Goal: Task Accomplishment & Management: Use online tool/utility

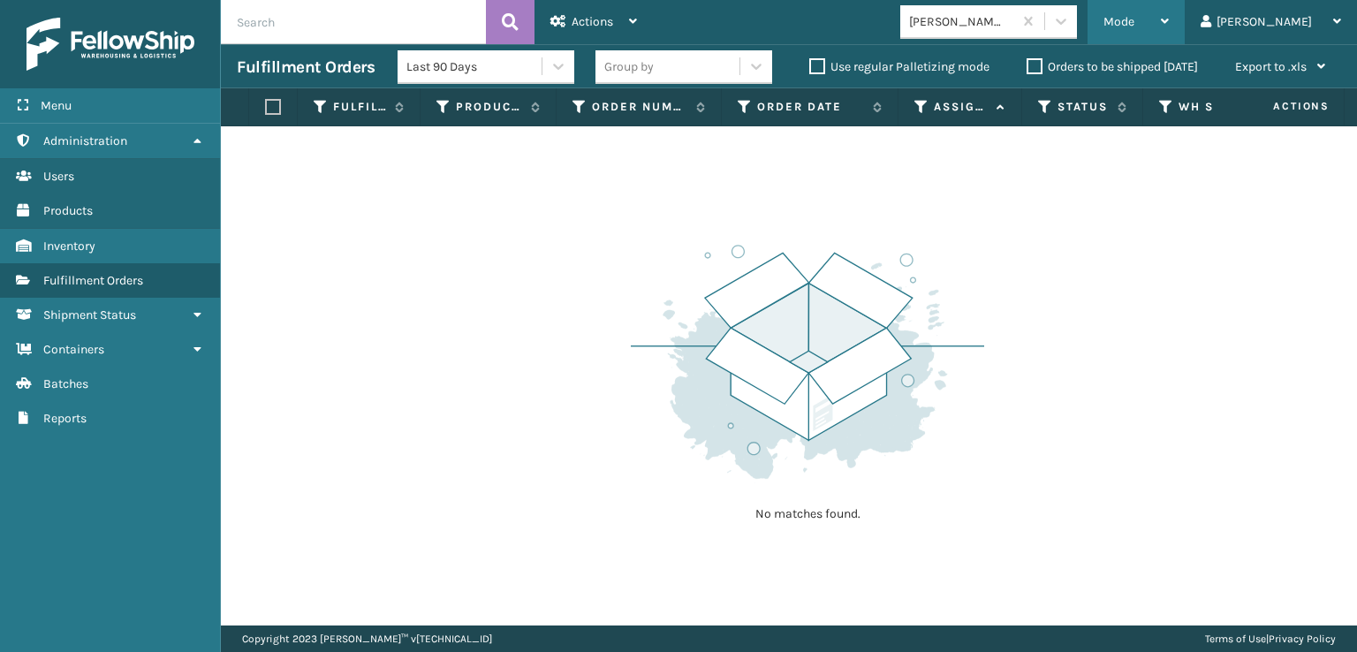
click at [1169, 33] on div "Mode" at bounding box center [1135, 22] width 65 height 44
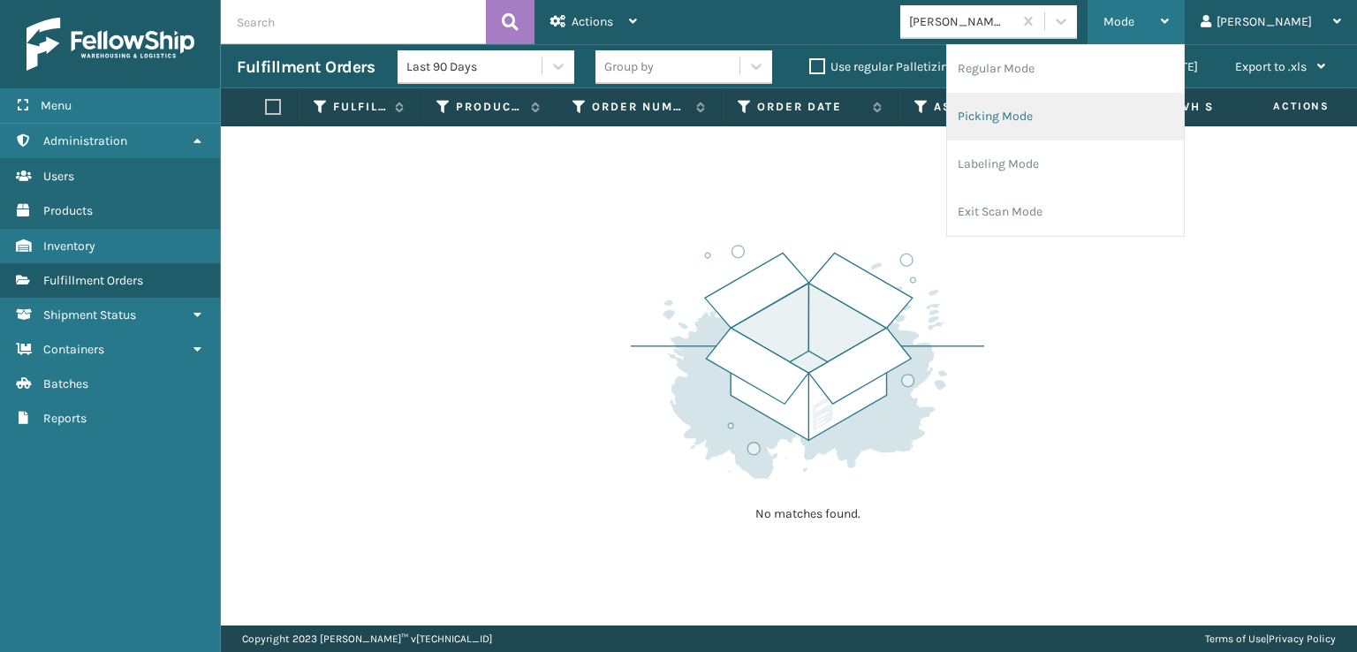
click at [1052, 117] on li "Picking Mode" at bounding box center [1065, 117] width 237 height 48
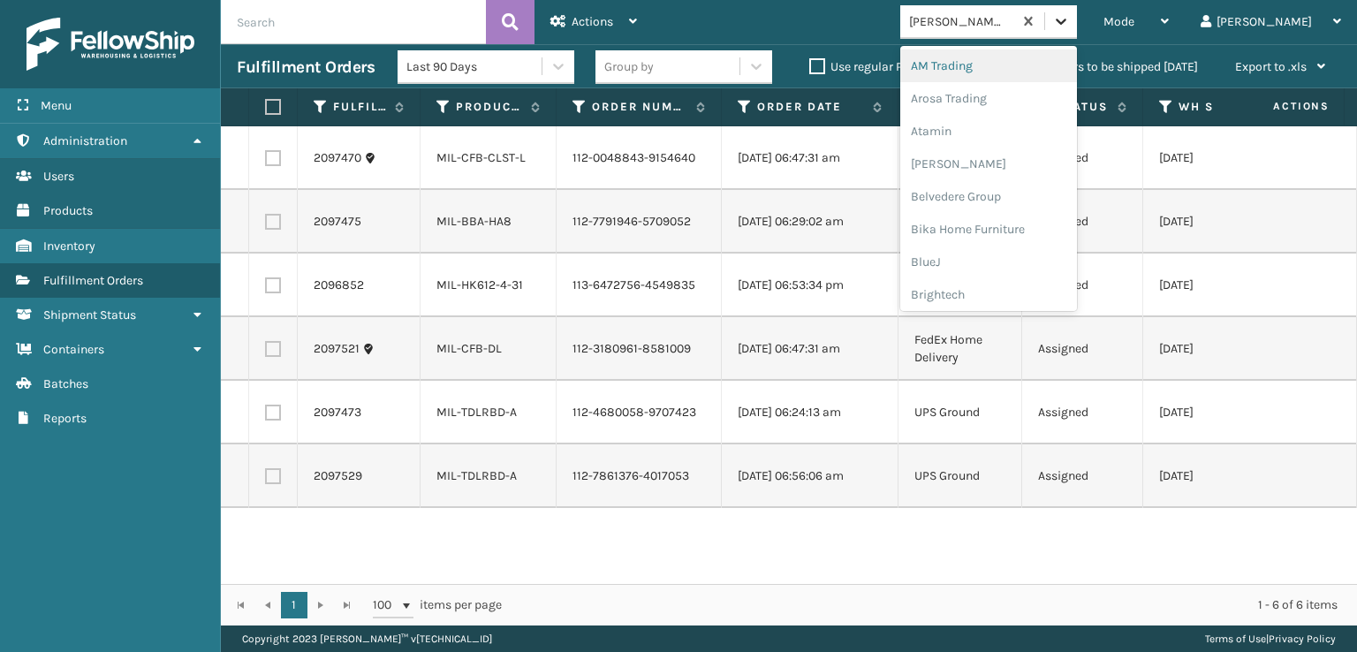
click at [1066, 23] on icon at bounding box center [1061, 22] width 11 height 6
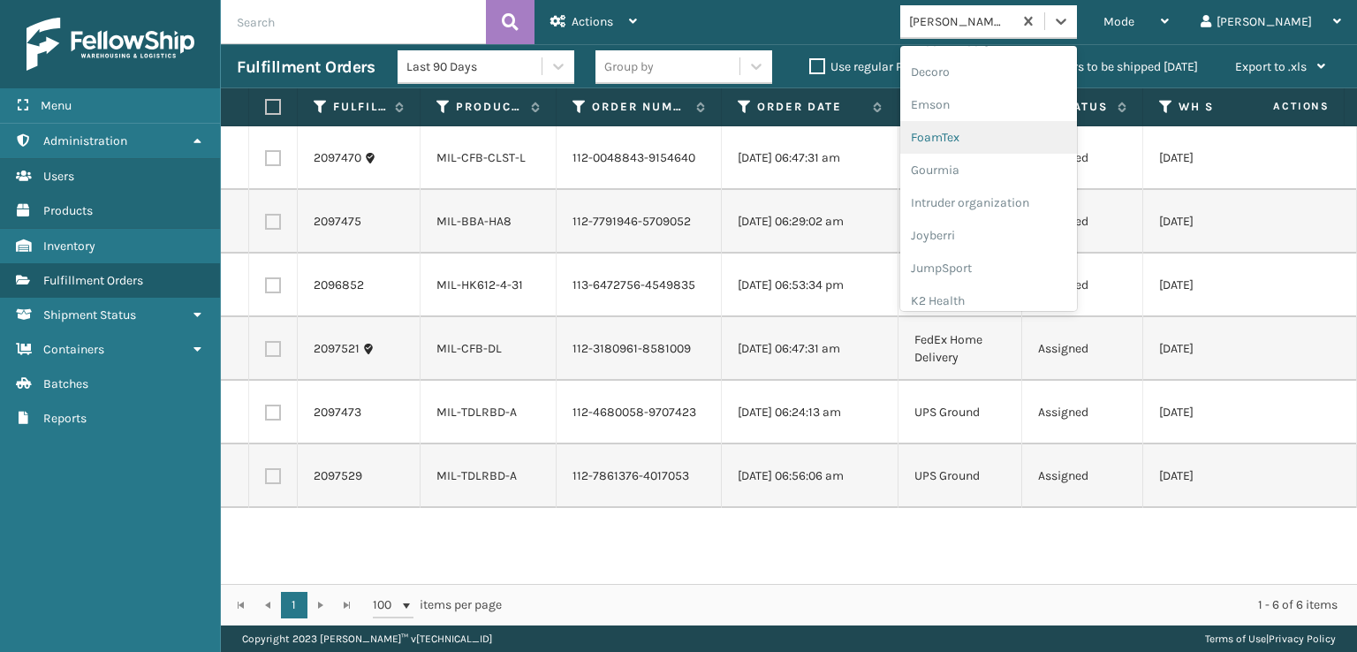
click at [1027, 135] on div "FoamTex" at bounding box center [988, 137] width 177 height 33
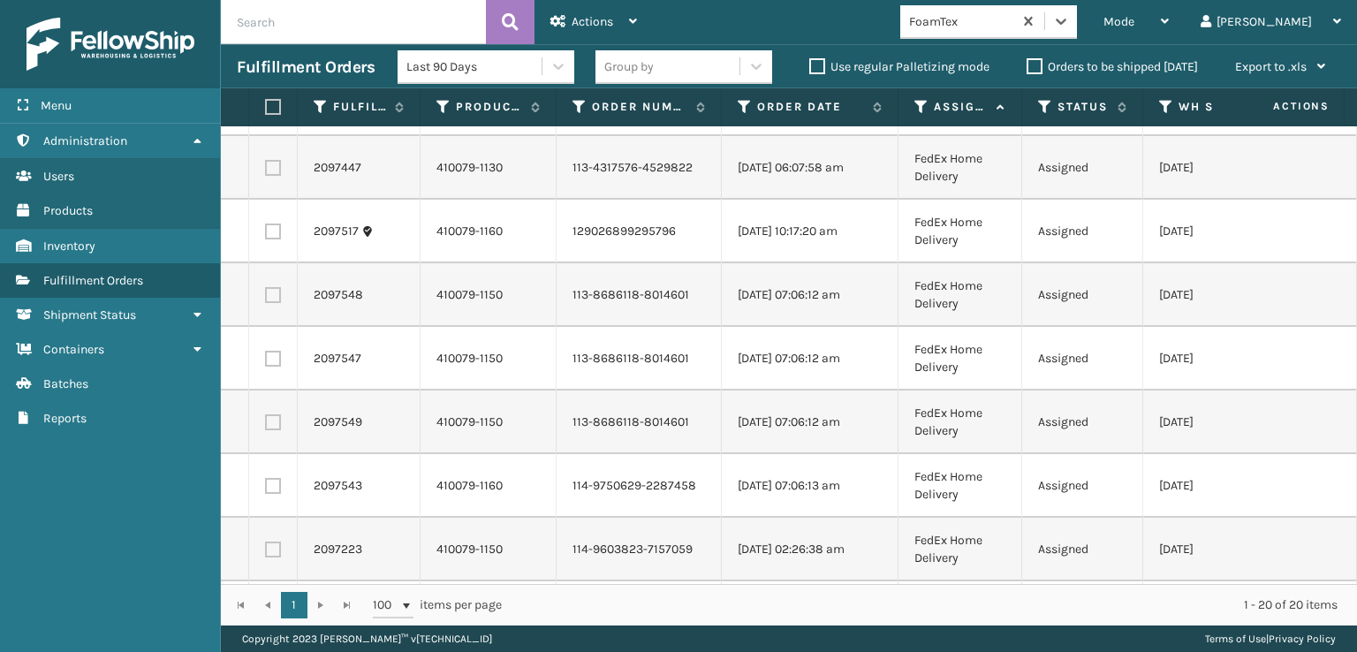
scroll to position [0, 0]
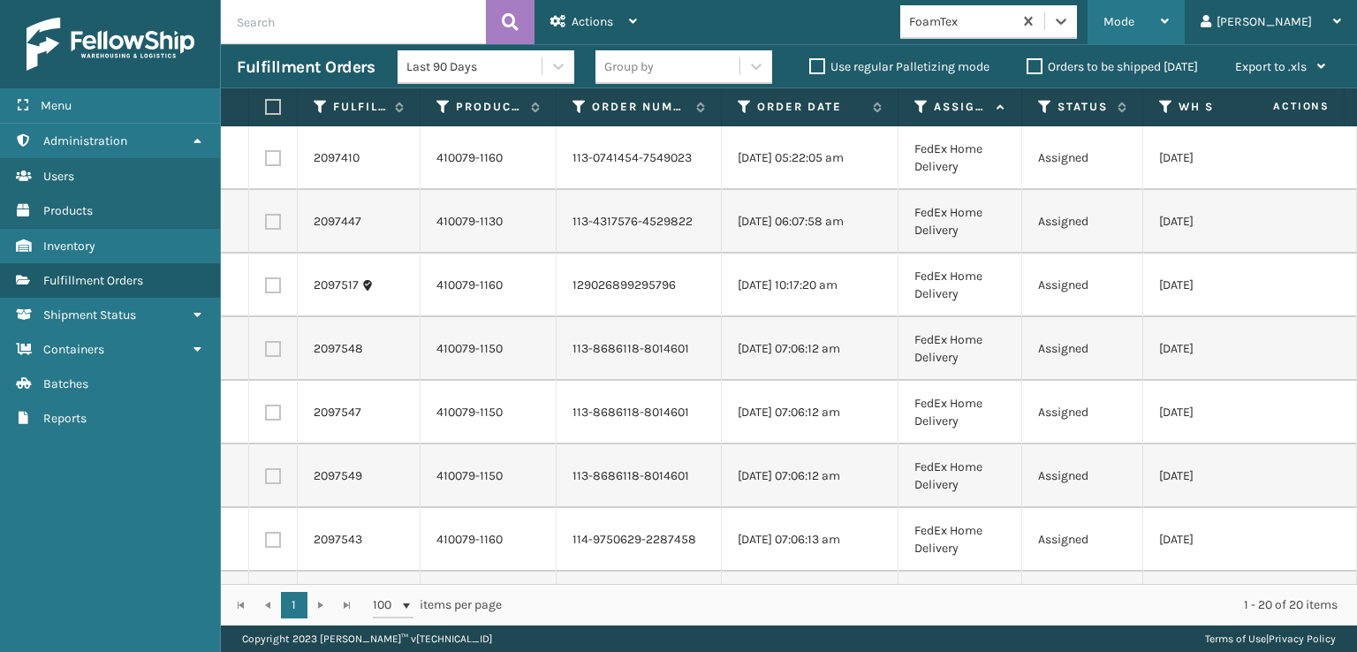
click at [1134, 18] on span "Mode" at bounding box center [1118, 21] width 31 height 15
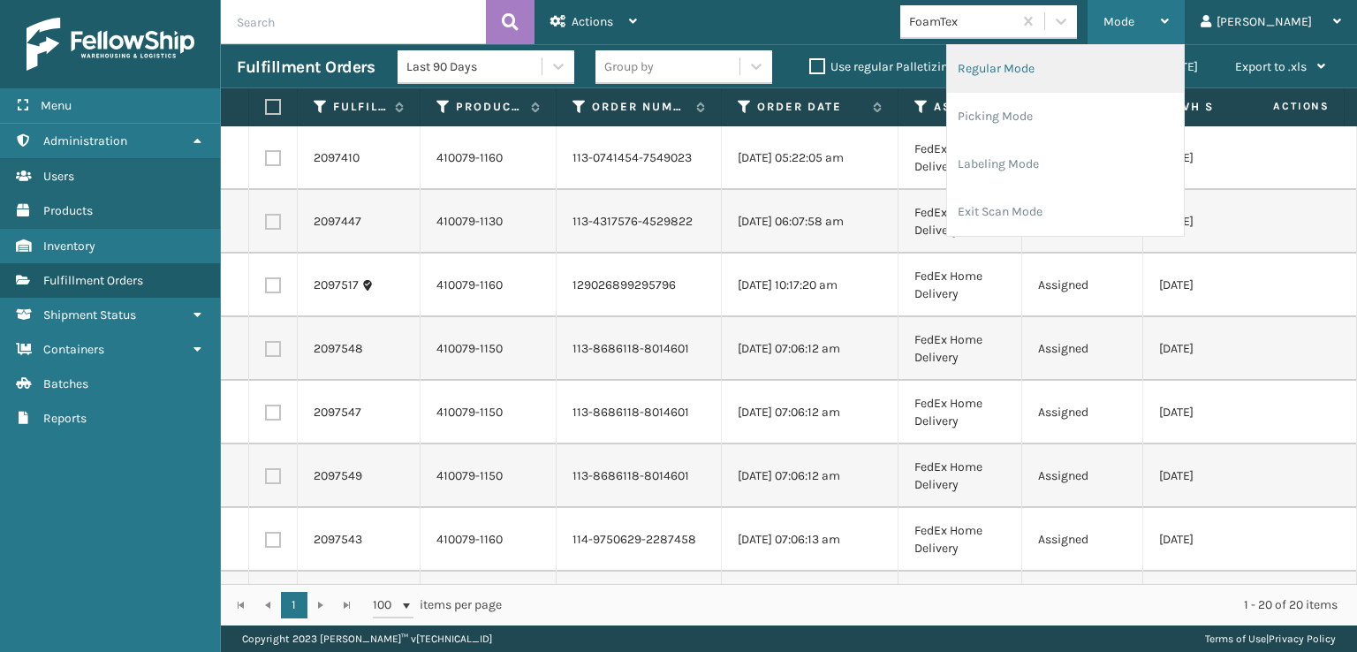
click at [1046, 61] on li "Regular Mode" at bounding box center [1065, 69] width 237 height 48
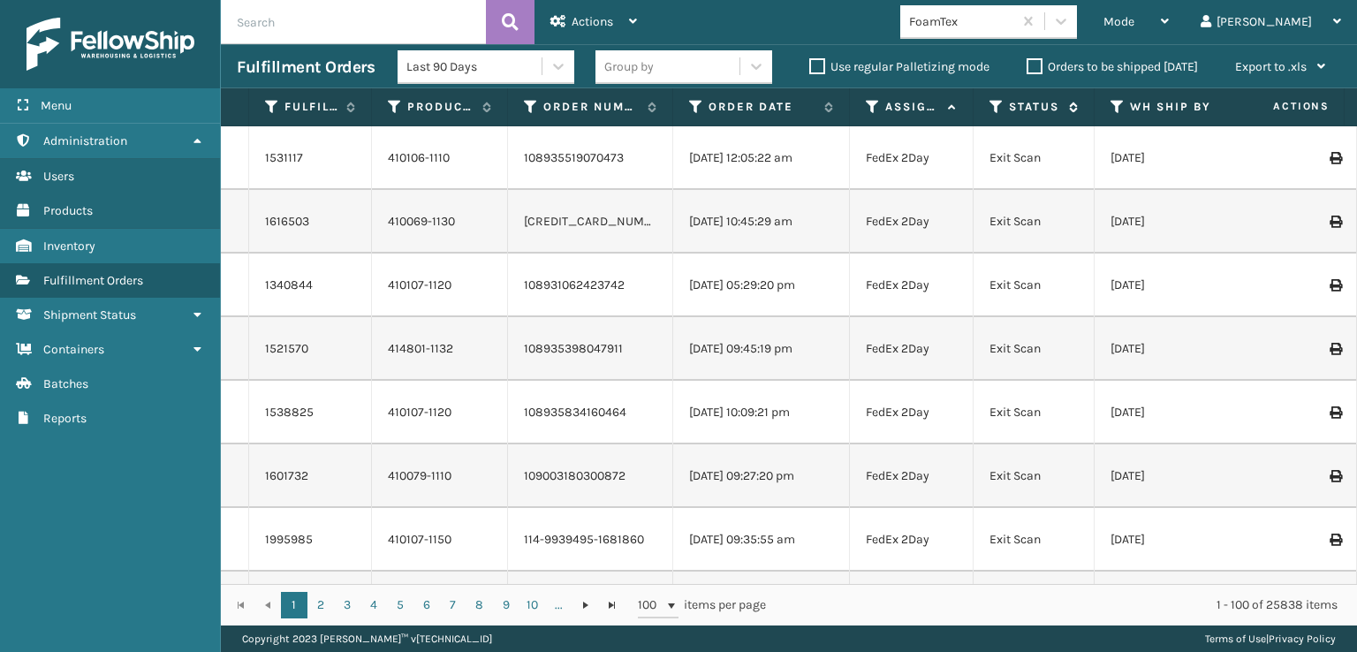
click at [995, 102] on icon at bounding box center [996, 107] width 14 height 16
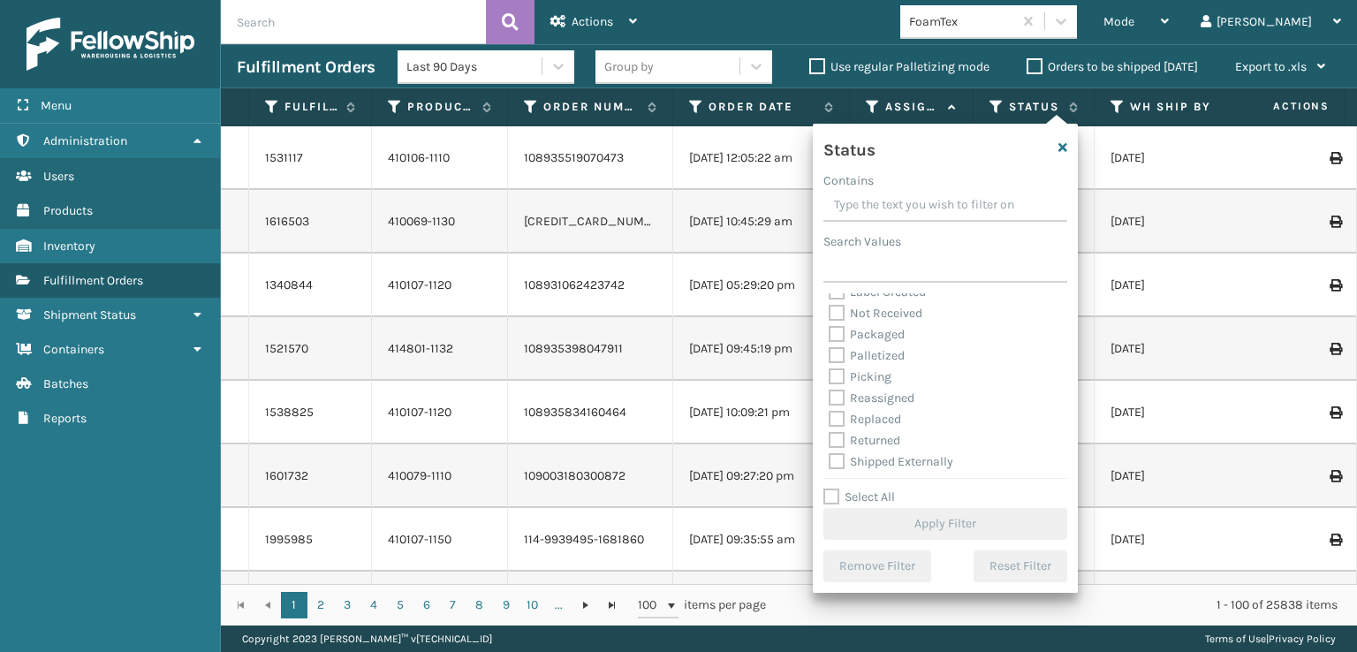
scroll to position [99, 0]
click at [837, 375] on label "Picking" at bounding box center [860, 374] width 63 height 15
click at [830, 375] on input "Picking" at bounding box center [829, 369] width 1 height 11
checkbox input "true"
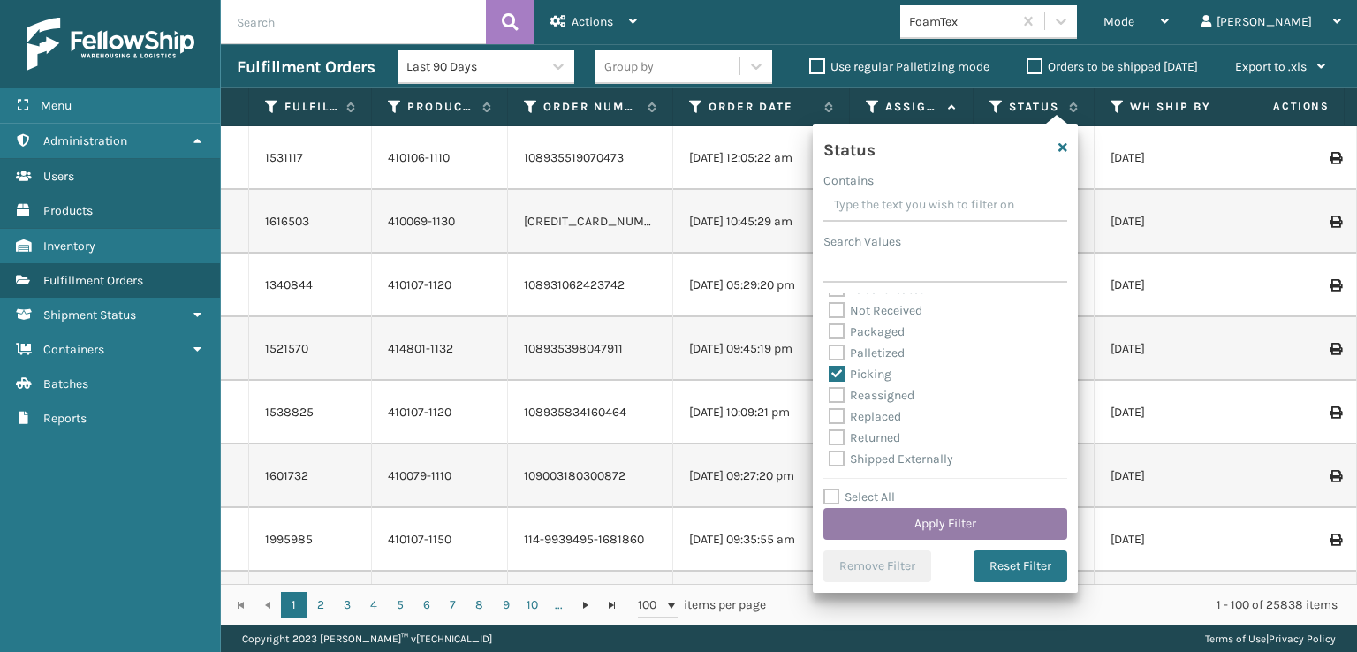
click at [923, 515] on button "Apply Filter" at bounding box center [945, 524] width 244 height 32
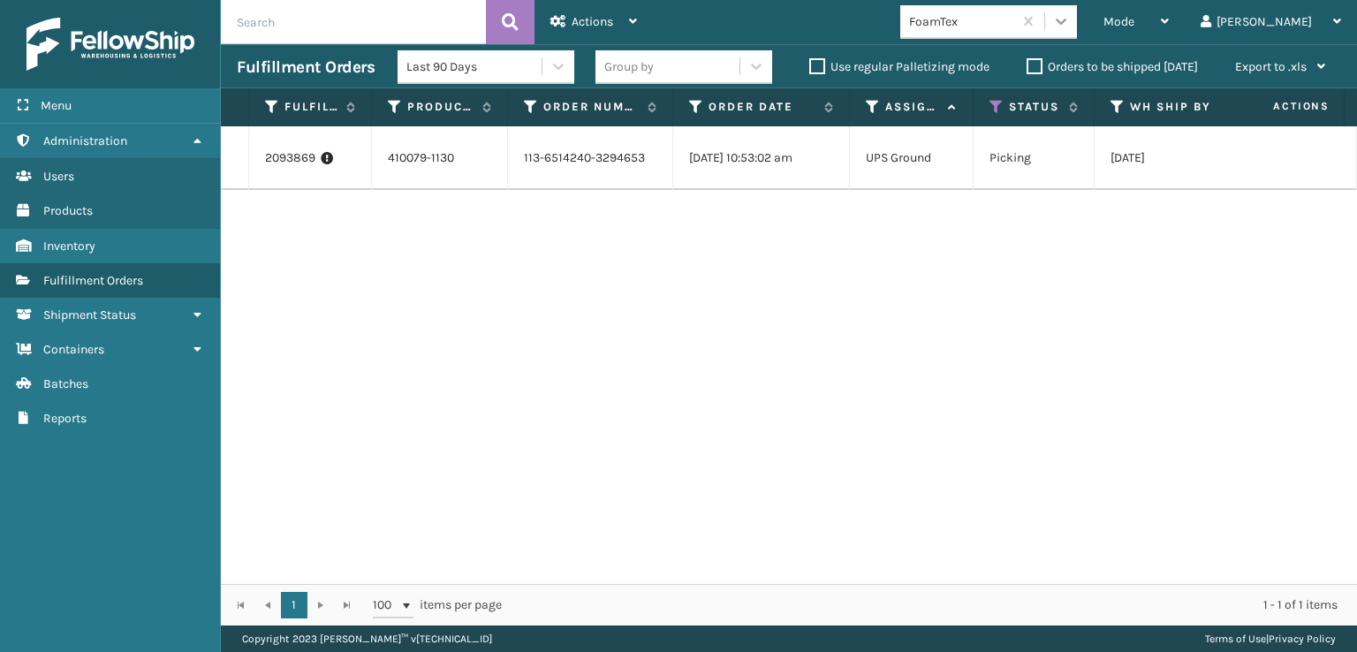
click at [1070, 19] on icon at bounding box center [1061, 21] width 18 height 18
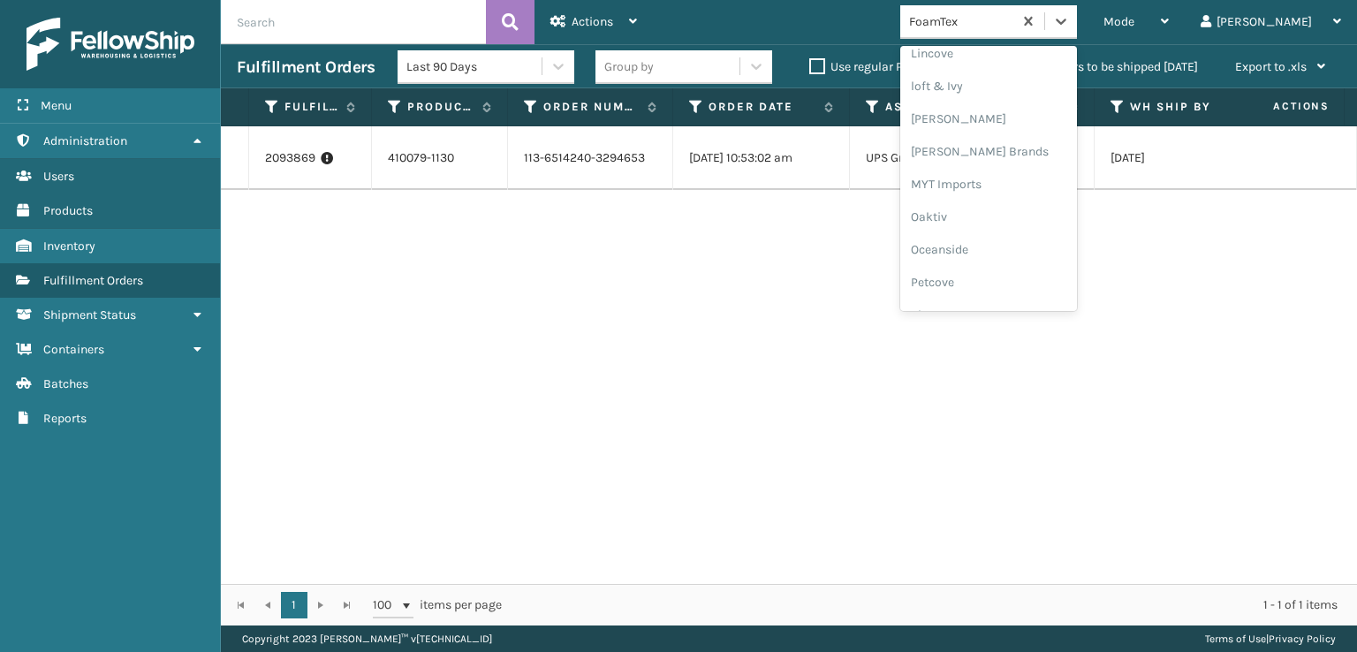
scroll to position [735, 0]
click at [1012, 144] on div "[PERSON_NAME] Brands" at bounding box center [988, 148] width 177 height 33
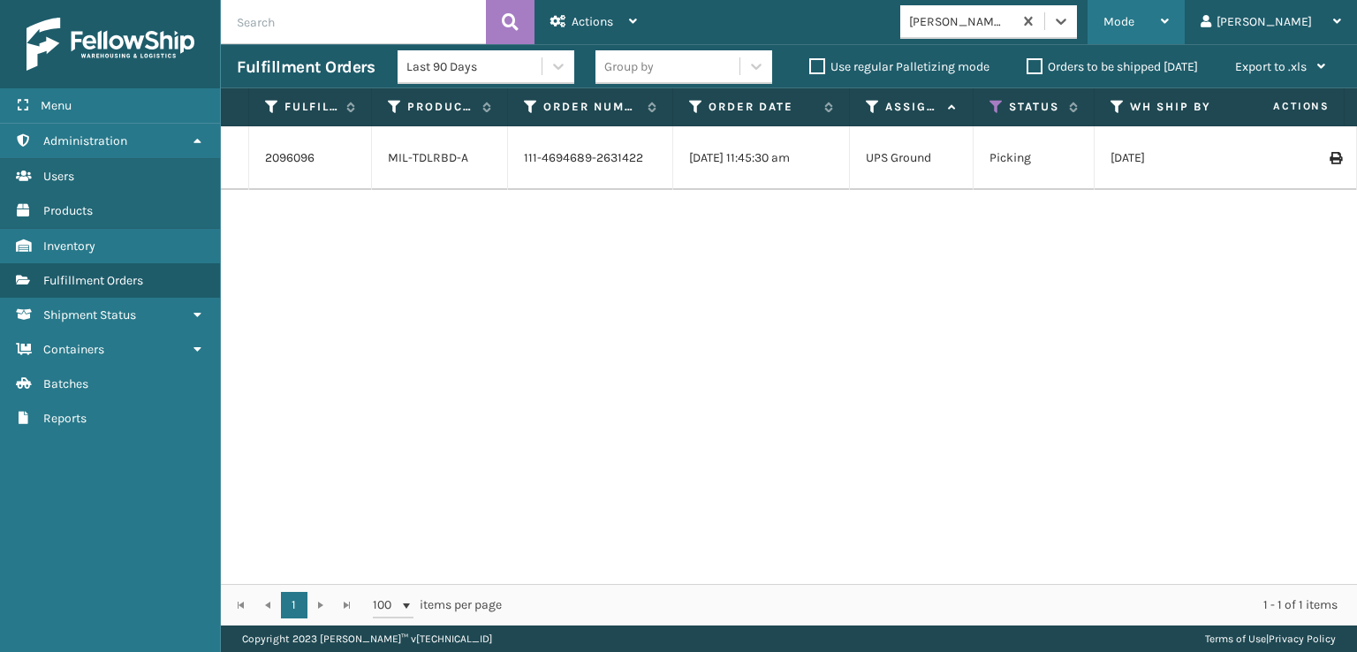
click at [1134, 21] on span "Mode" at bounding box center [1118, 21] width 31 height 15
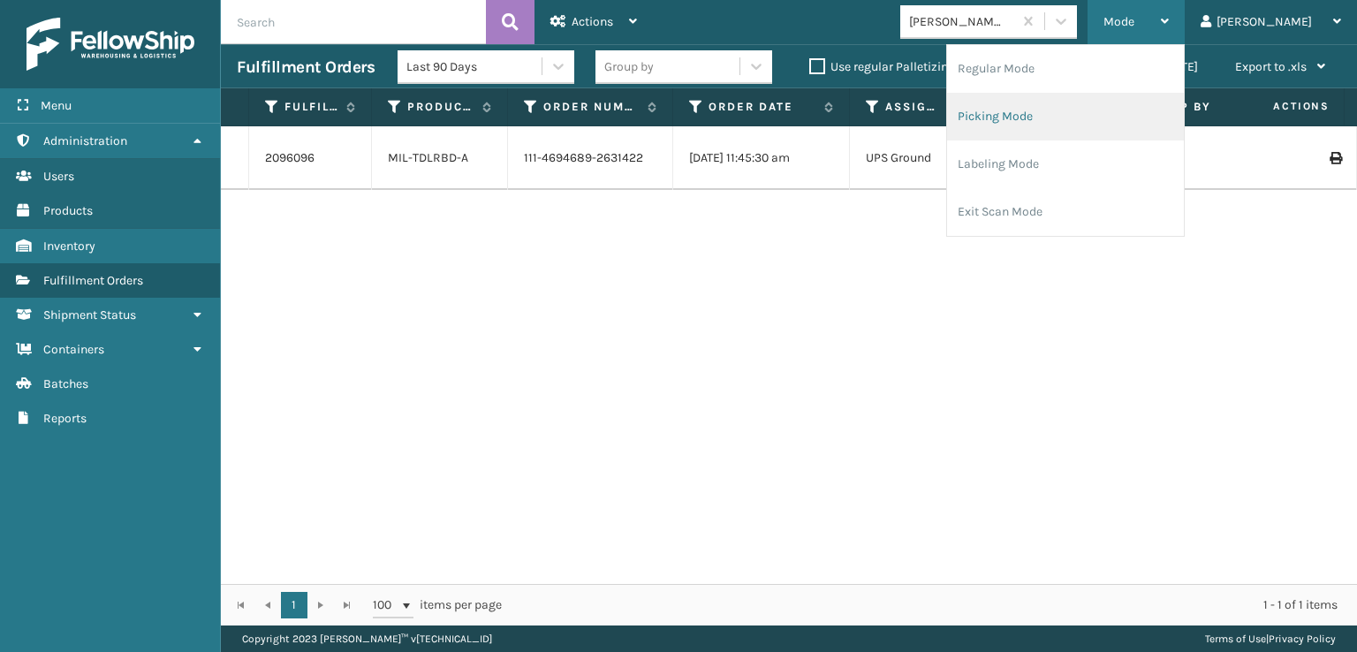
click at [1064, 117] on li "Picking Mode" at bounding box center [1065, 117] width 237 height 48
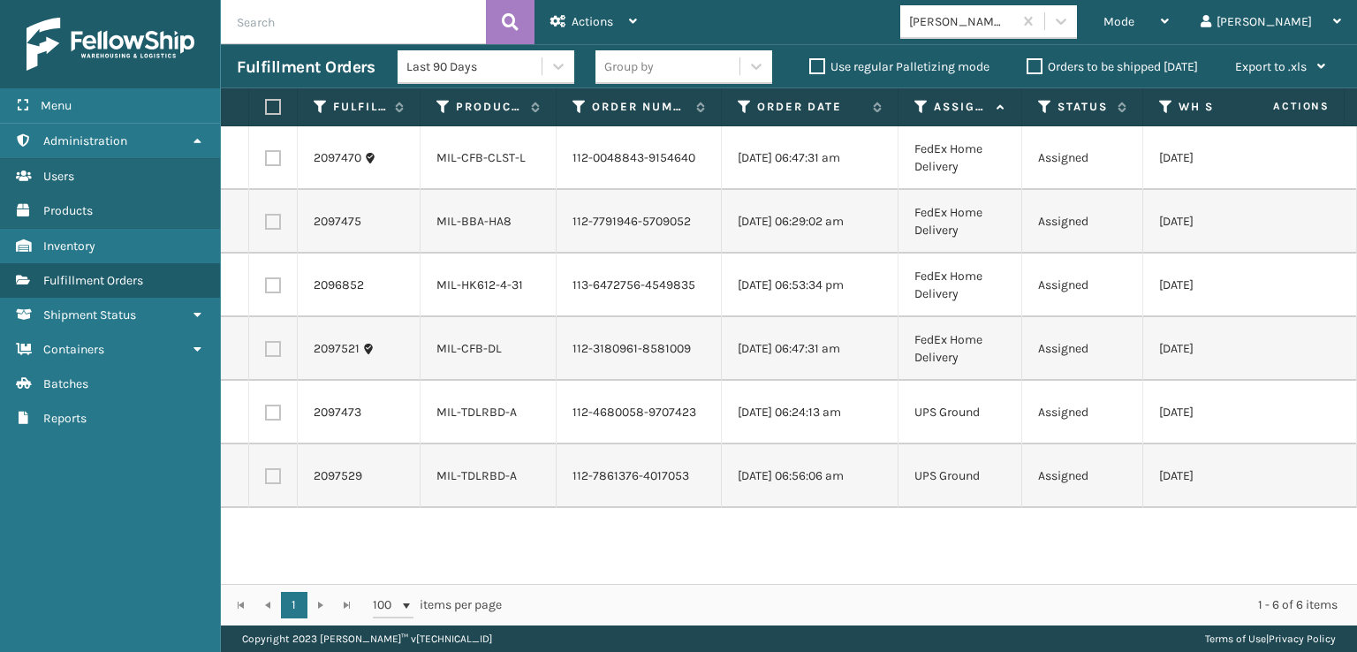
click at [269, 109] on label at bounding box center [270, 107] width 11 height 16
click at [266, 109] on input "checkbox" at bounding box center [265, 107] width 1 height 11
checkbox input "true"
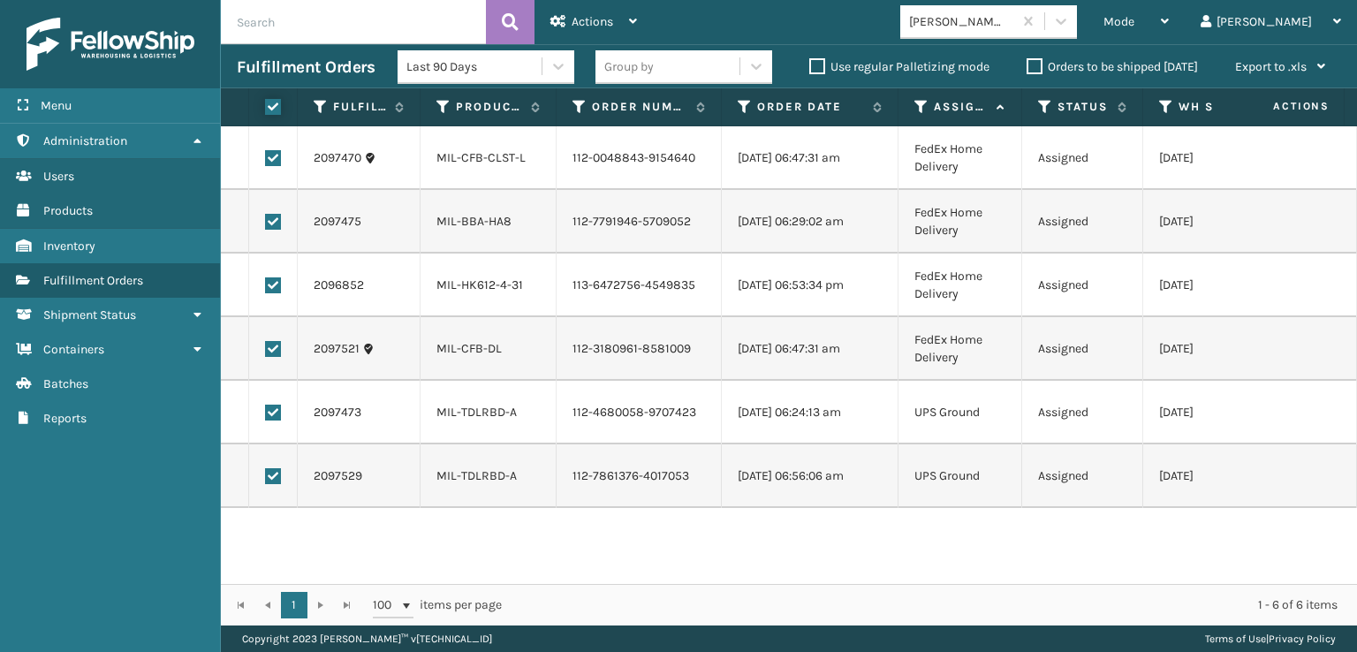
checkbox input "true"
click at [595, 22] on span "Actions" at bounding box center [593, 21] width 42 height 15
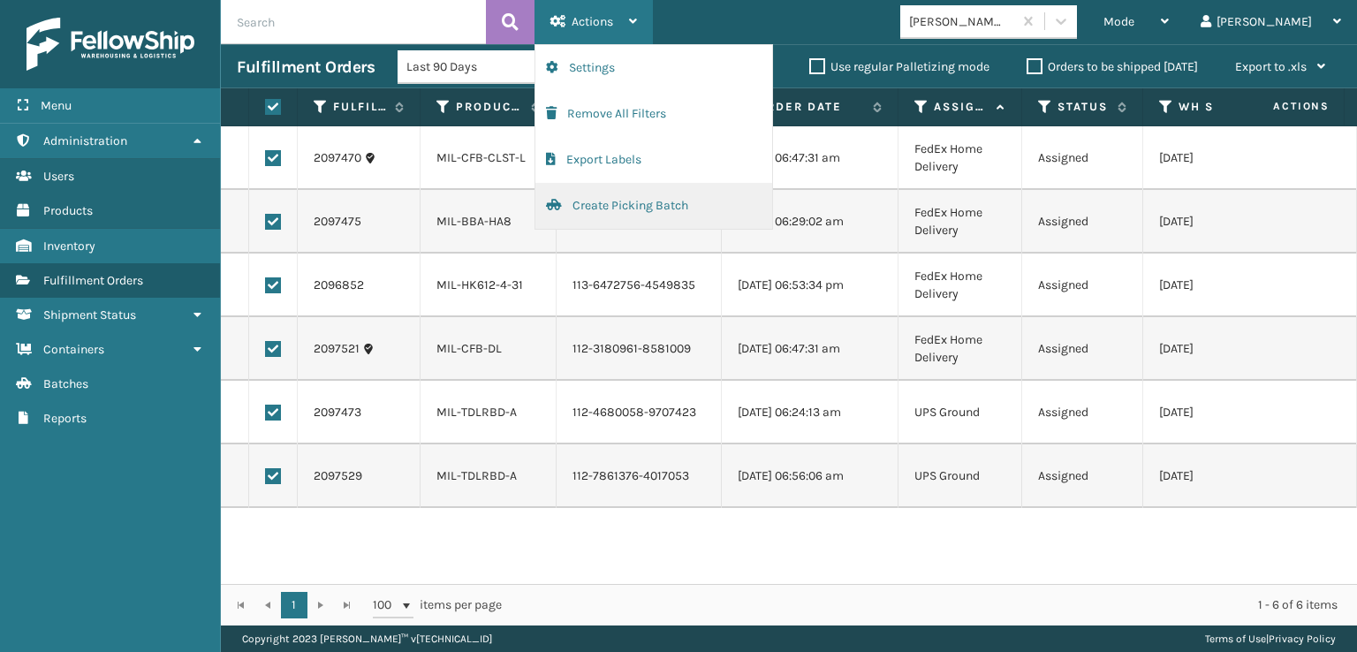
click at [629, 207] on button "Create Picking Batch" at bounding box center [653, 206] width 237 height 46
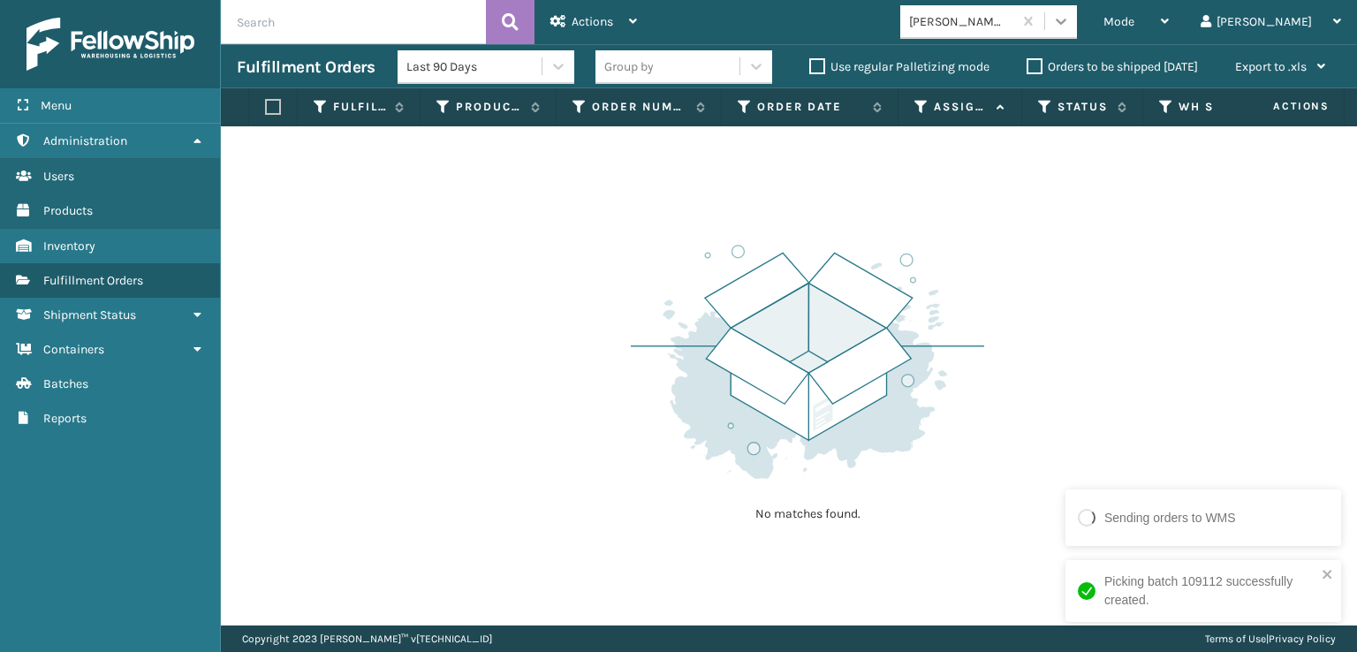
click at [1070, 25] on icon at bounding box center [1061, 21] width 18 height 18
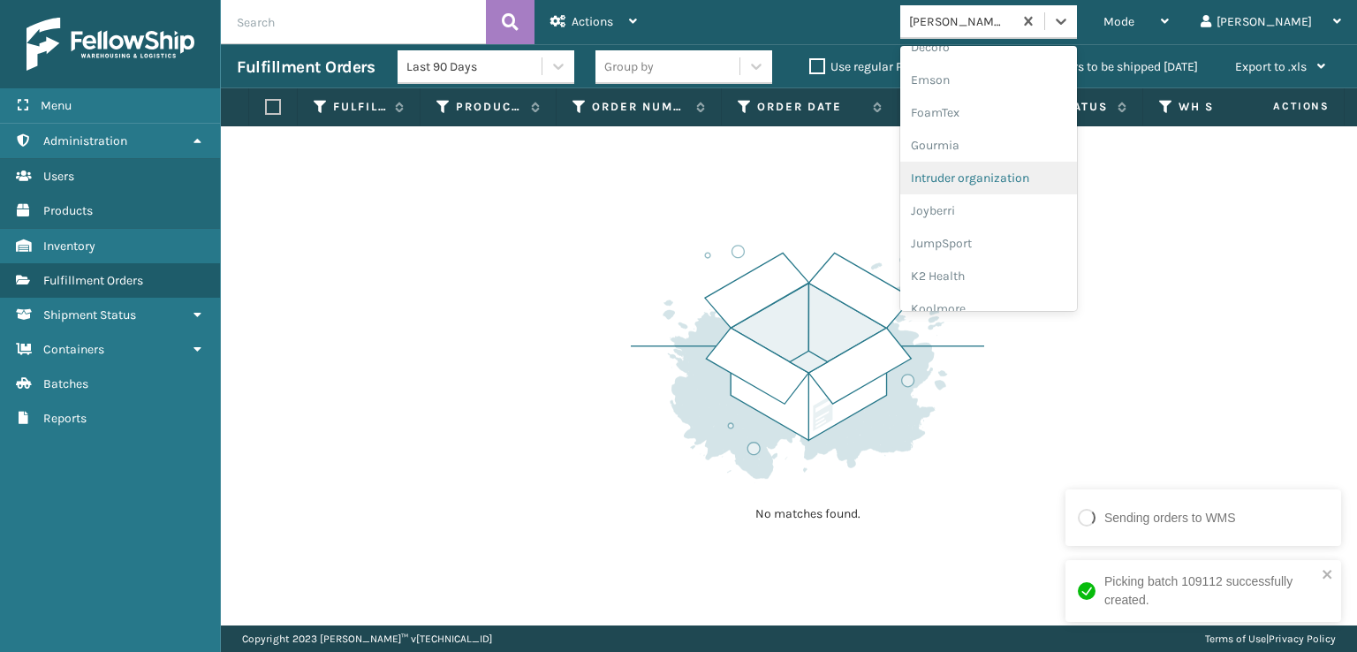
scroll to position [353, 0]
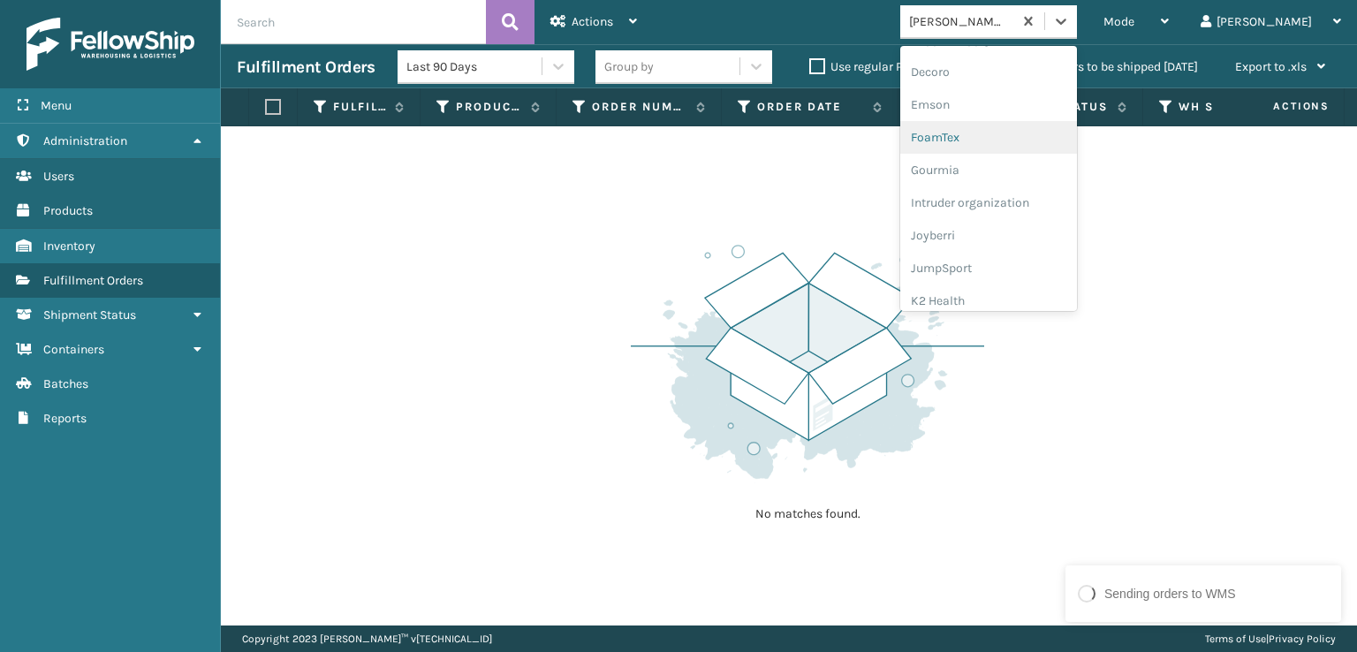
click at [995, 137] on div "FoamTex" at bounding box center [988, 137] width 177 height 33
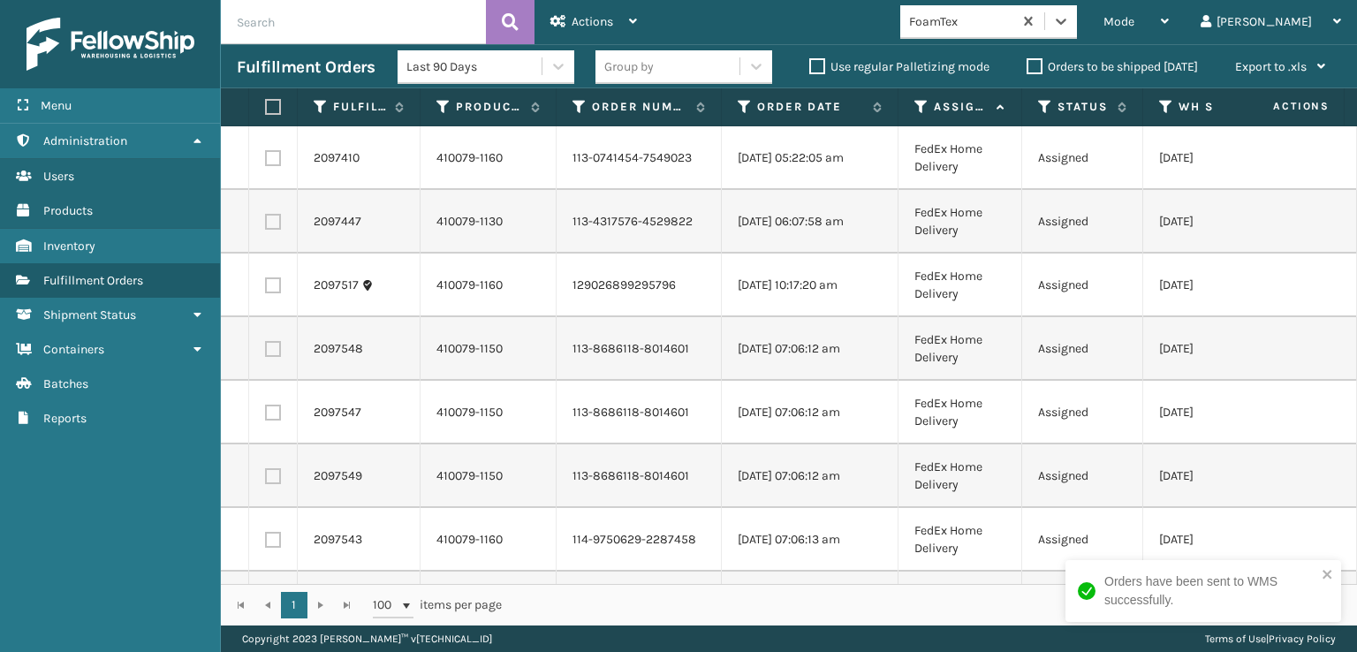
click at [276, 102] on label at bounding box center [270, 107] width 11 height 16
click at [266, 102] on input "checkbox" at bounding box center [265, 107] width 1 height 11
checkbox input "true"
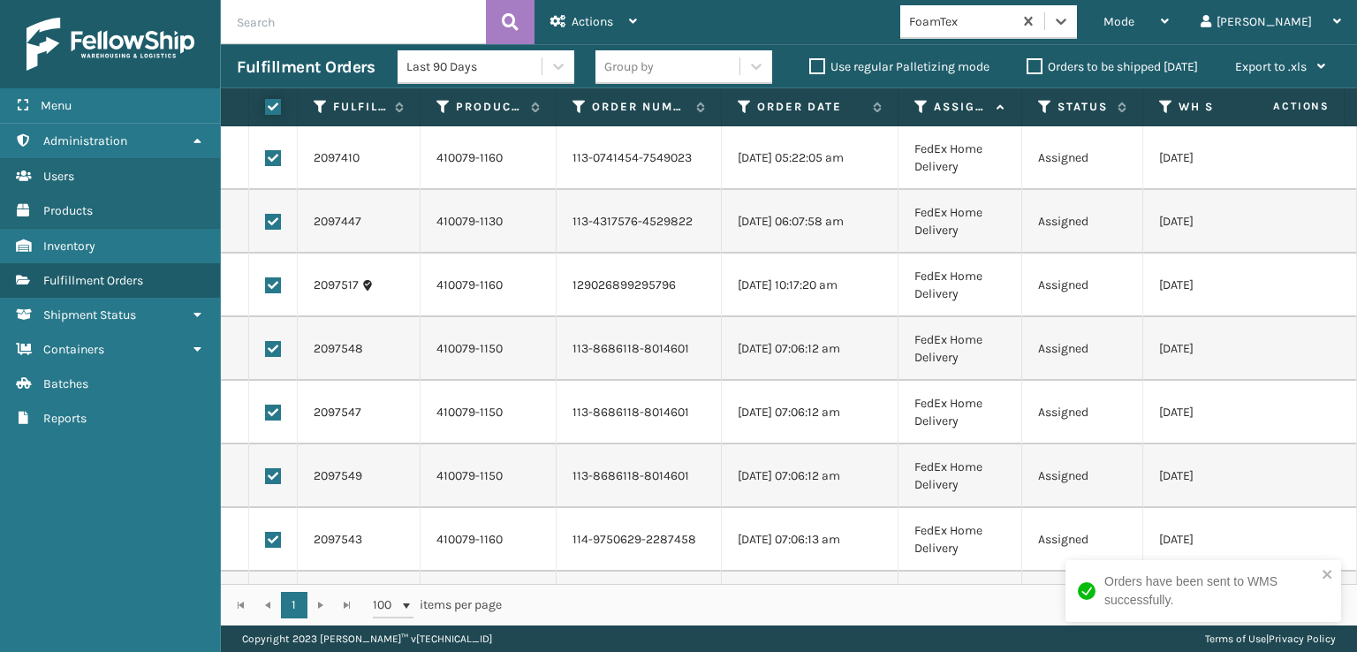
checkbox input "true"
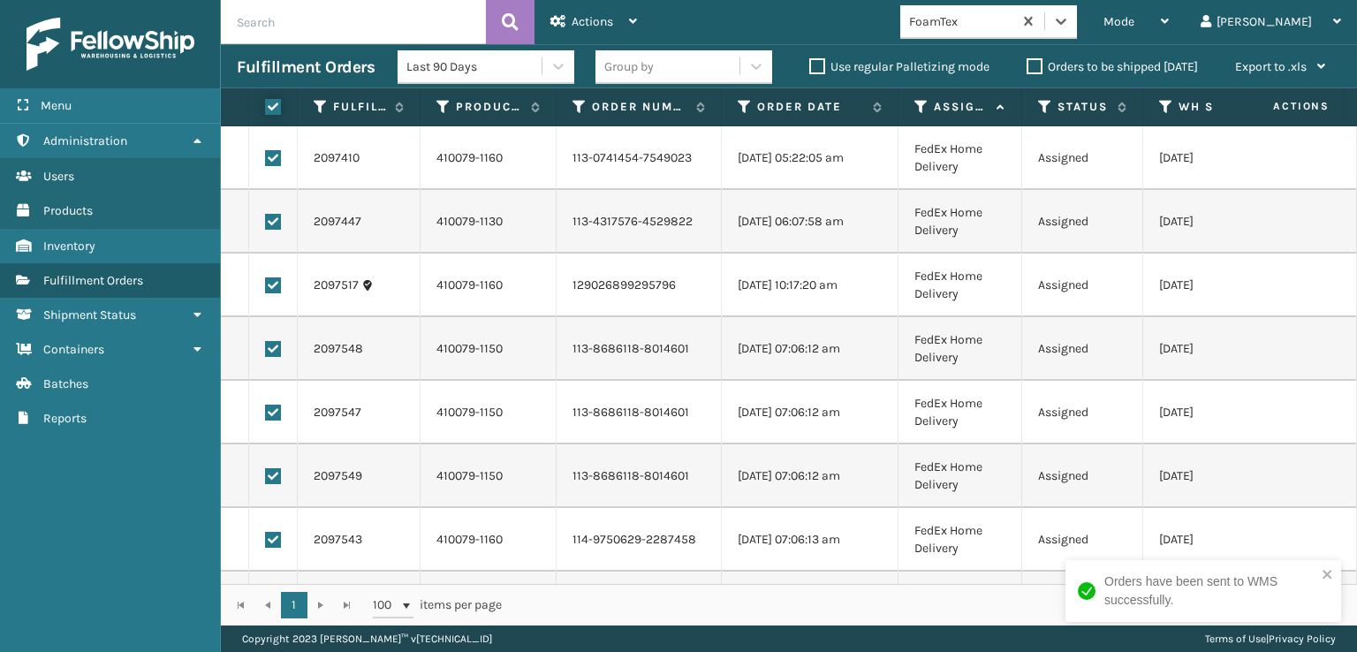
checkbox input "true"
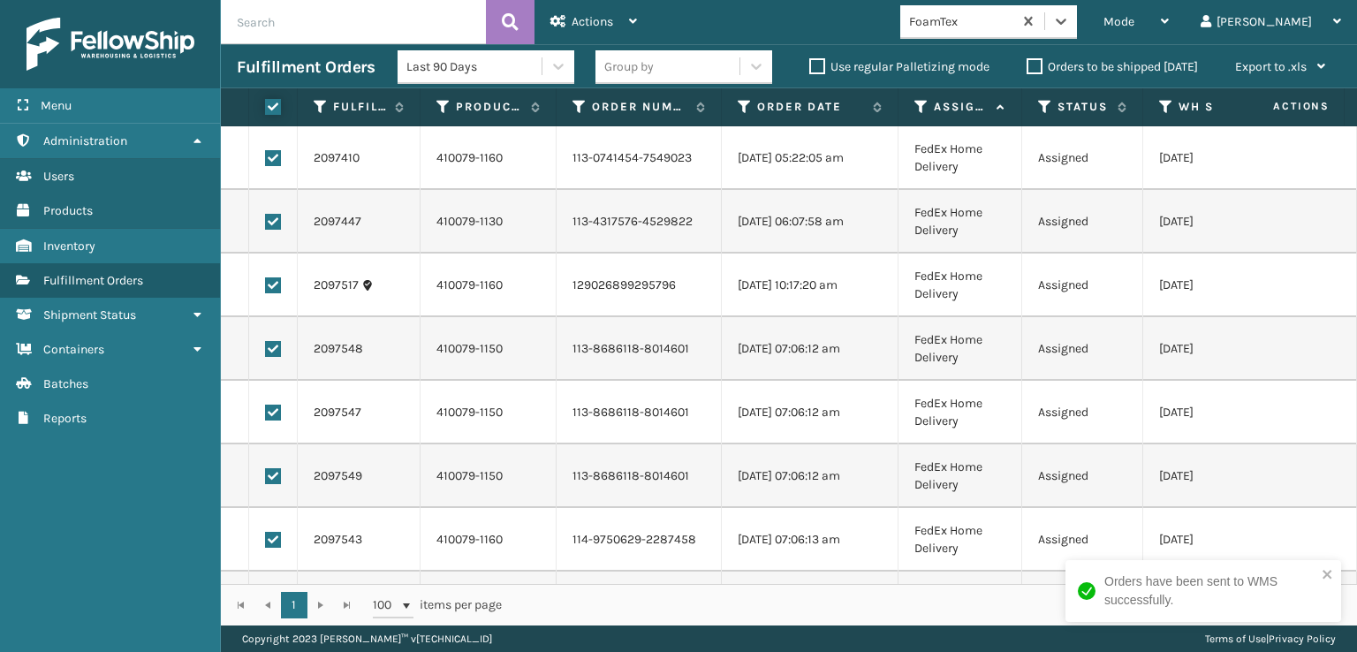
checkbox input "true"
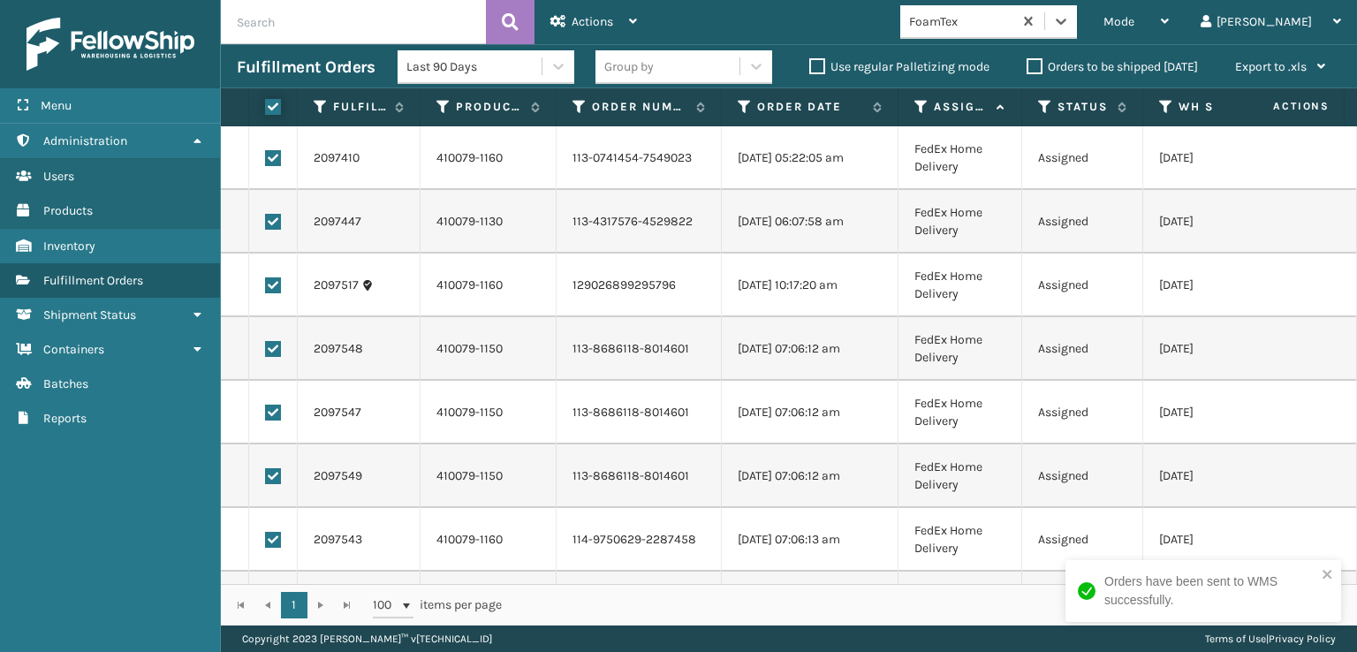
checkbox input "true"
click at [595, 11] on div "Actions" at bounding box center [593, 22] width 87 height 44
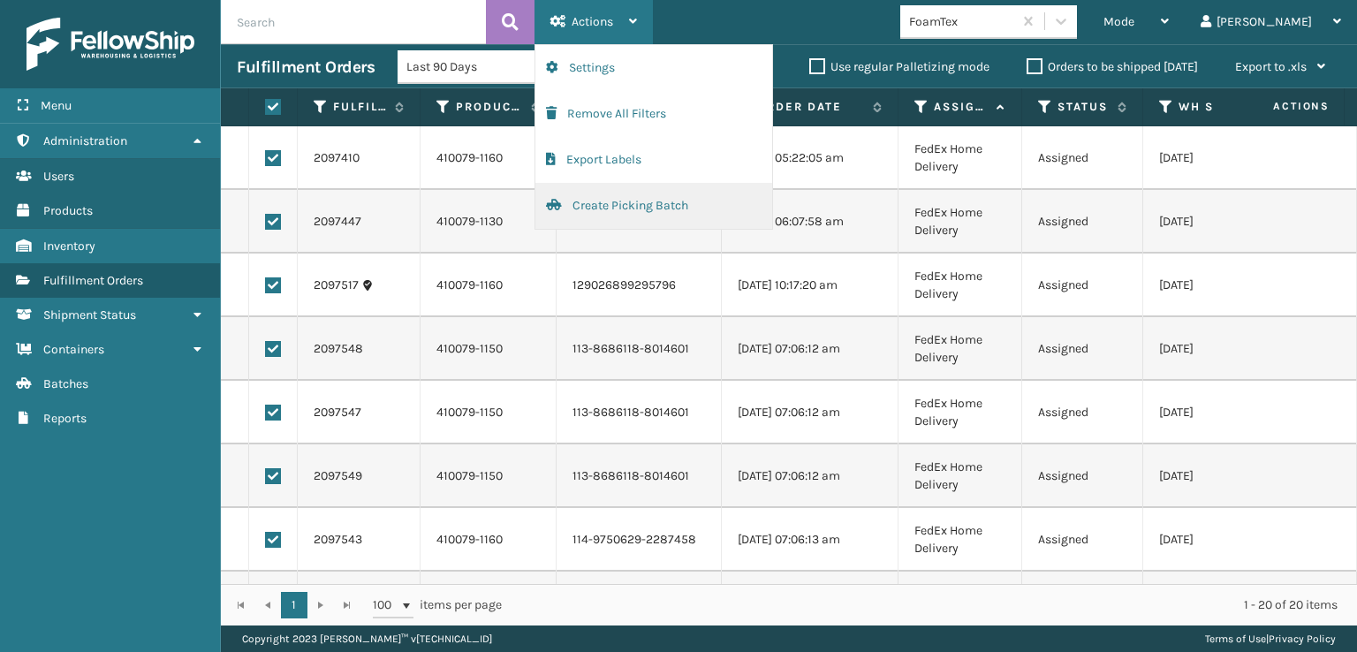
click at [592, 201] on button "Create Picking Batch" at bounding box center [653, 206] width 237 height 46
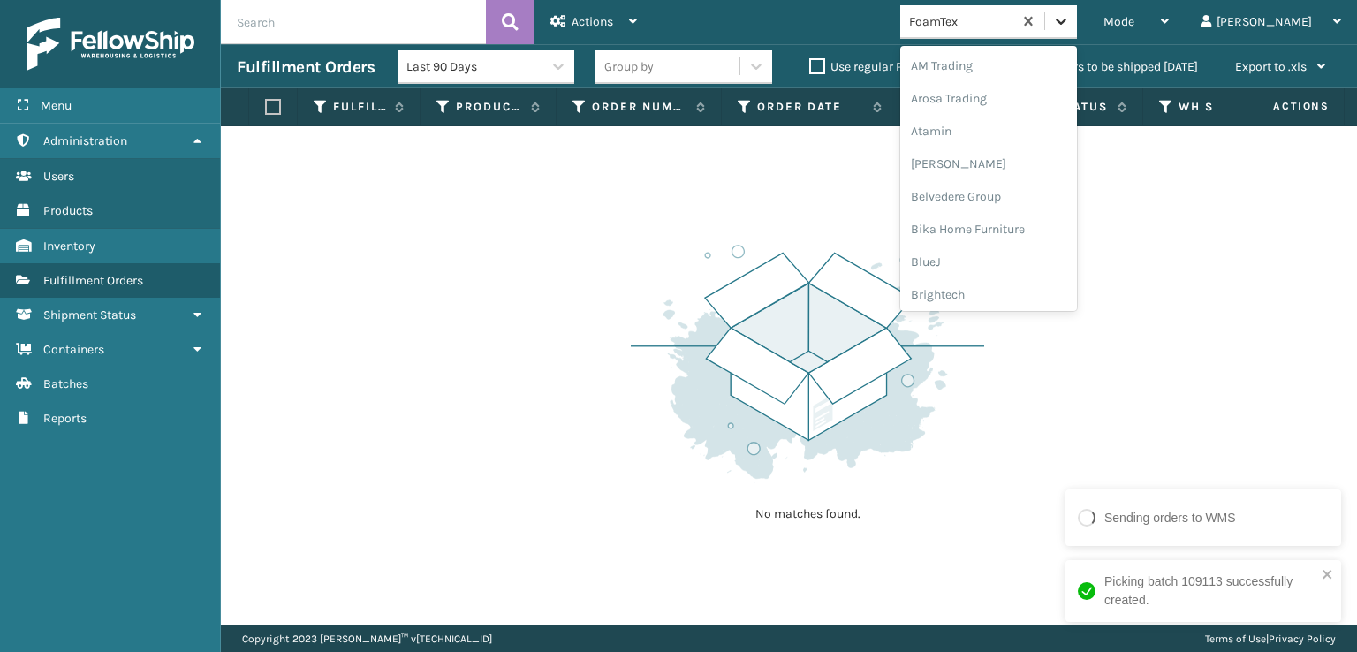
click at [1070, 24] on icon at bounding box center [1061, 21] width 18 height 18
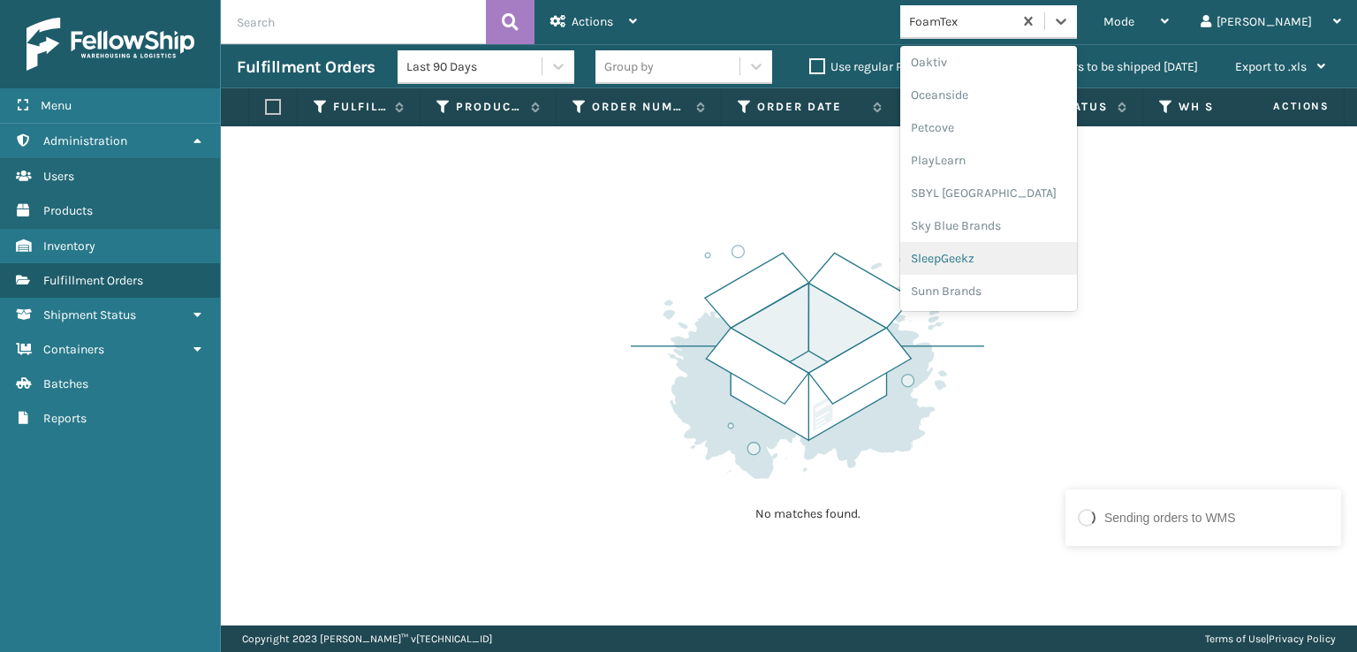
click at [1019, 257] on div "SleepGeekz" at bounding box center [988, 258] width 177 height 33
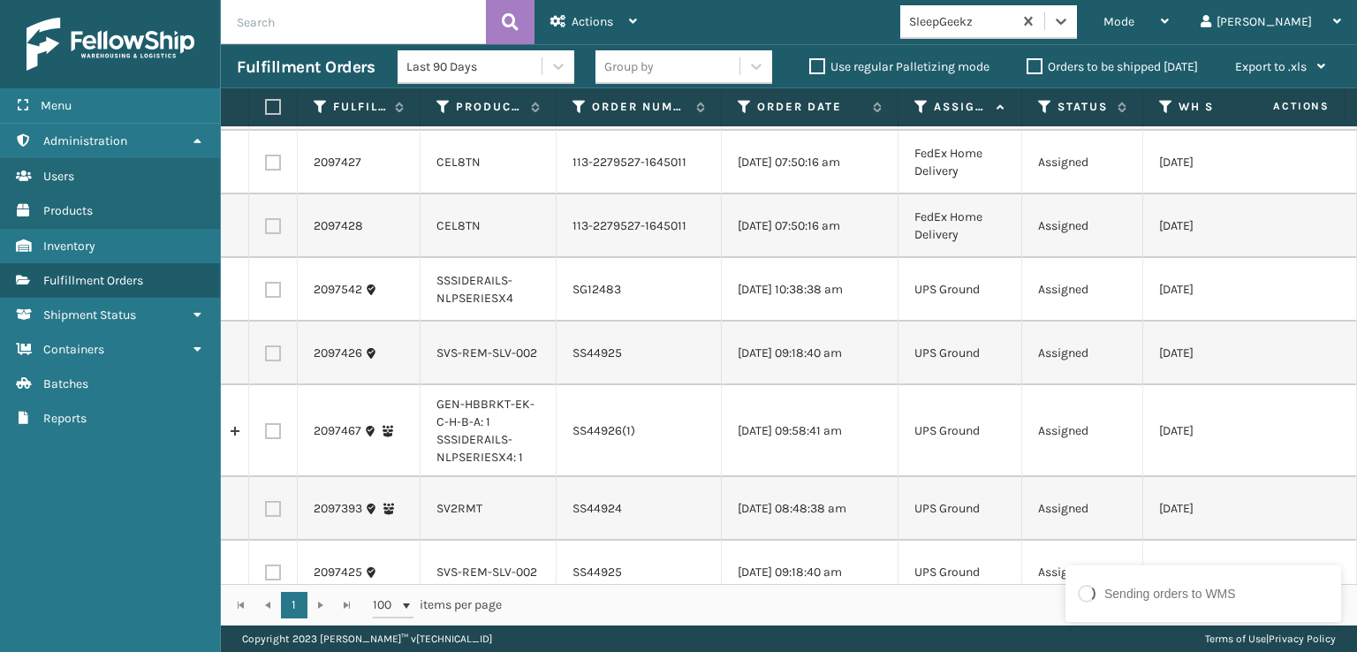
scroll to position [0, 0]
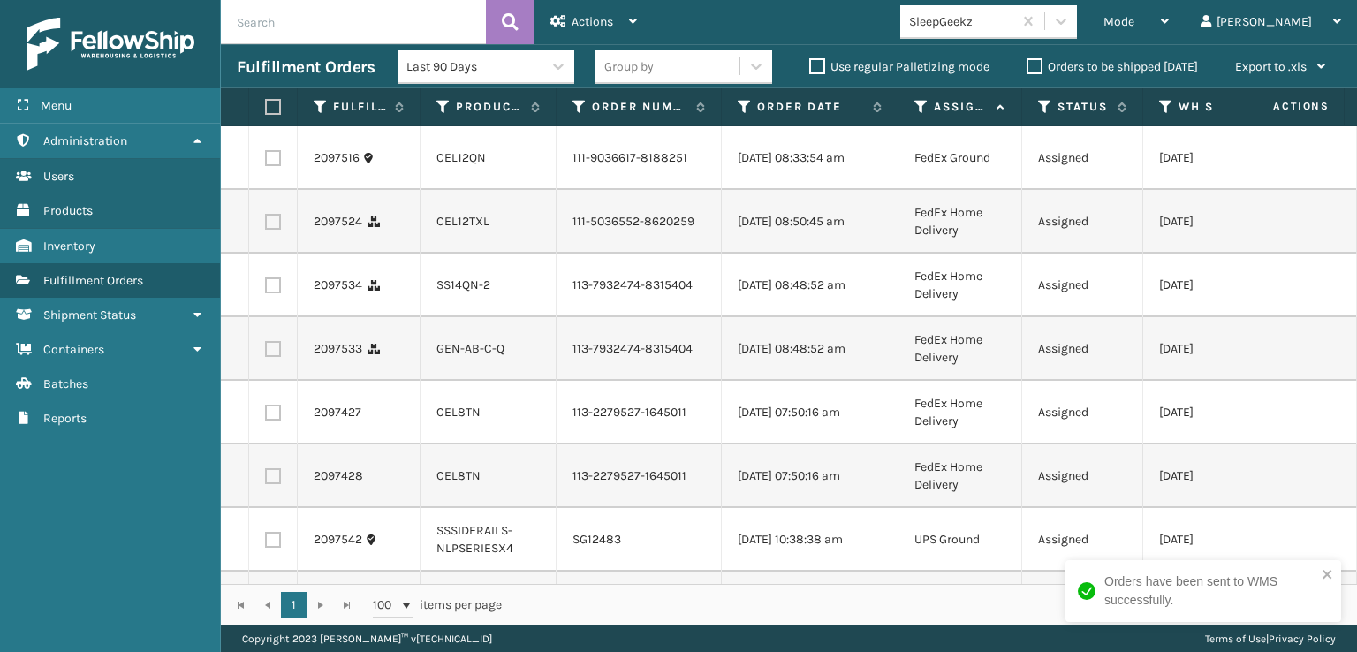
click at [276, 161] on label at bounding box center [273, 158] width 16 height 16
click at [266, 161] on input "checkbox" at bounding box center [265, 155] width 1 height 11
checkbox input "true"
click at [273, 230] on label at bounding box center [273, 222] width 16 height 16
click at [266, 225] on input "checkbox" at bounding box center [265, 219] width 1 height 11
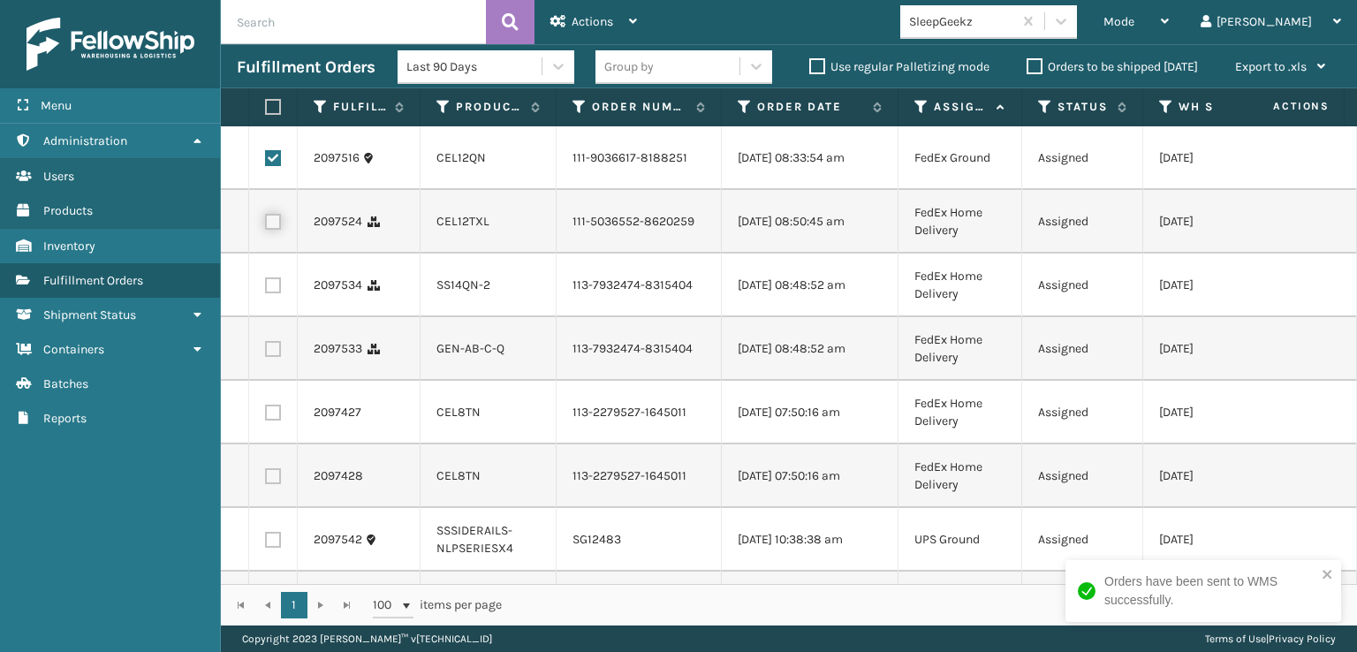
checkbox input "true"
click at [277, 293] on label at bounding box center [273, 285] width 16 height 16
click at [266, 289] on input "checkbox" at bounding box center [265, 282] width 1 height 11
checkbox input "true"
click at [274, 357] on label at bounding box center [273, 349] width 16 height 16
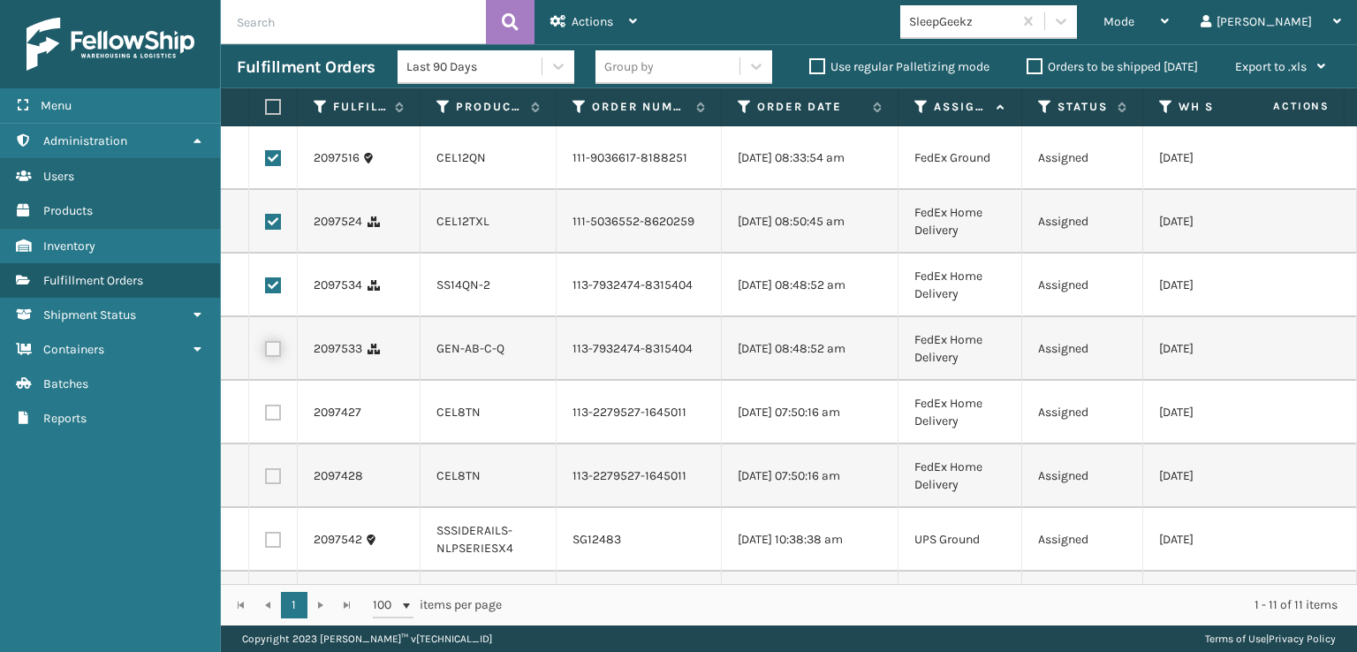
click at [266, 352] on input "checkbox" at bounding box center [265, 346] width 1 height 11
checkbox input "true"
click at [279, 420] on label at bounding box center [273, 413] width 16 height 16
click at [266, 416] on input "checkbox" at bounding box center [265, 410] width 1 height 11
checkbox input "true"
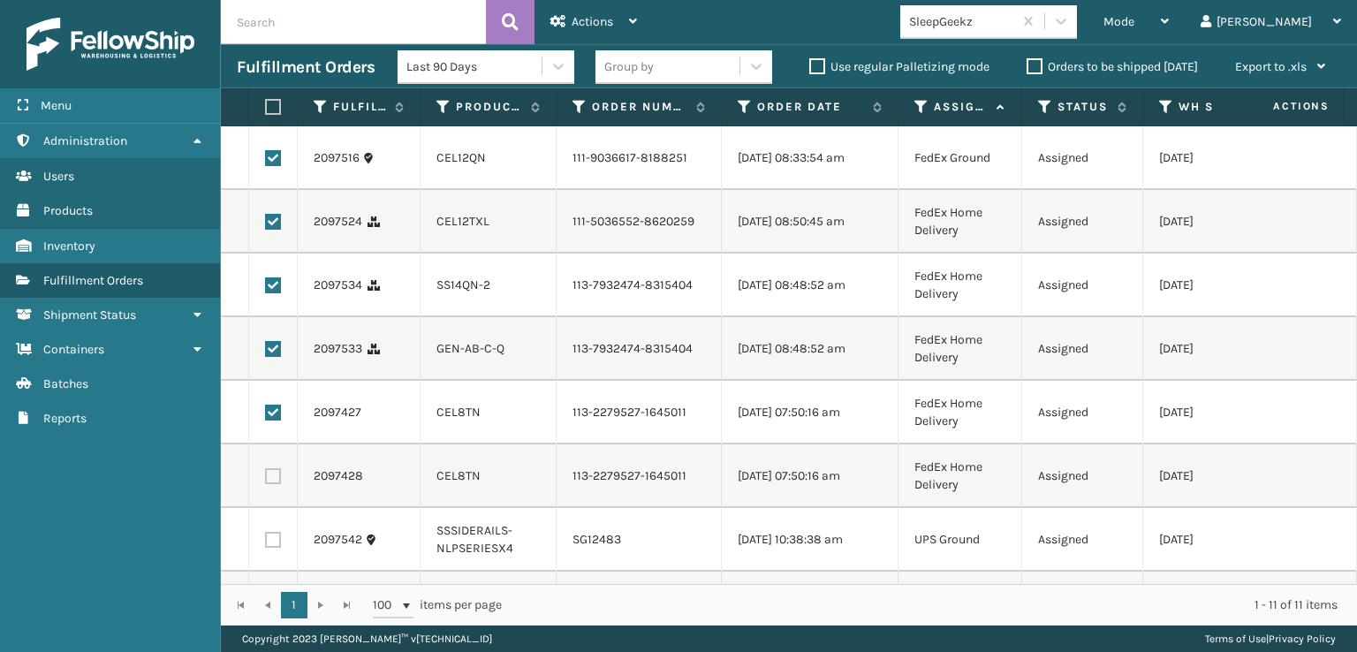
click at [274, 484] on label at bounding box center [273, 476] width 16 height 16
click at [266, 480] on input "checkbox" at bounding box center [265, 473] width 1 height 11
checkbox input "true"
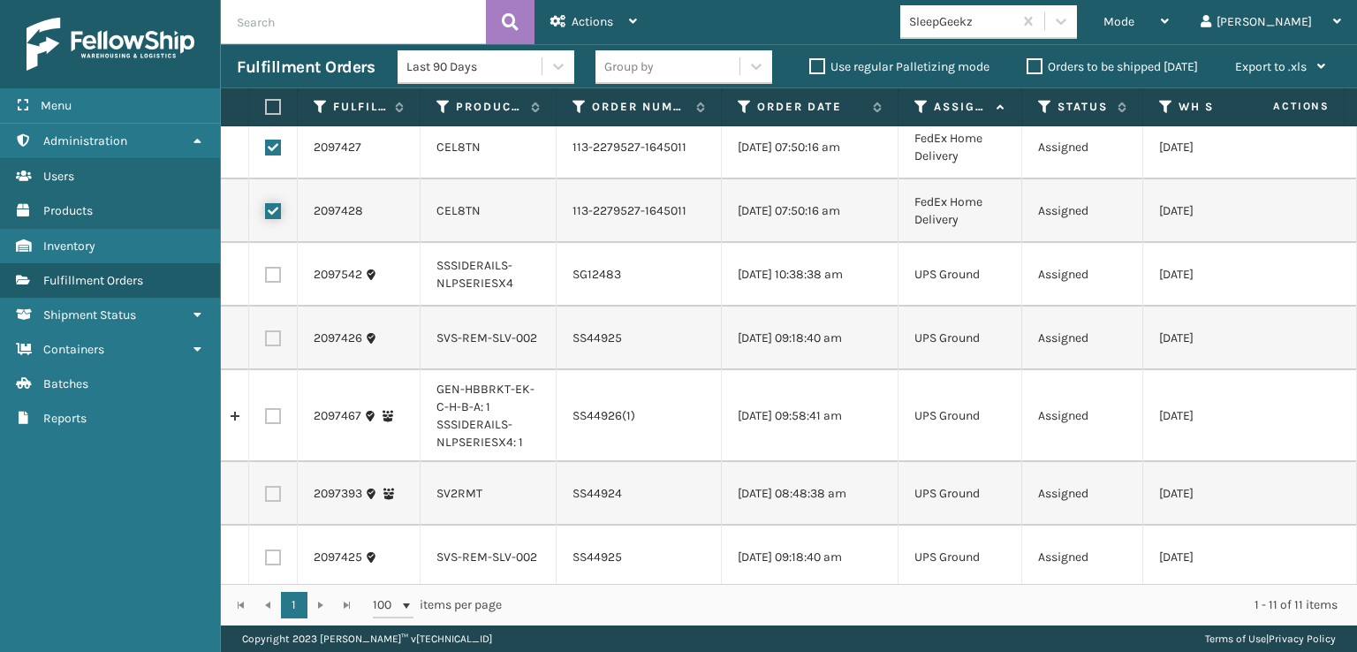
scroll to position [346, 0]
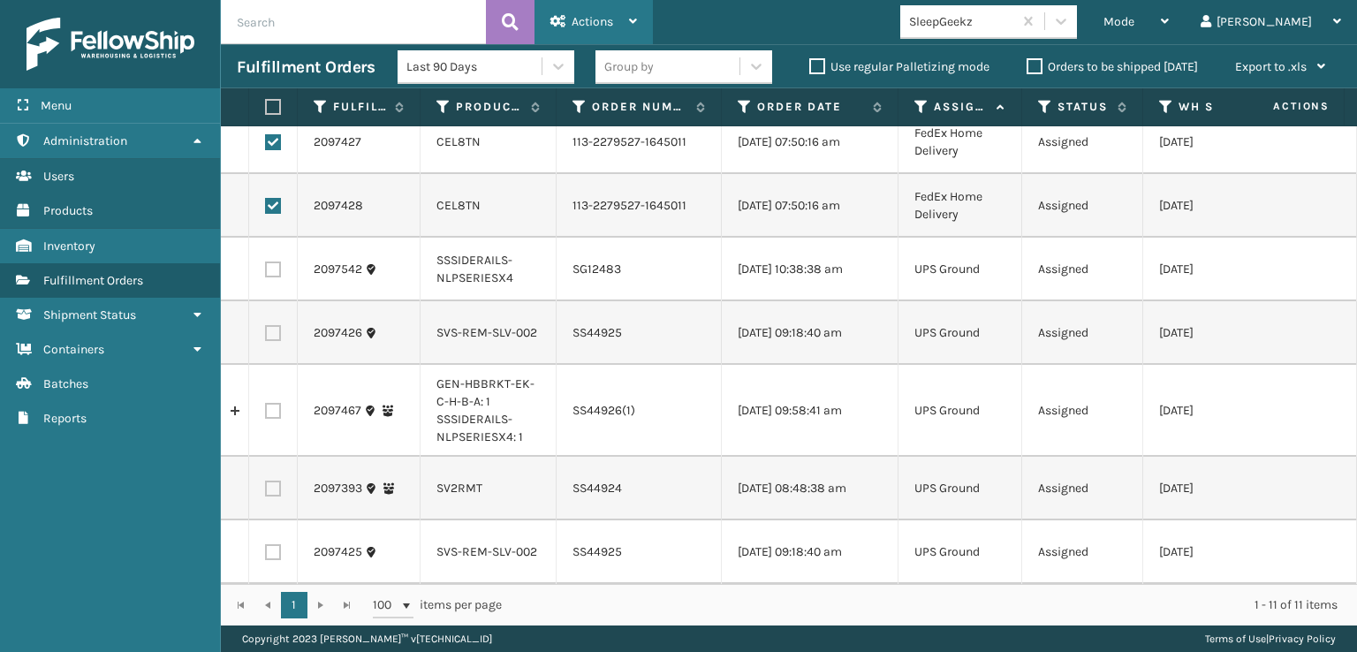
click at [598, 8] on div "Actions" at bounding box center [593, 22] width 87 height 44
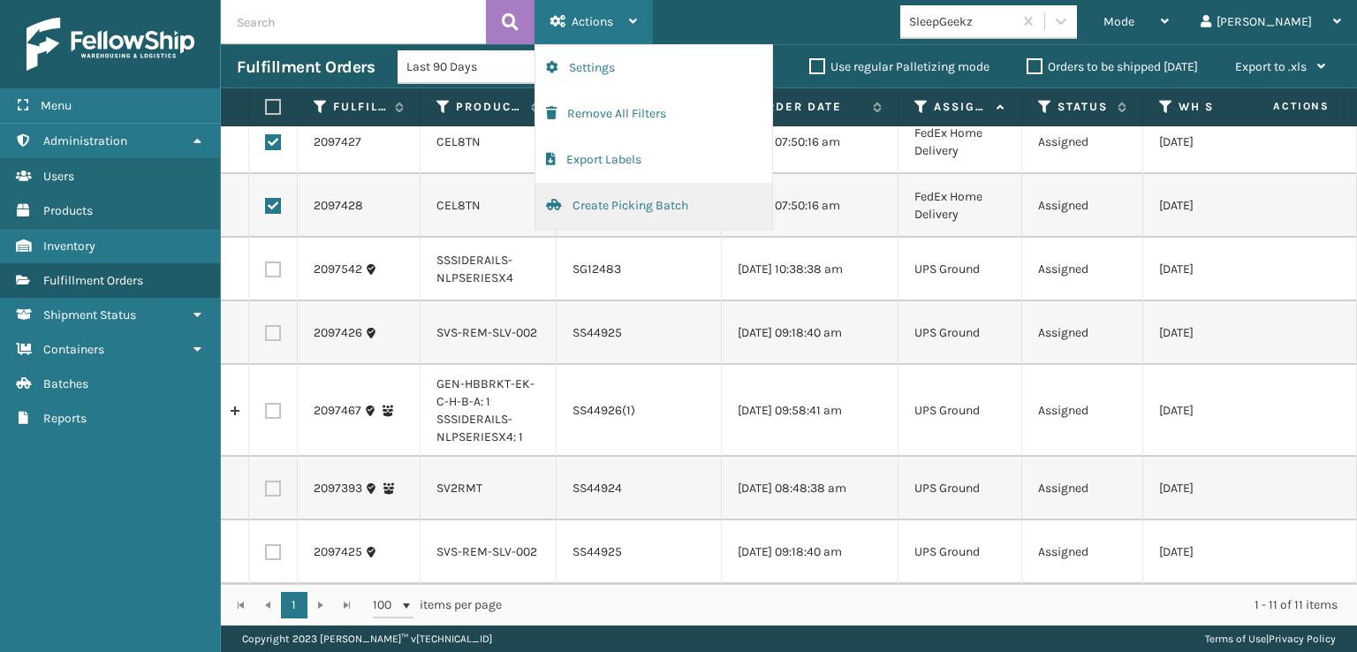
click at [607, 210] on button "Create Picking Batch" at bounding box center [653, 206] width 237 height 46
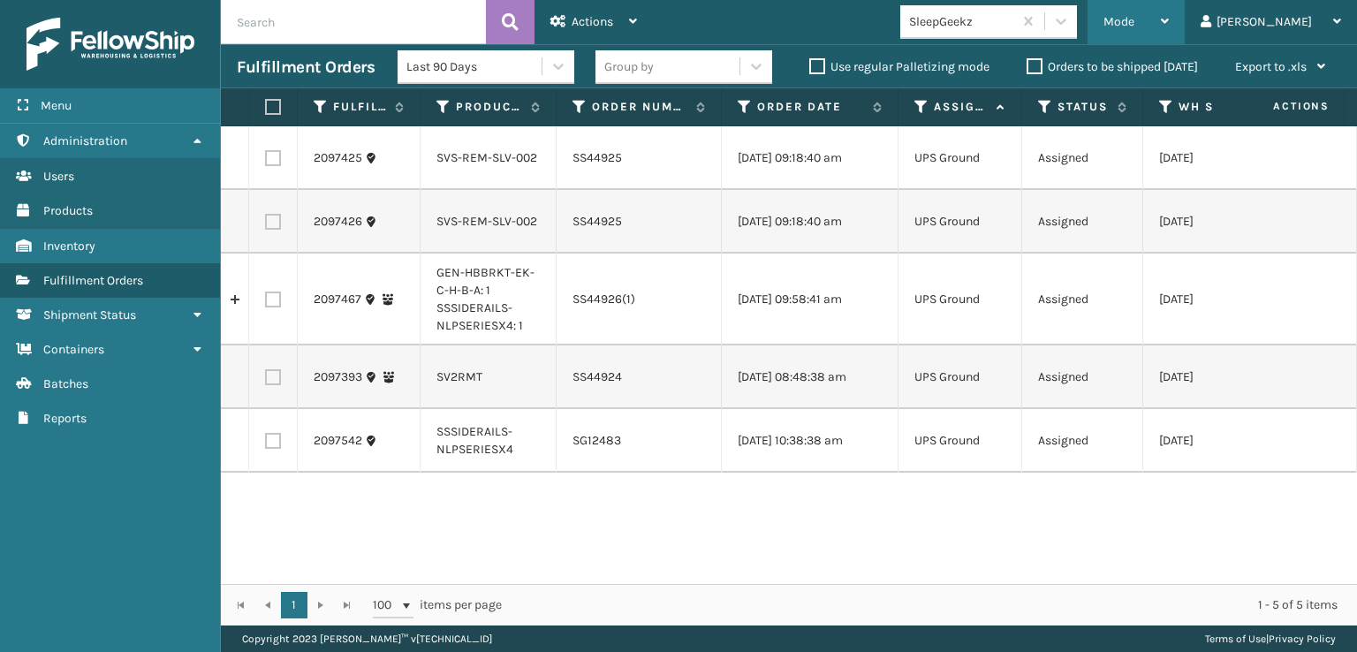
click at [1134, 25] on span "Mode" at bounding box center [1118, 21] width 31 height 15
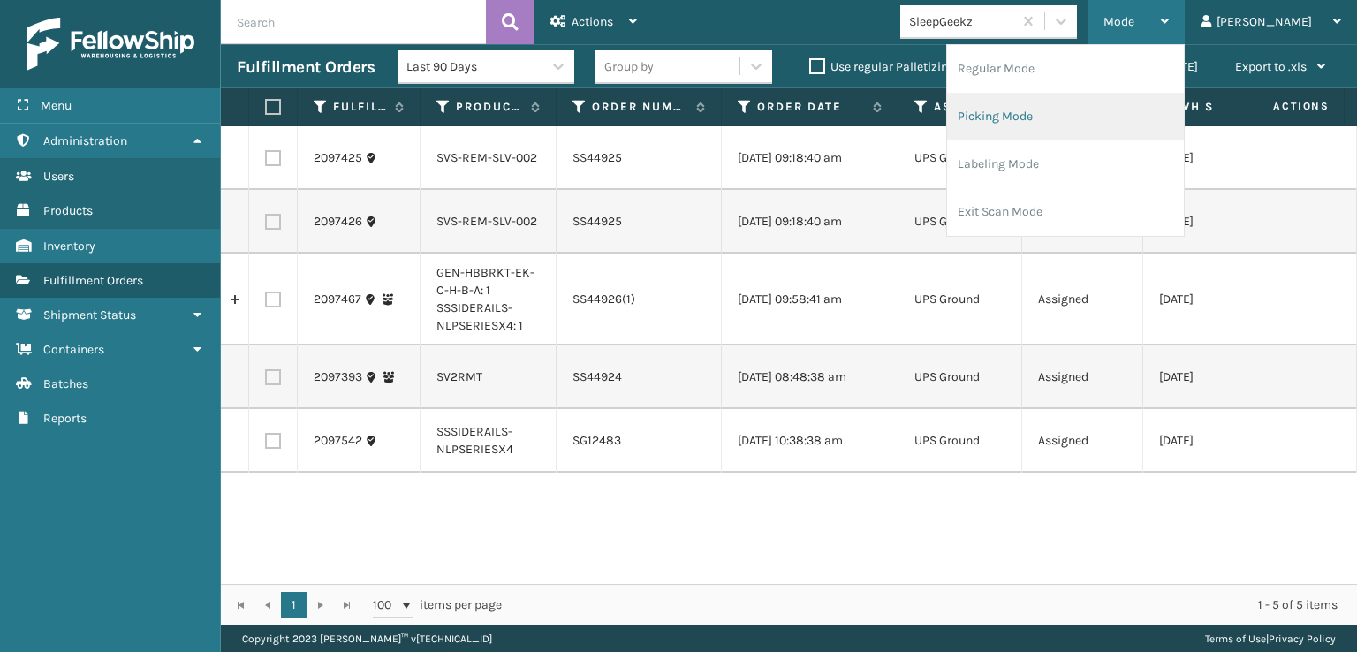
click at [1081, 117] on li "Picking Mode" at bounding box center [1065, 117] width 237 height 48
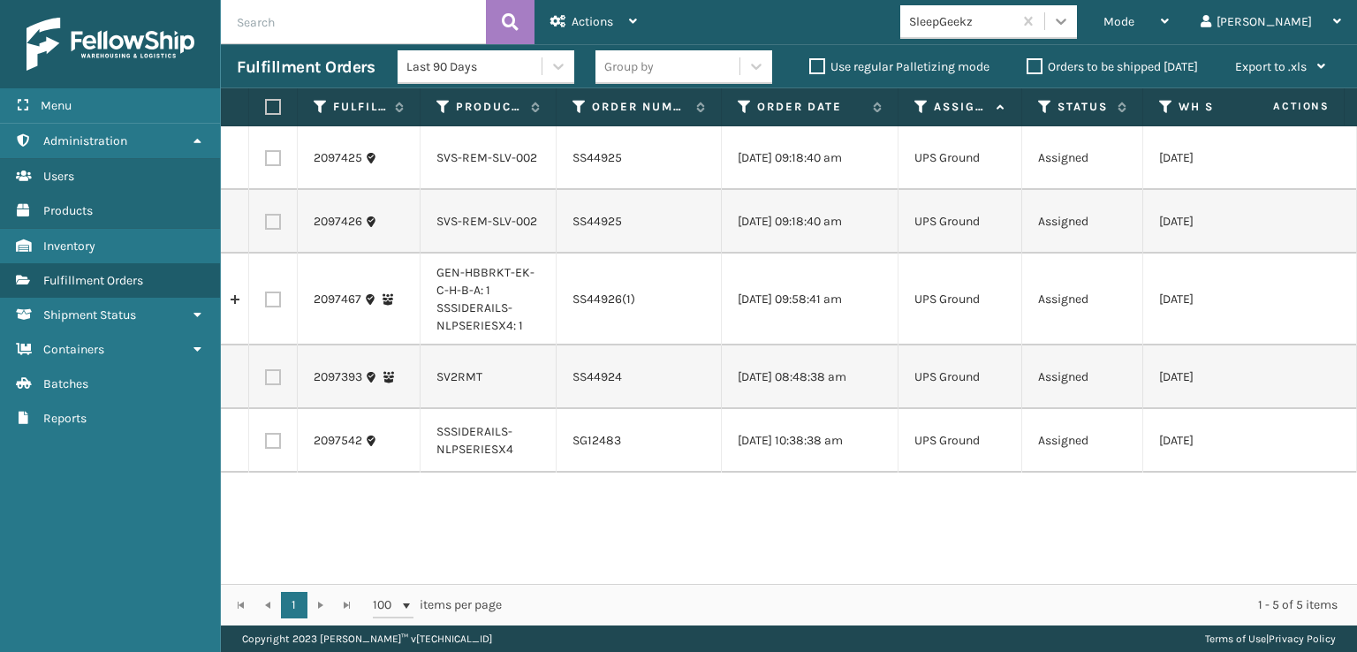
click at [1070, 20] on icon at bounding box center [1061, 21] width 18 height 18
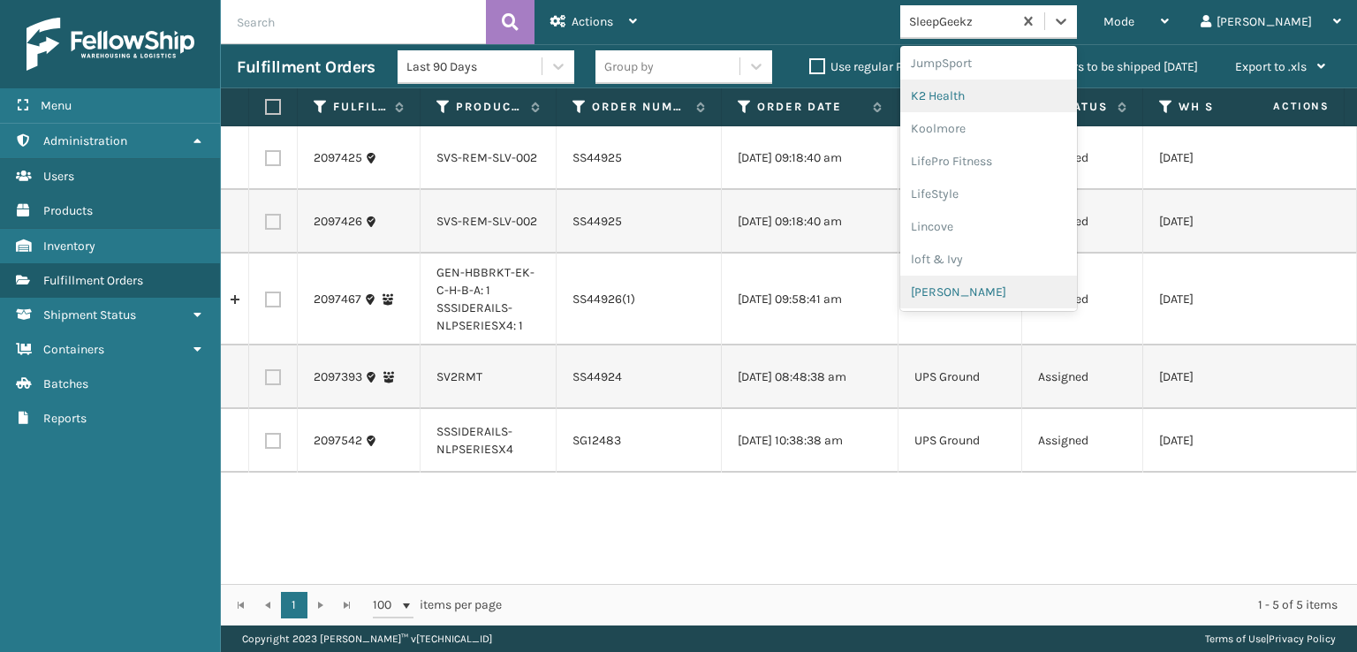
scroll to position [630, 0]
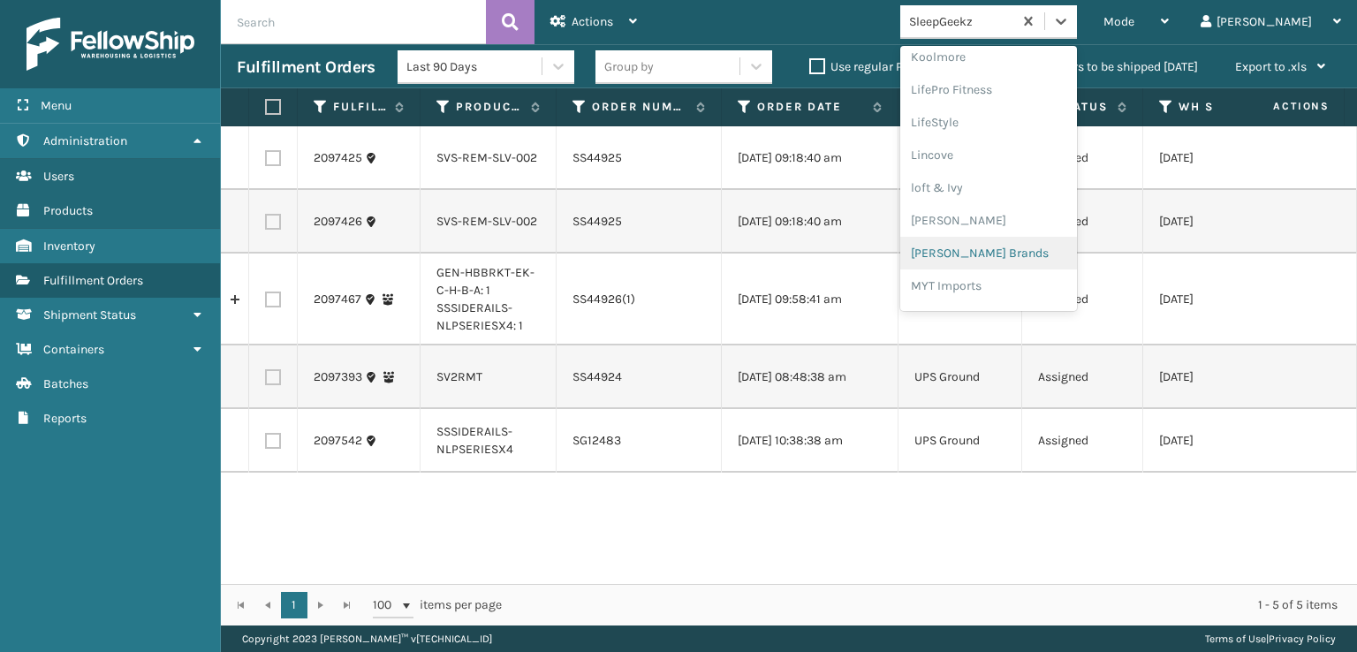
click at [1013, 257] on div "[PERSON_NAME] Brands" at bounding box center [988, 253] width 177 height 33
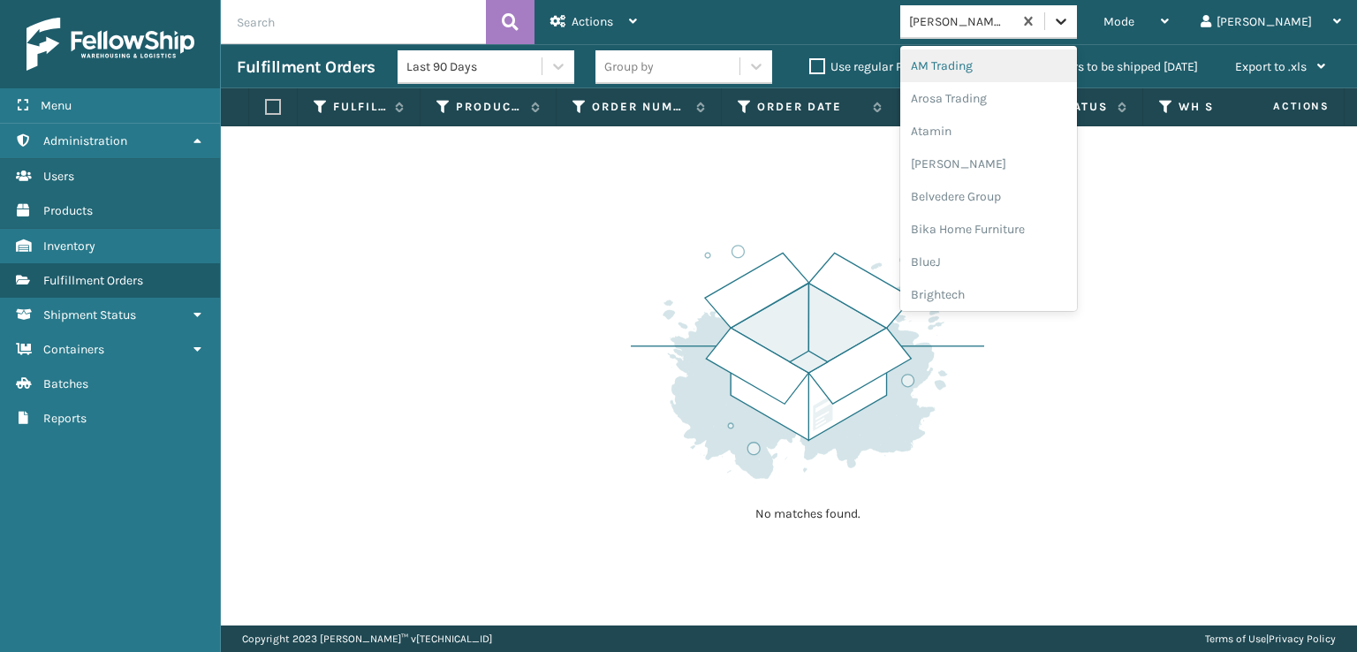
click at [1070, 27] on icon at bounding box center [1061, 21] width 18 height 18
click at [1004, 218] on div "FoamTex" at bounding box center [988, 223] width 177 height 33
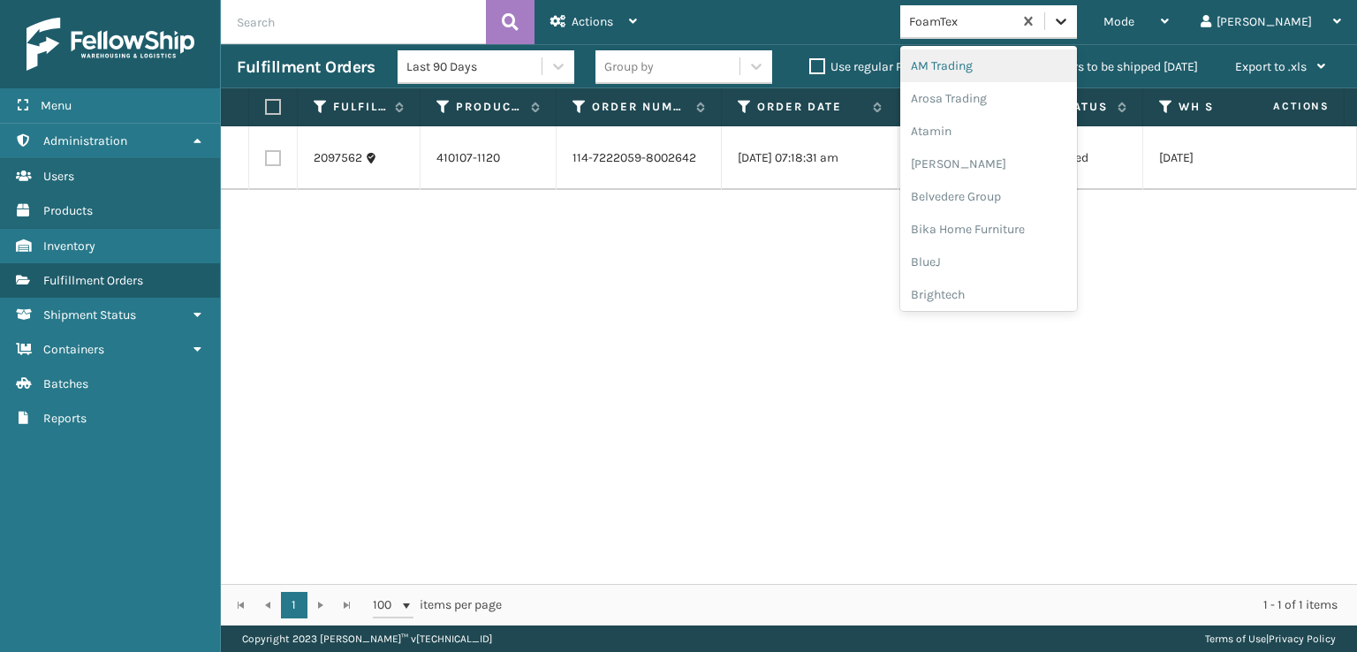
click at [1077, 24] on div at bounding box center [1061, 21] width 32 height 32
click at [1009, 254] on div "SBYL [GEOGRAPHIC_DATA]" at bounding box center [988, 255] width 177 height 33
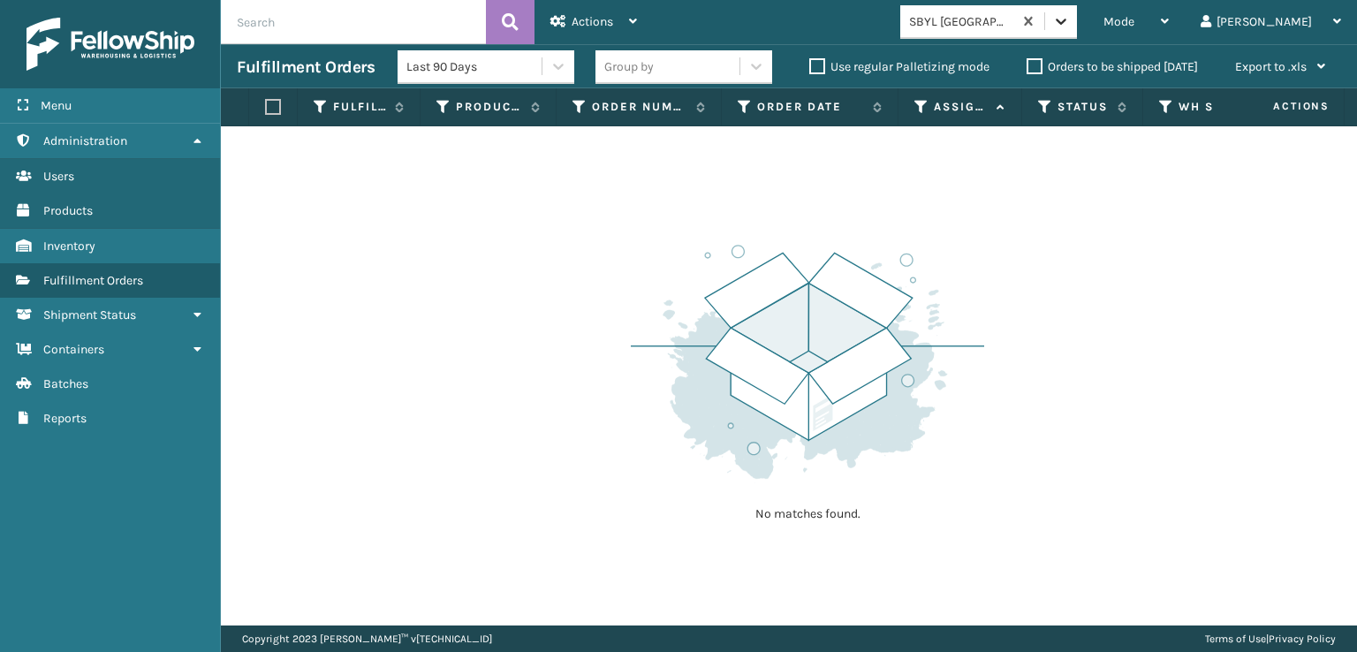
click at [1077, 30] on div at bounding box center [1061, 21] width 32 height 32
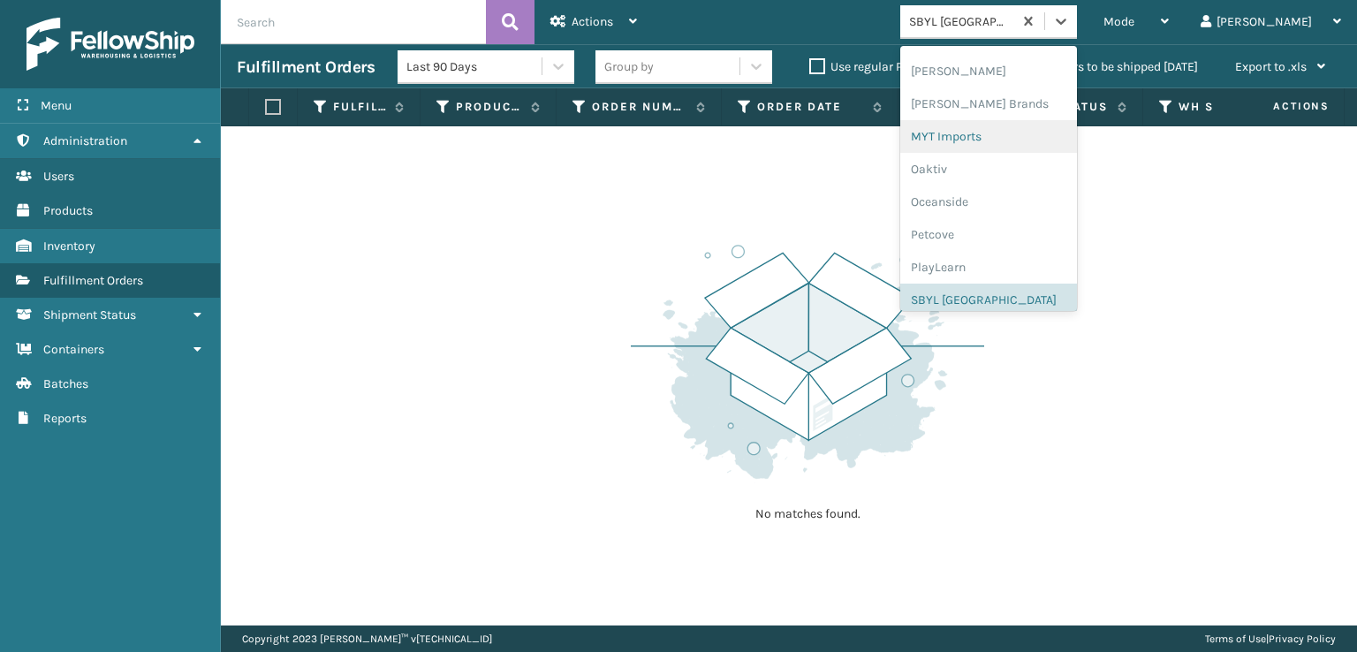
scroll to position [886, 0]
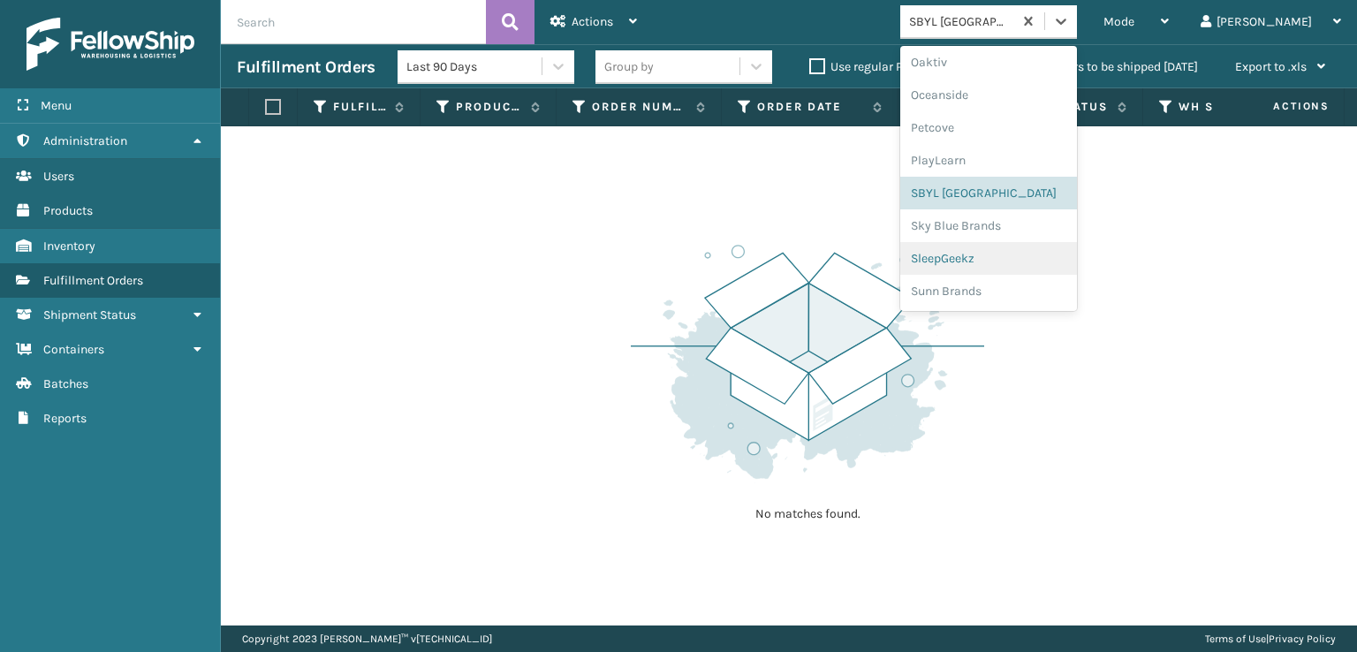
click at [997, 252] on div "SleepGeekz" at bounding box center [988, 258] width 177 height 33
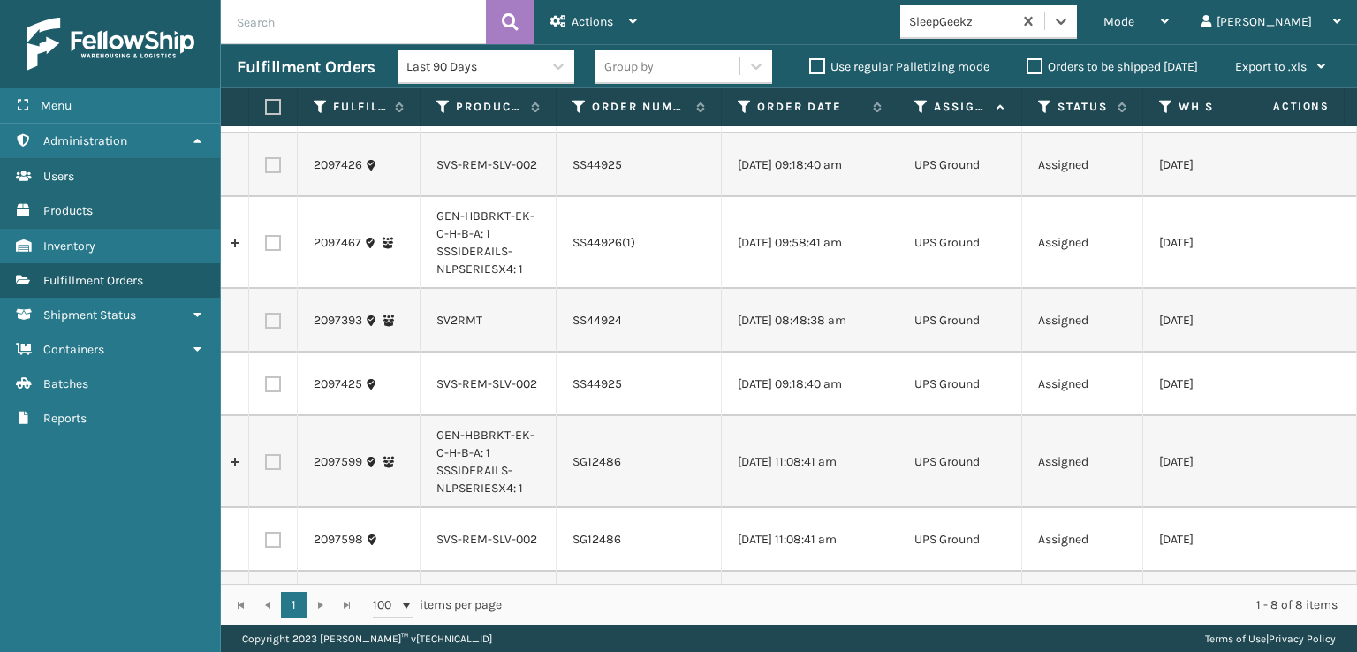
scroll to position [0, 0]
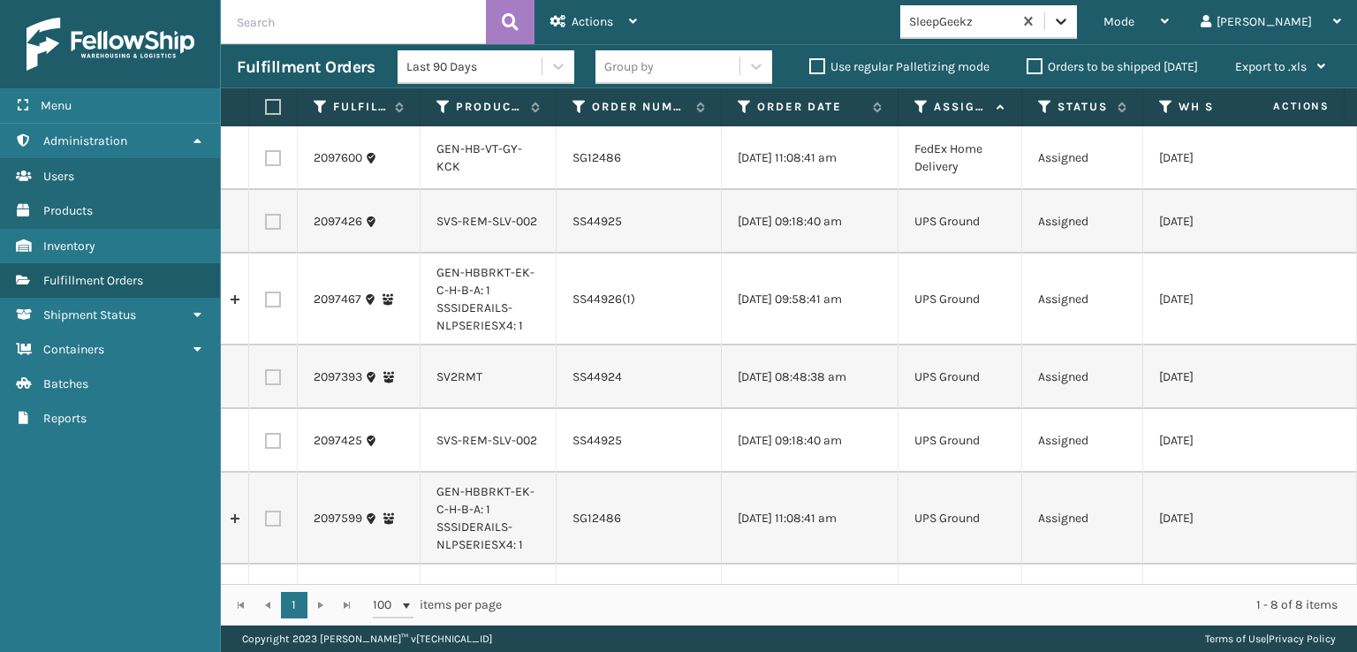
click at [1070, 18] on icon at bounding box center [1061, 21] width 18 height 18
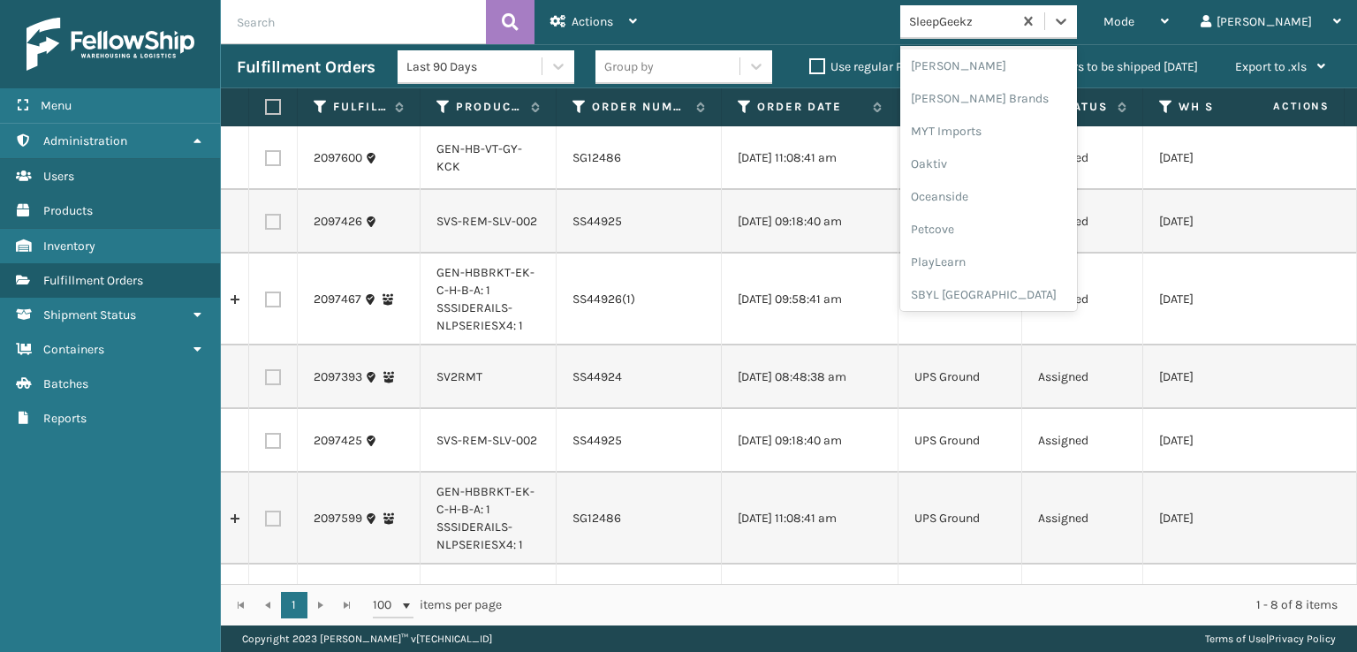
scroll to position [886, 0]
click at [1021, 254] on div "SleepGeekz" at bounding box center [988, 258] width 177 height 33
click at [1070, 27] on icon at bounding box center [1061, 21] width 18 height 18
click at [1000, 138] on div "FoamTex" at bounding box center [988, 137] width 177 height 33
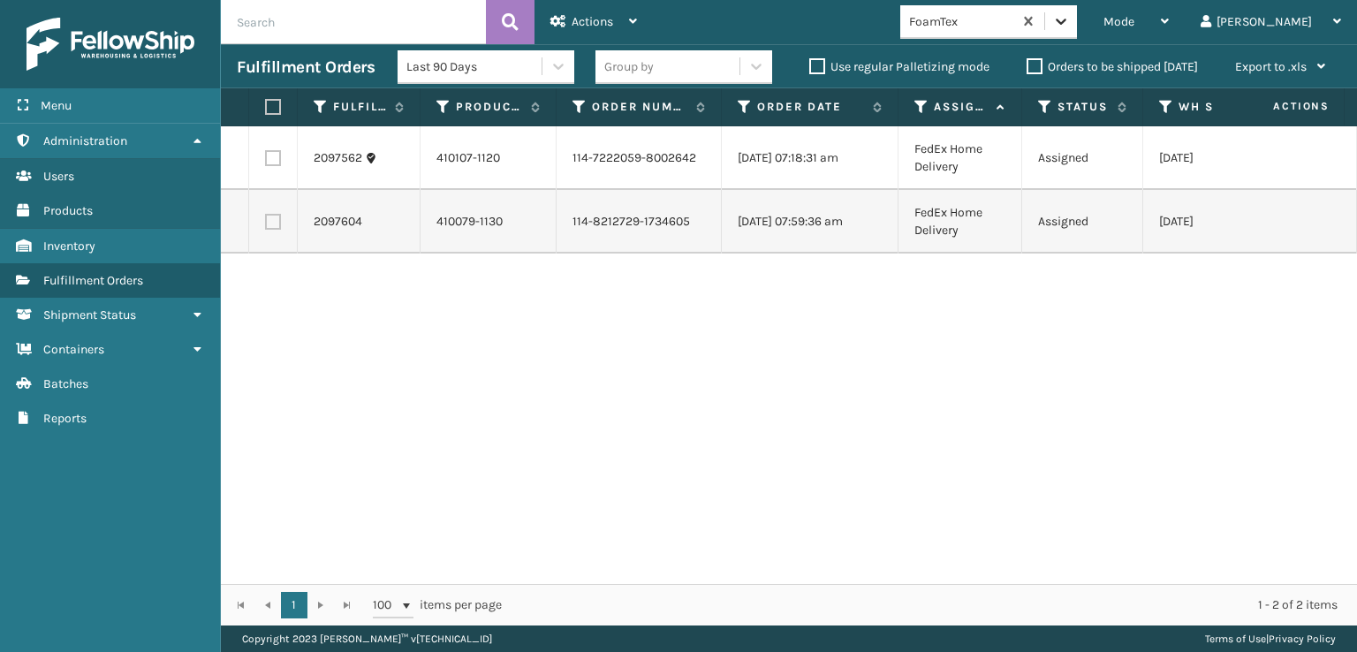
click at [1070, 24] on icon at bounding box center [1061, 21] width 18 height 18
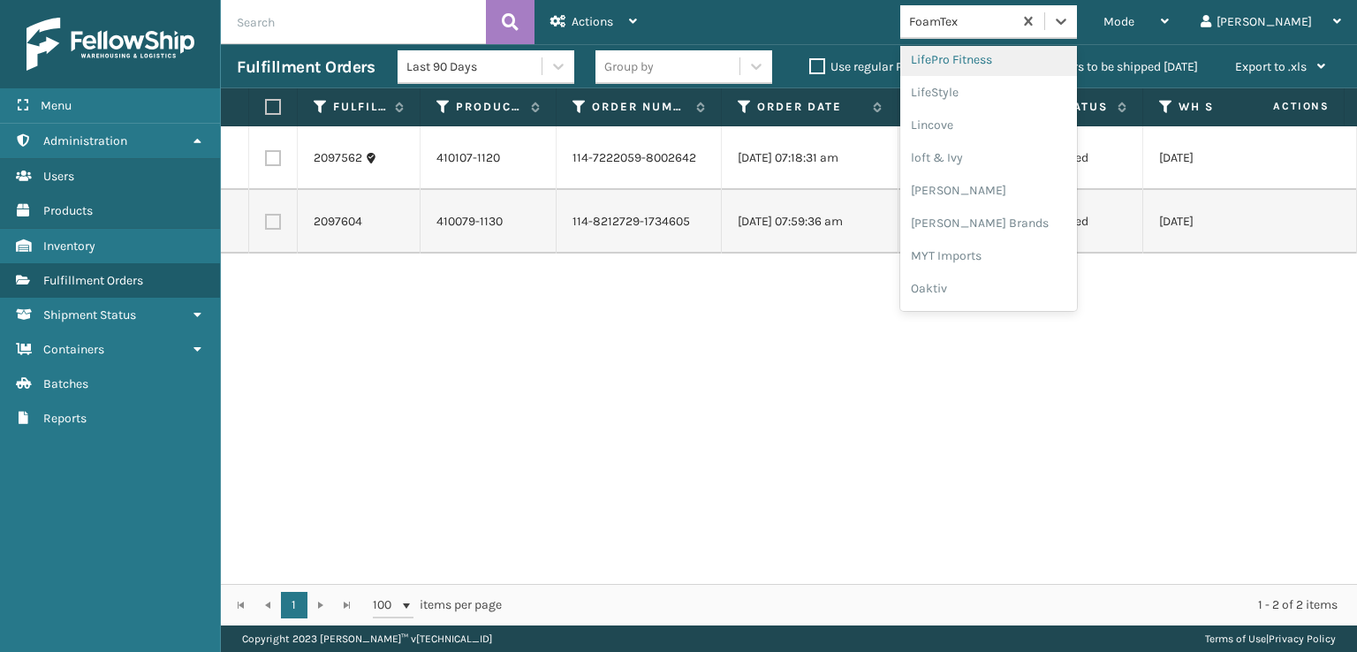
scroll to position [735, 0]
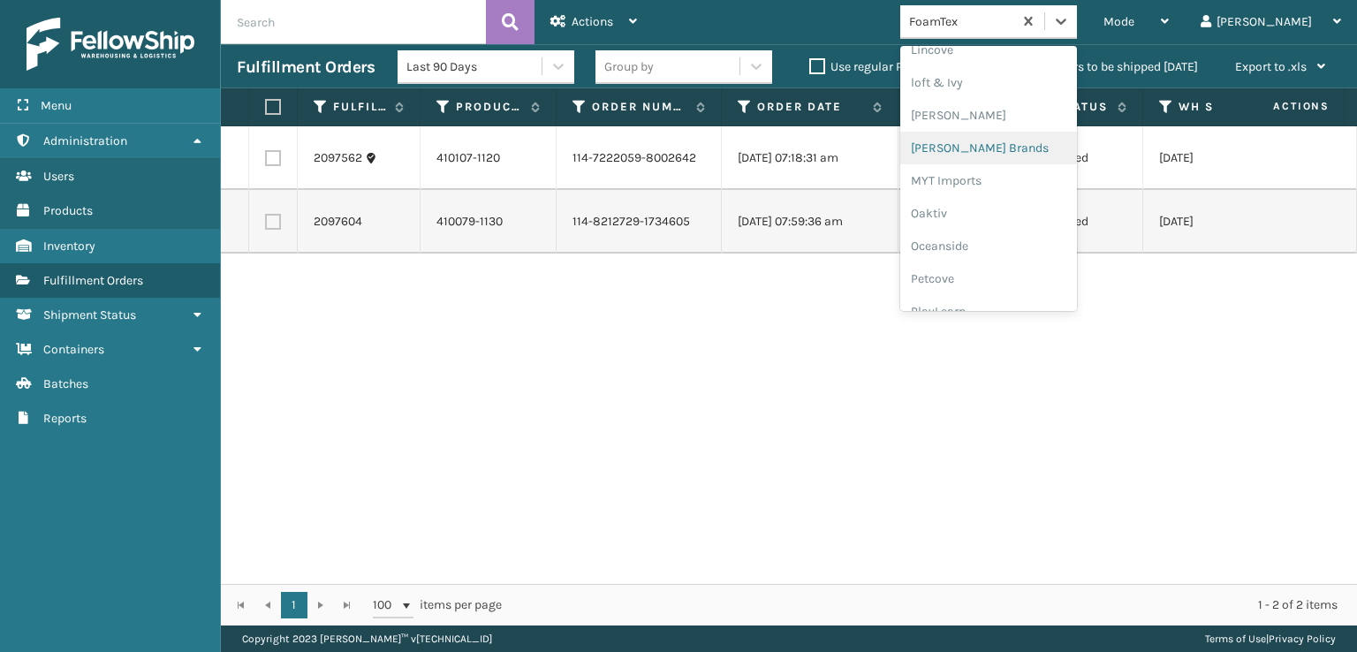
click at [1005, 148] on div "[PERSON_NAME] Brands" at bounding box center [988, 148] width 177 height 33
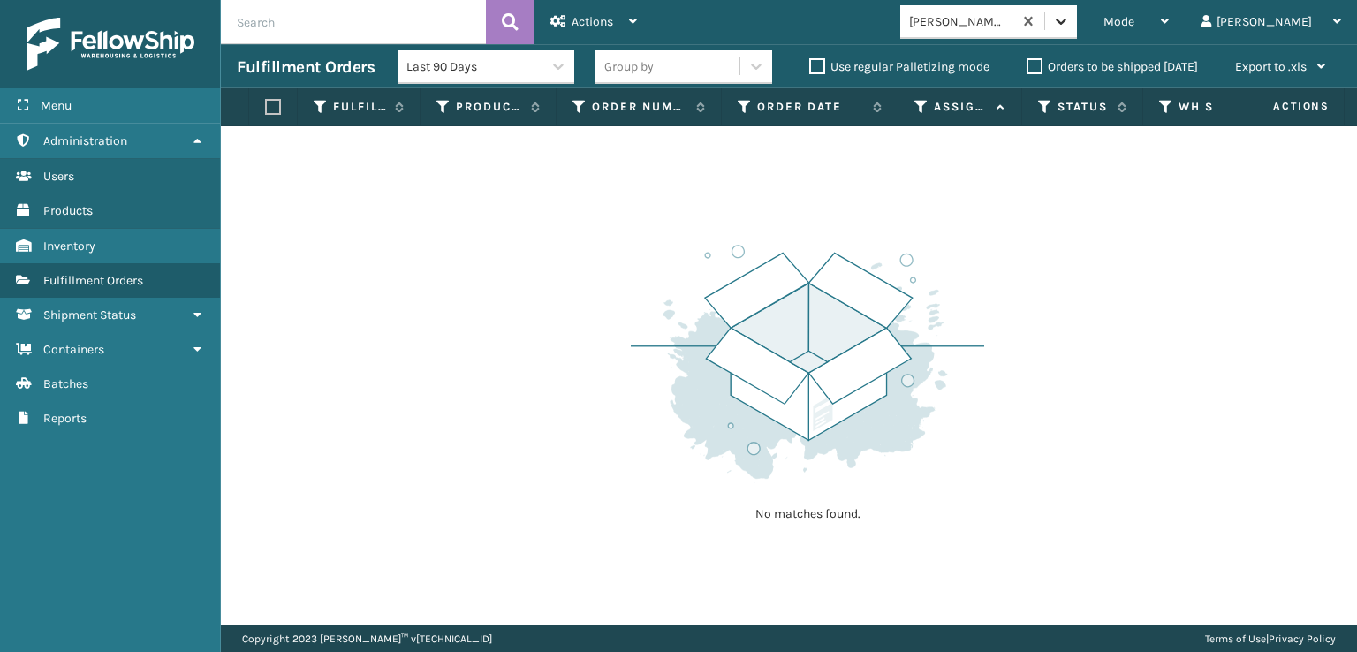
click at [1066, 19] on icon at bounding box center [1061, 22] width 11 height 6
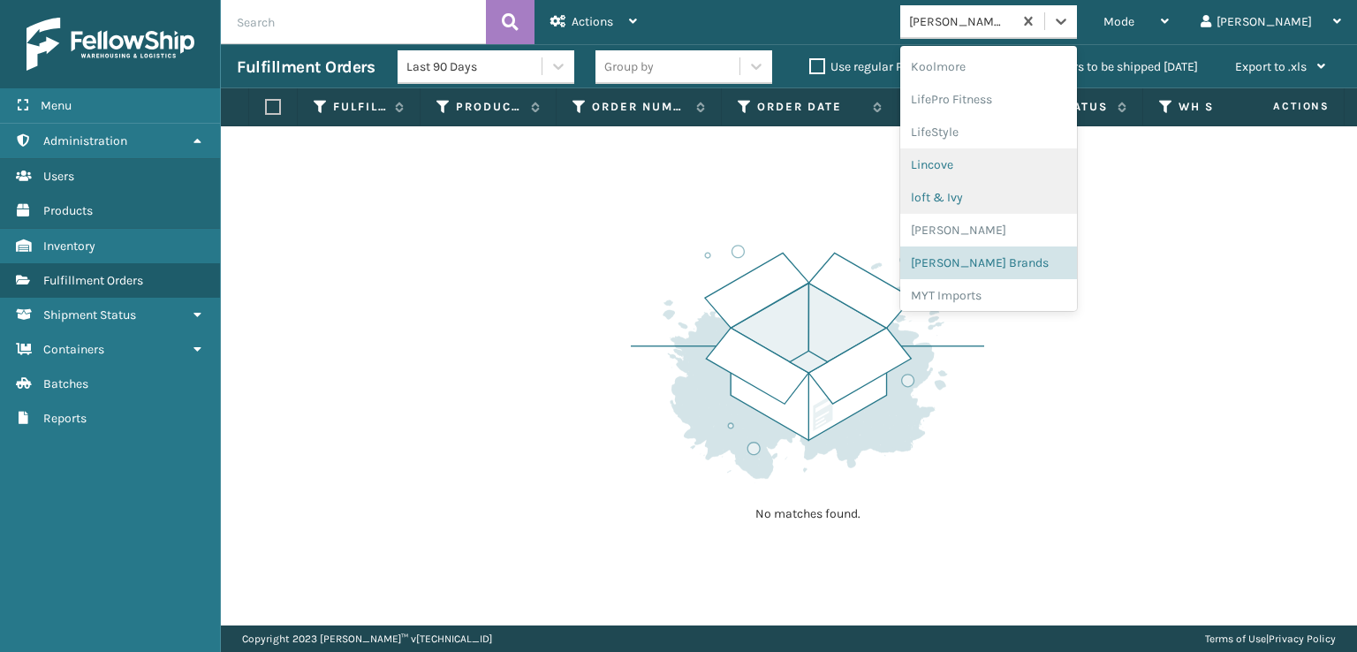
scroll to position [647, 0]
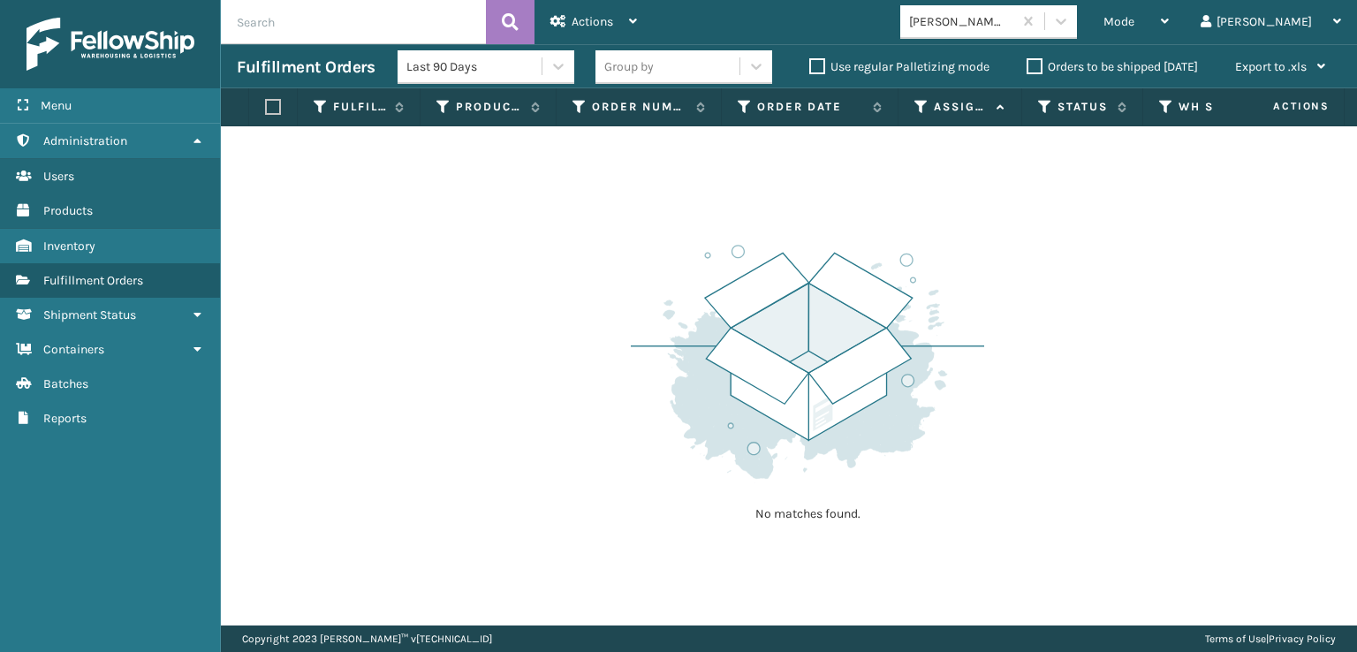
click at [398, 333] on div "No matches found." at bounding box center [789, 375] width 1136 height 499
click at [1134, 23] on span "Mode" at bounding box center [1118, 21] width 31 height 15
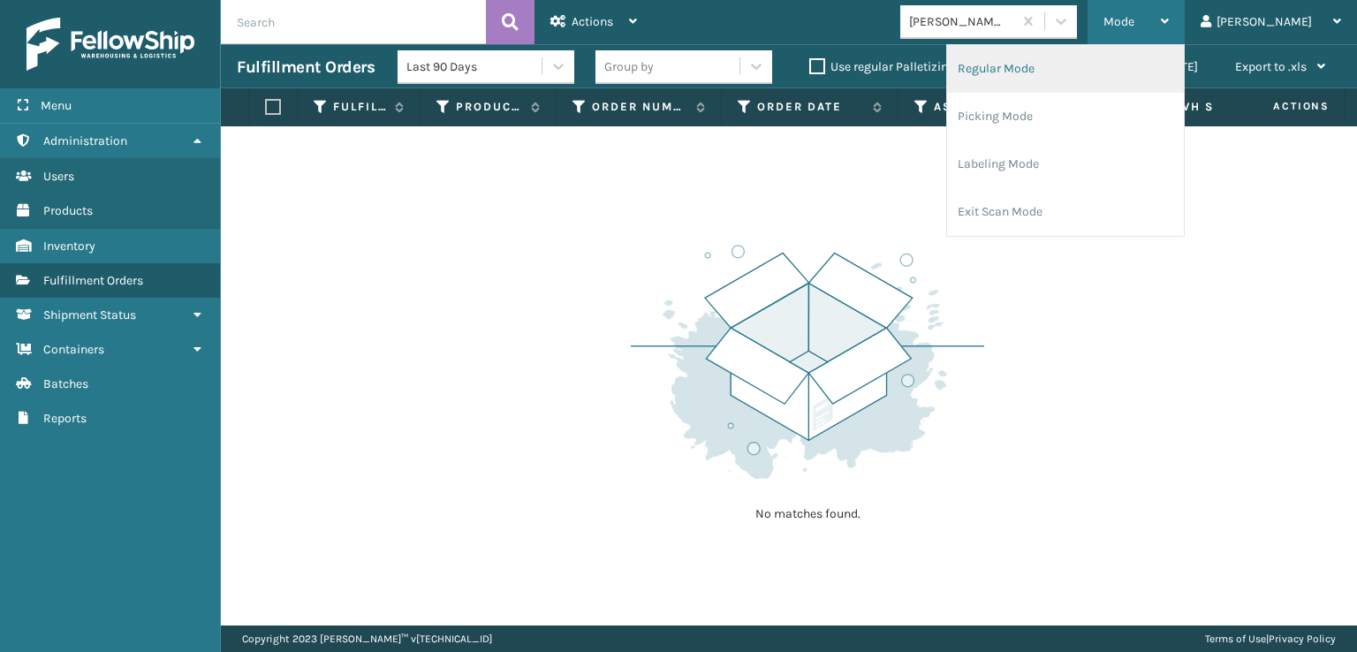
click at [1057, 72] on li "Regular Mode" at bounding box center [1065, 69] width 237 height 48
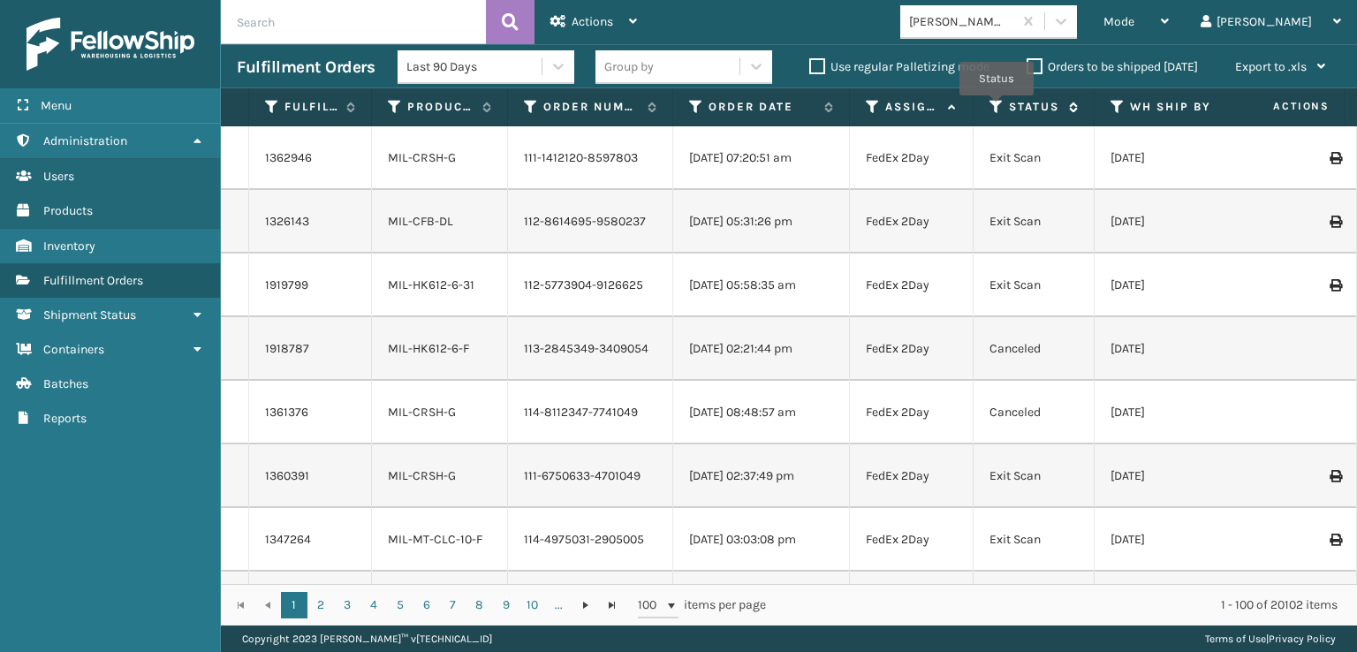
click at [996, 108] on icon at bounding box center [996, 107] width 14 height 16
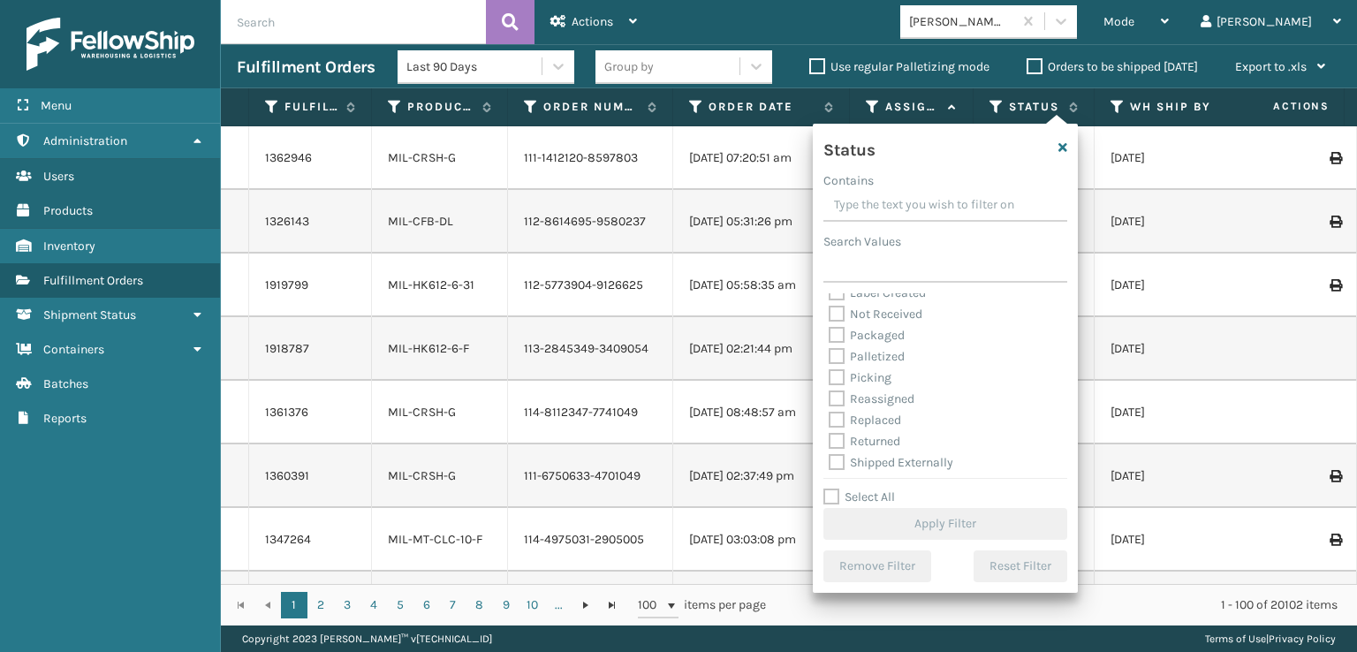
scroll to position [99, 0]
click at [842, 372] on label "Picking" at bounding box center [860, 374] width 63 height 15
click at [830, 372] on input "Picking" at bounding box center [829, 369] width 1 height 11
checkbox input "true"
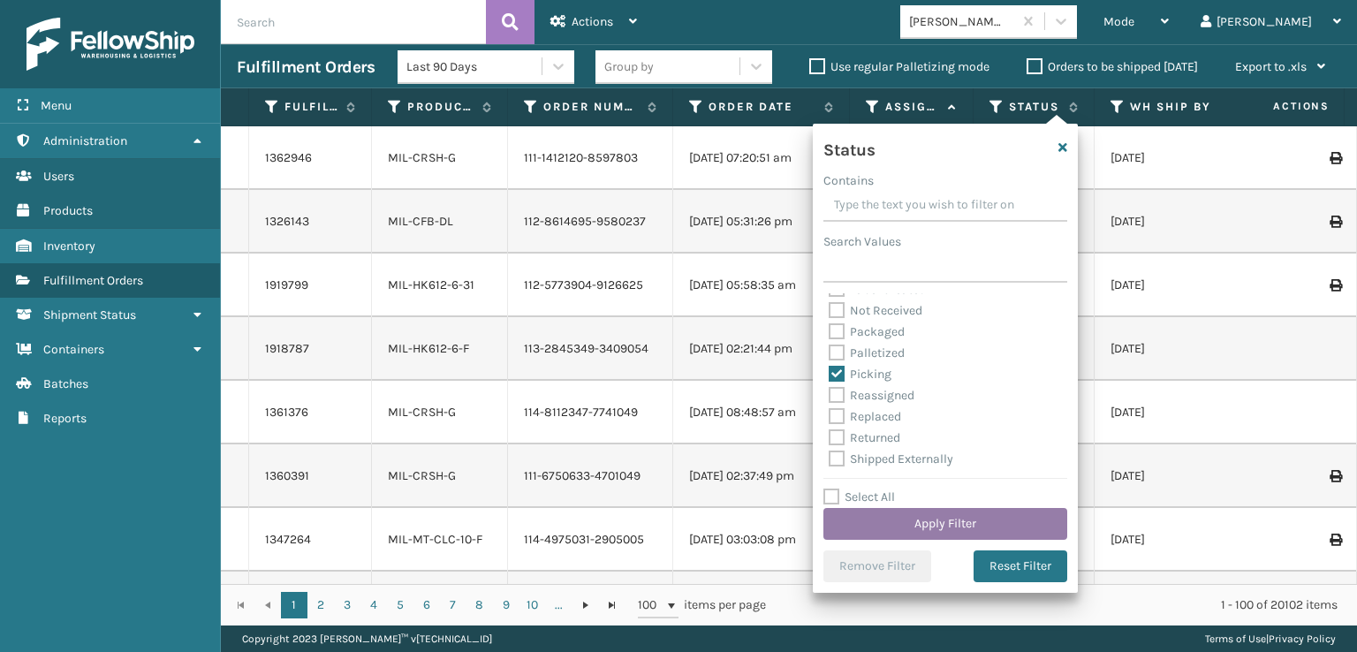
click at [915, 524] on button "Apply Filter" at bounding box center [945, 524] width 244 height 32
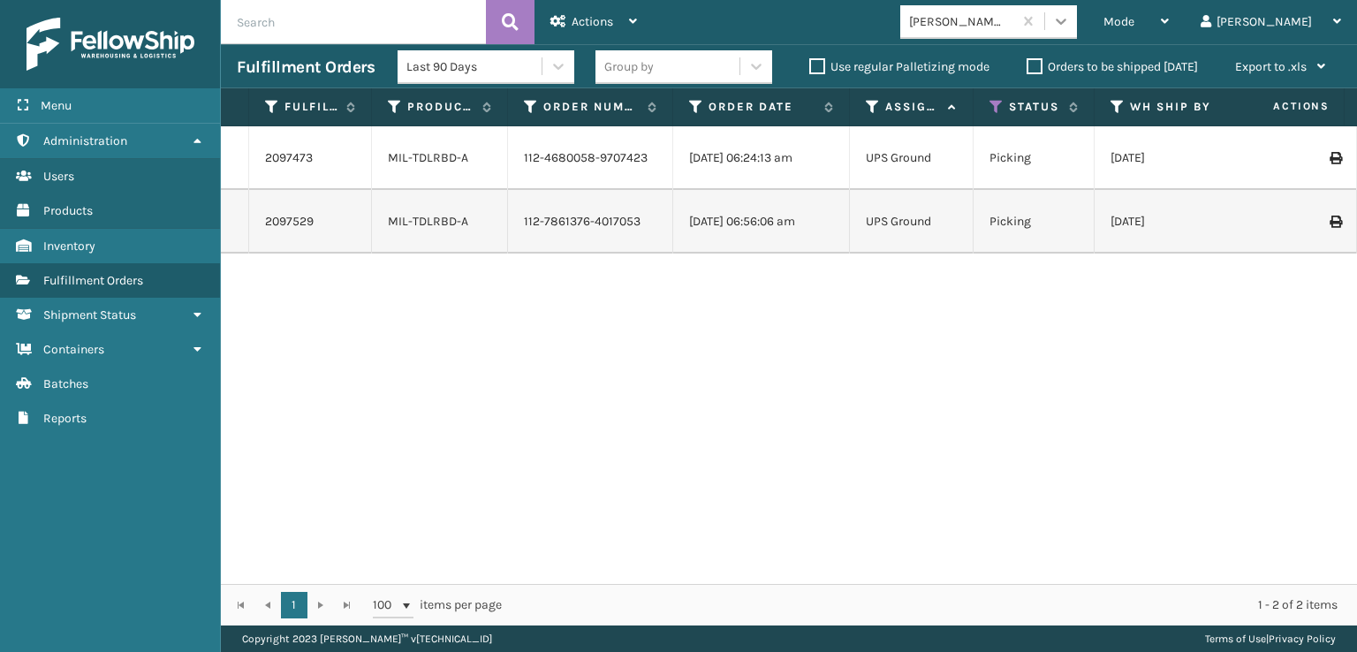
click at [1070, 25] on icon at bounding box center [1061, 21] width 18 height 18
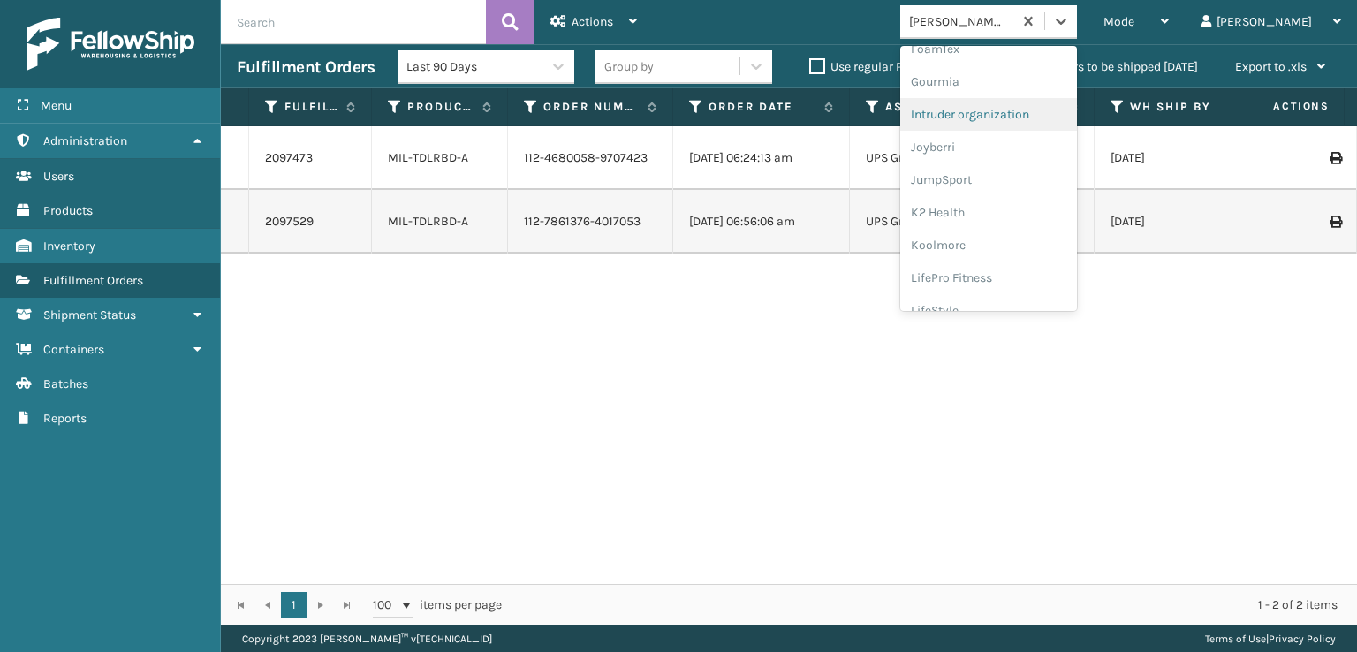
scroll to position [353, 0]
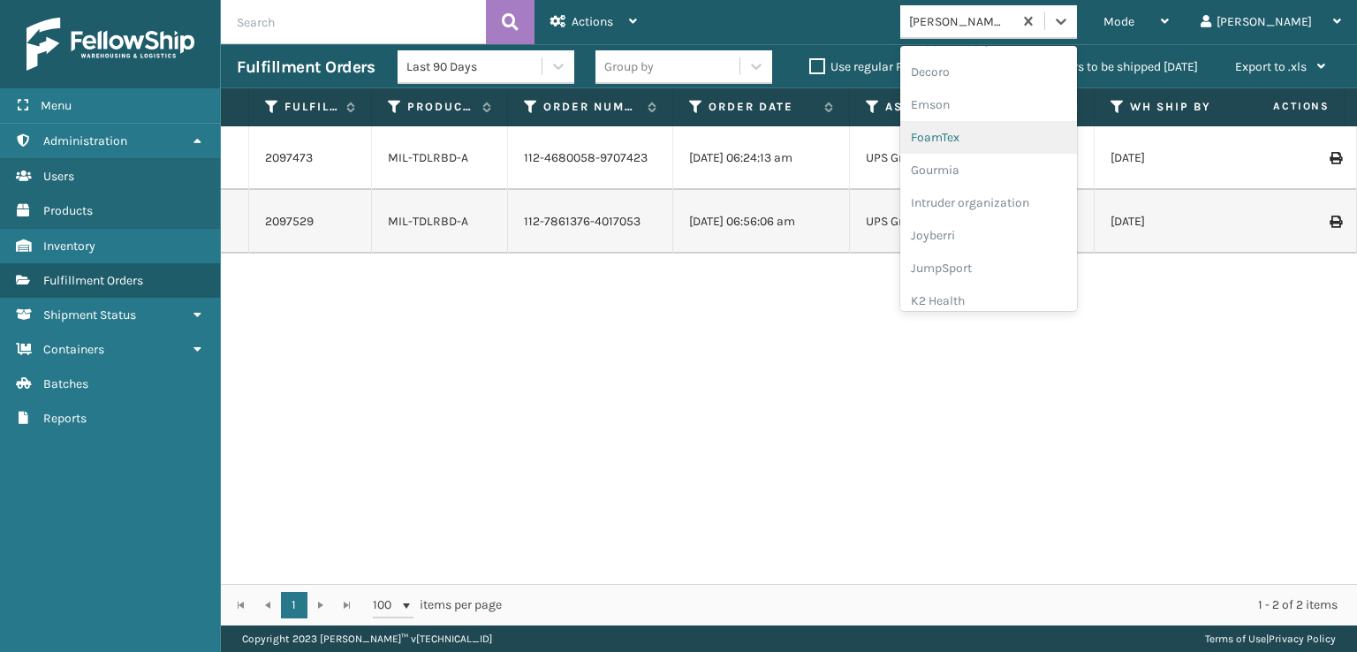
click at [999, 135] on div "FoamTex" at bounding box center [988, 137] width 177 height 33
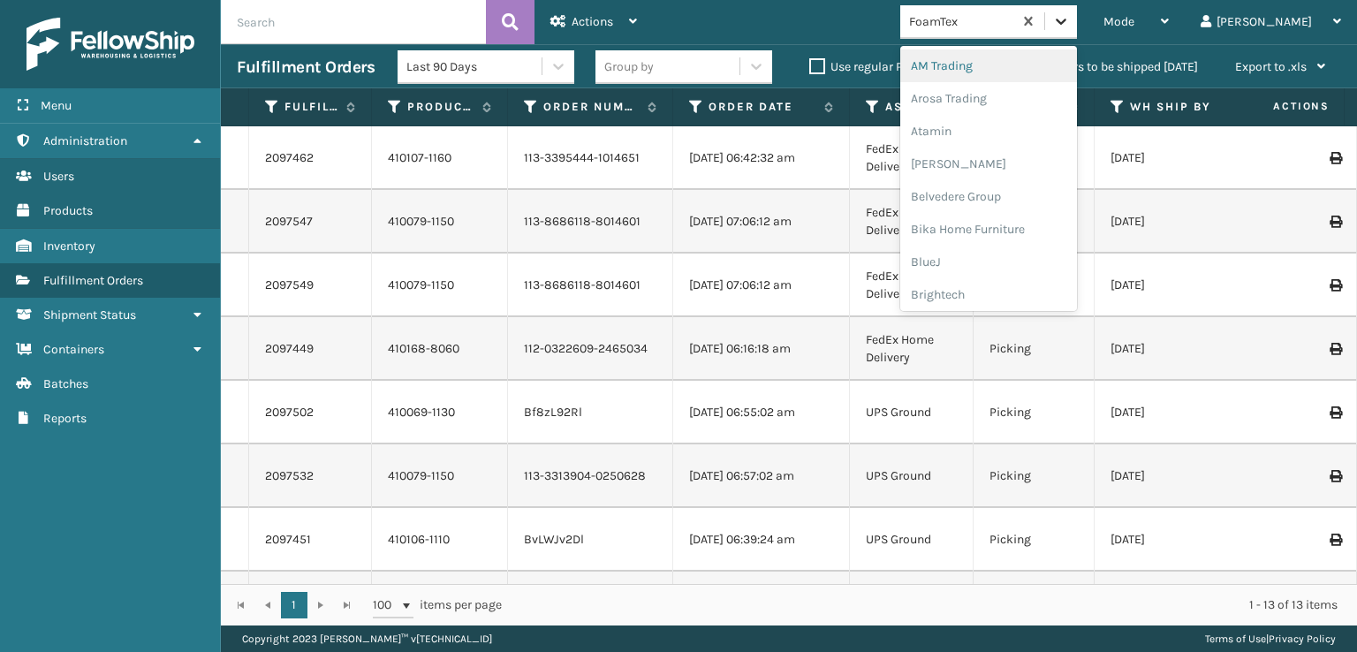
click at [1070, 27] on icon at bounding box center [1061, 21] width 18 height 18
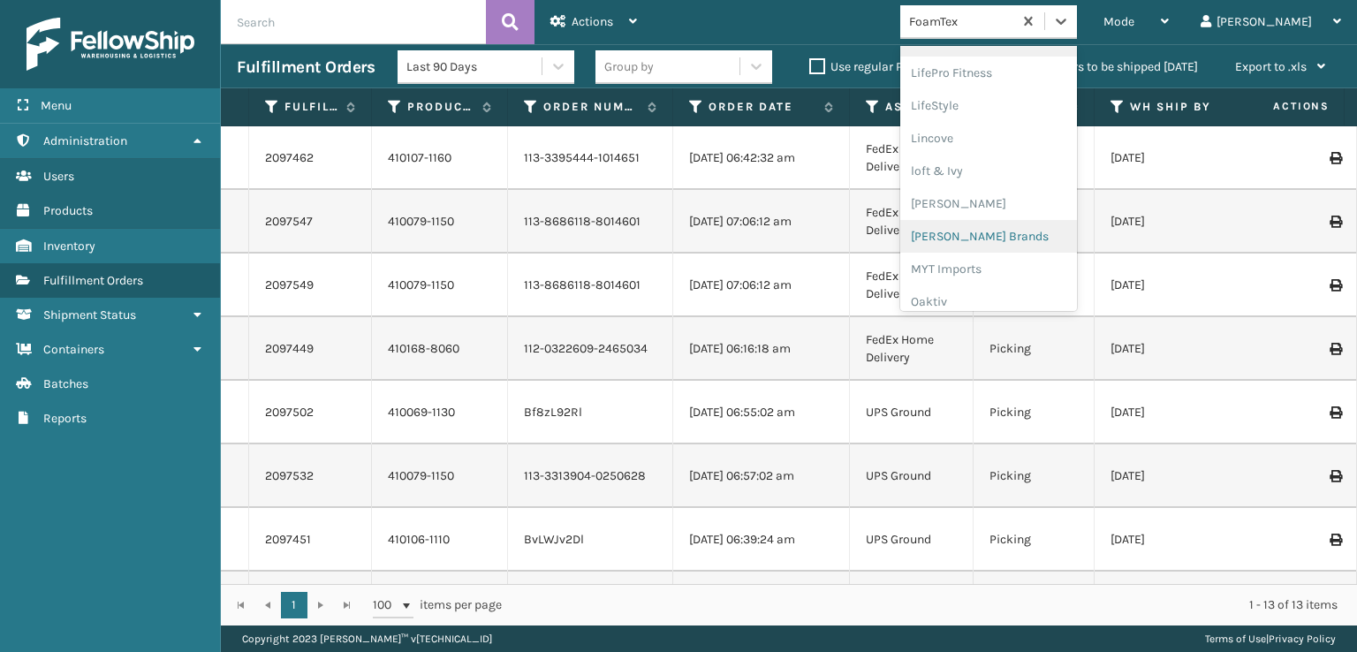
click at [1021, 240] on div "[PERSON_NAME] Brands" at bounding box center [988, 236] width 177 height 33
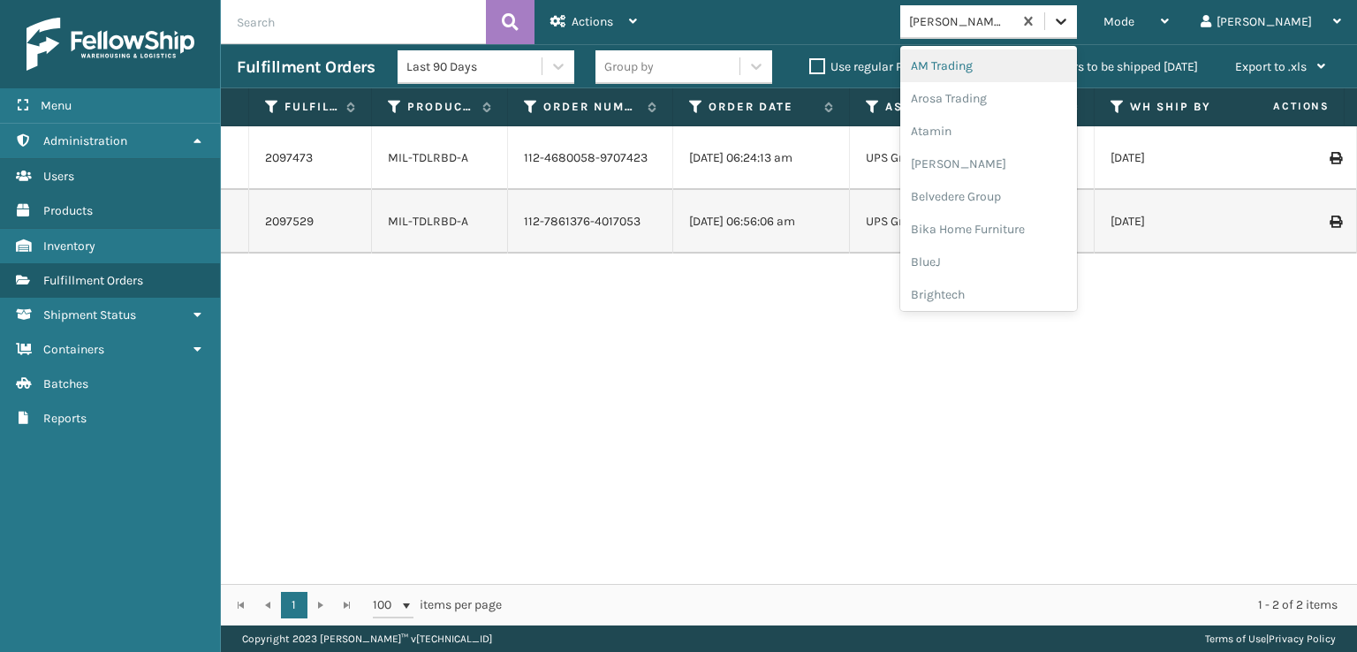
click at [1077, 33] on div at bounding box center [1061, 21] width 32 height 32
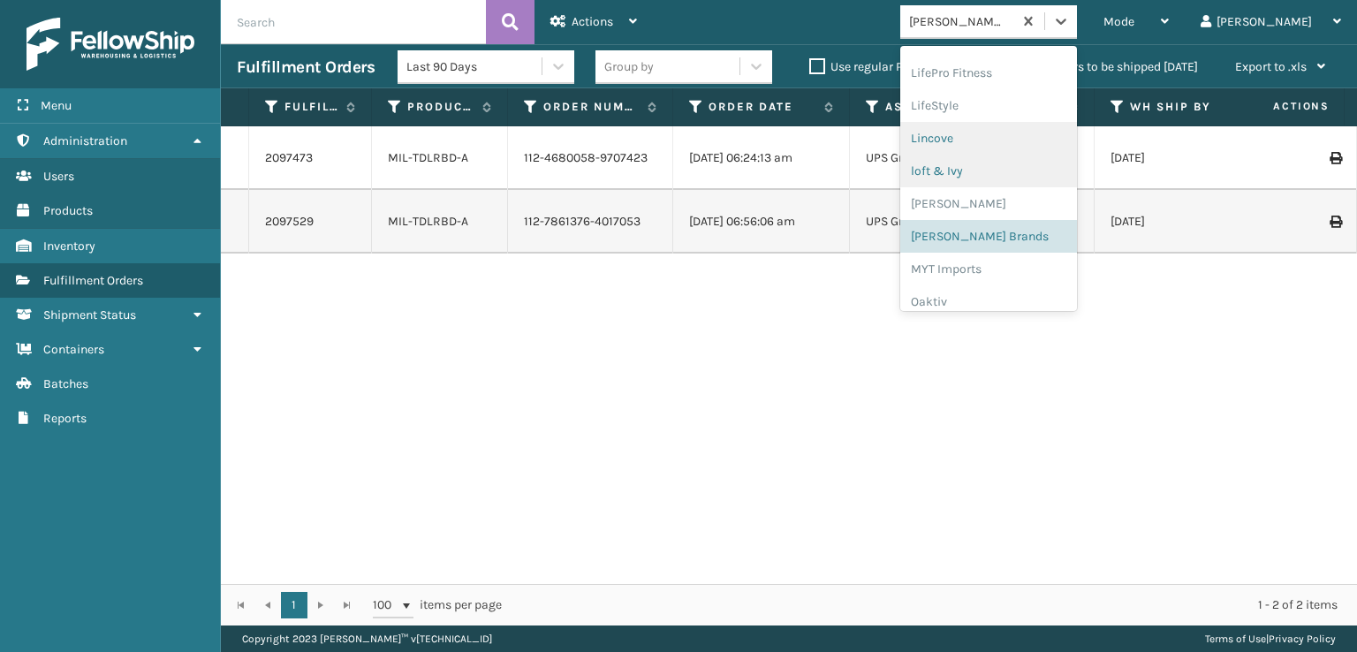
scroll to position [886, 0]
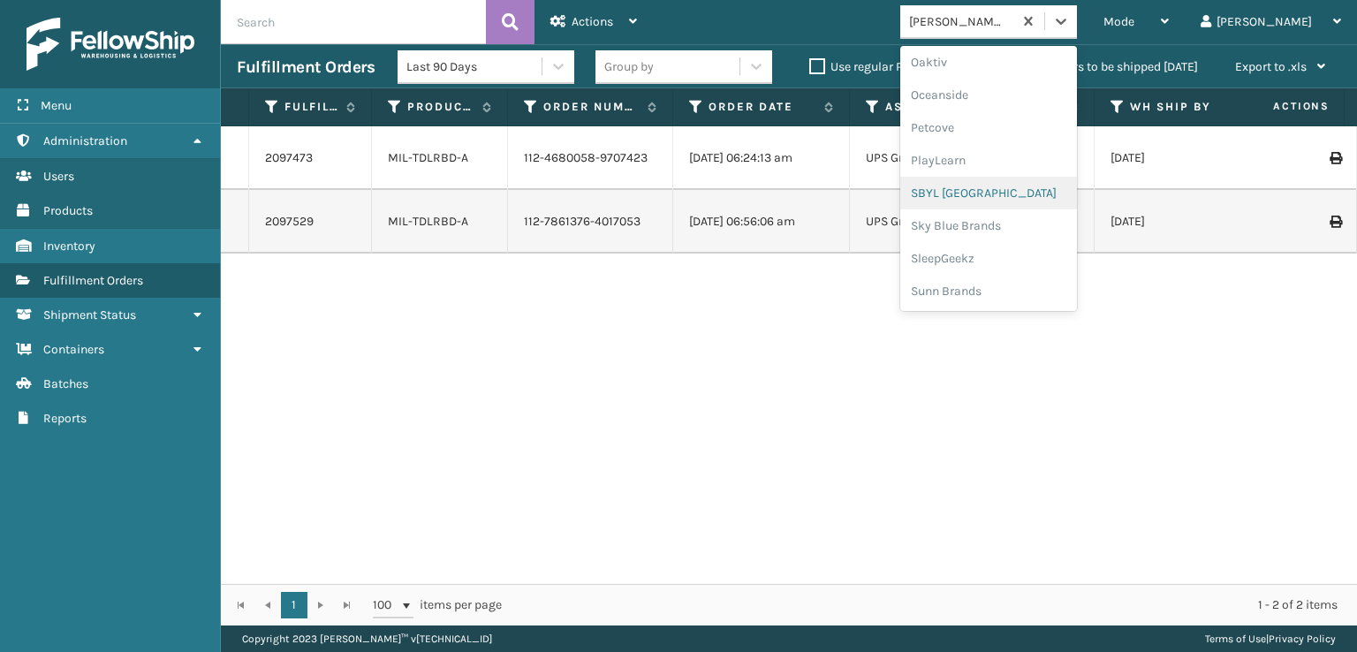
click at [1010, 197] on div "SBYL [GEOGRAPHIC_DATA]" at bounding box center [988, 193] width 177 height 33
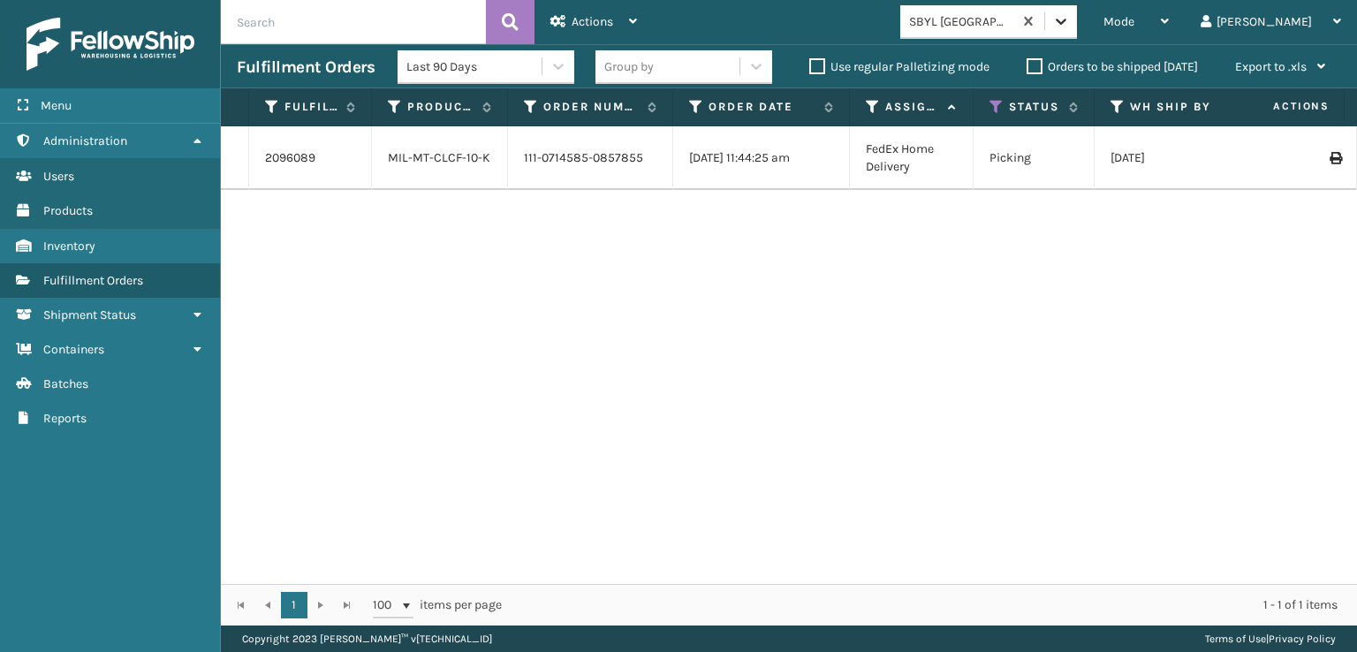
click at [1070, 14] on icon at bounding box center [1061, 21] width 18 height 18
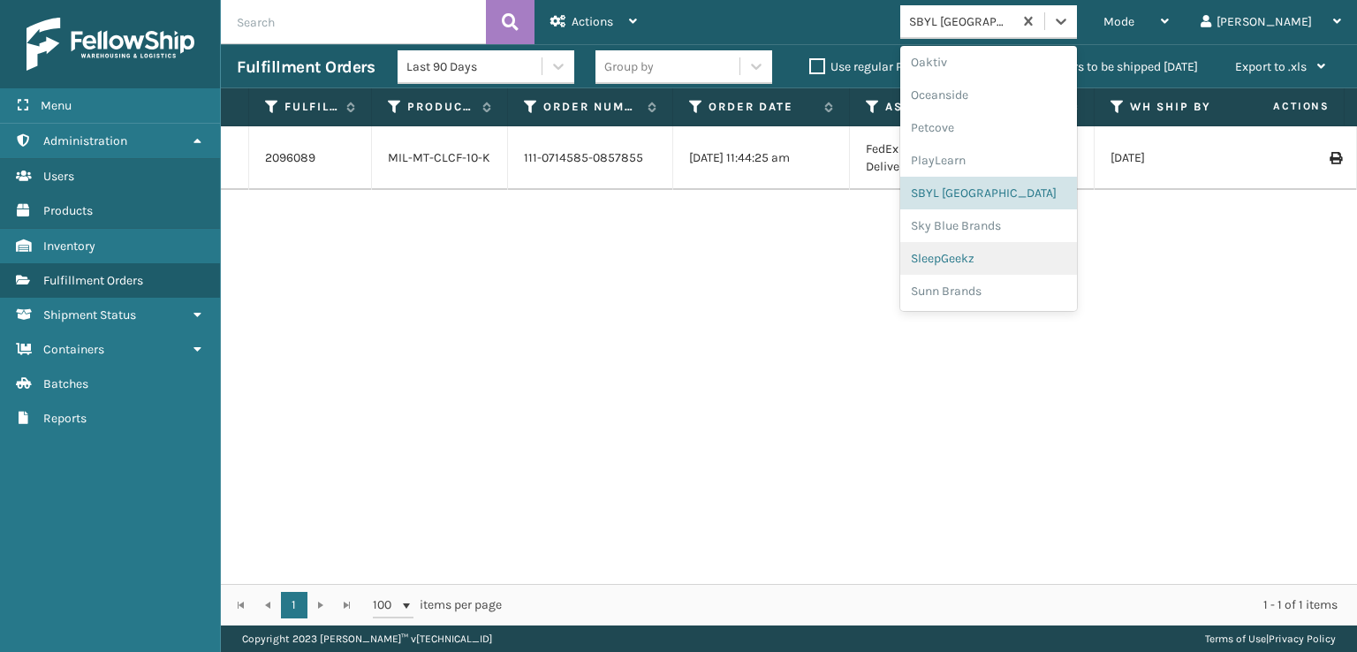
click at [1007, 256] on div "SleepGeekz" at bounding box center [988, 258] width 177 height 33
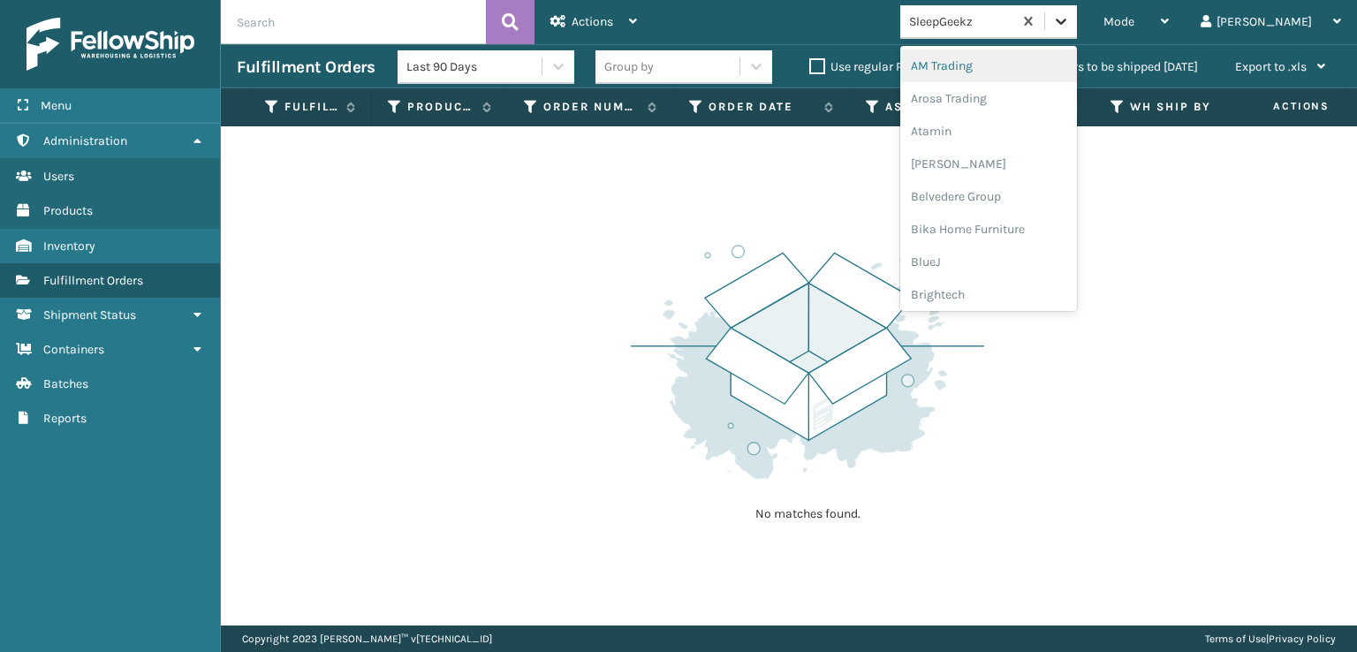
click at [1077, 31] on div at bounding box center [1061, 21] width 32 height 32
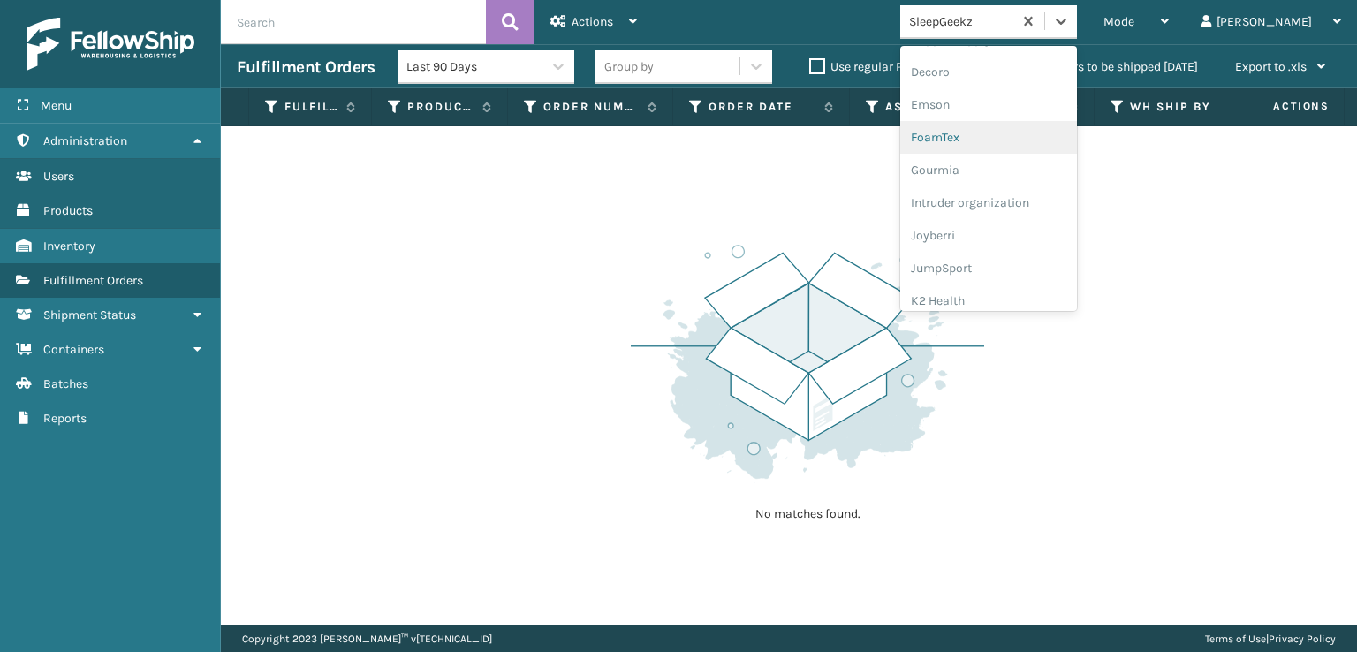
click at [1007, 133] on div "FoamTex" at bounding box center [988, 137] width 177 height 33
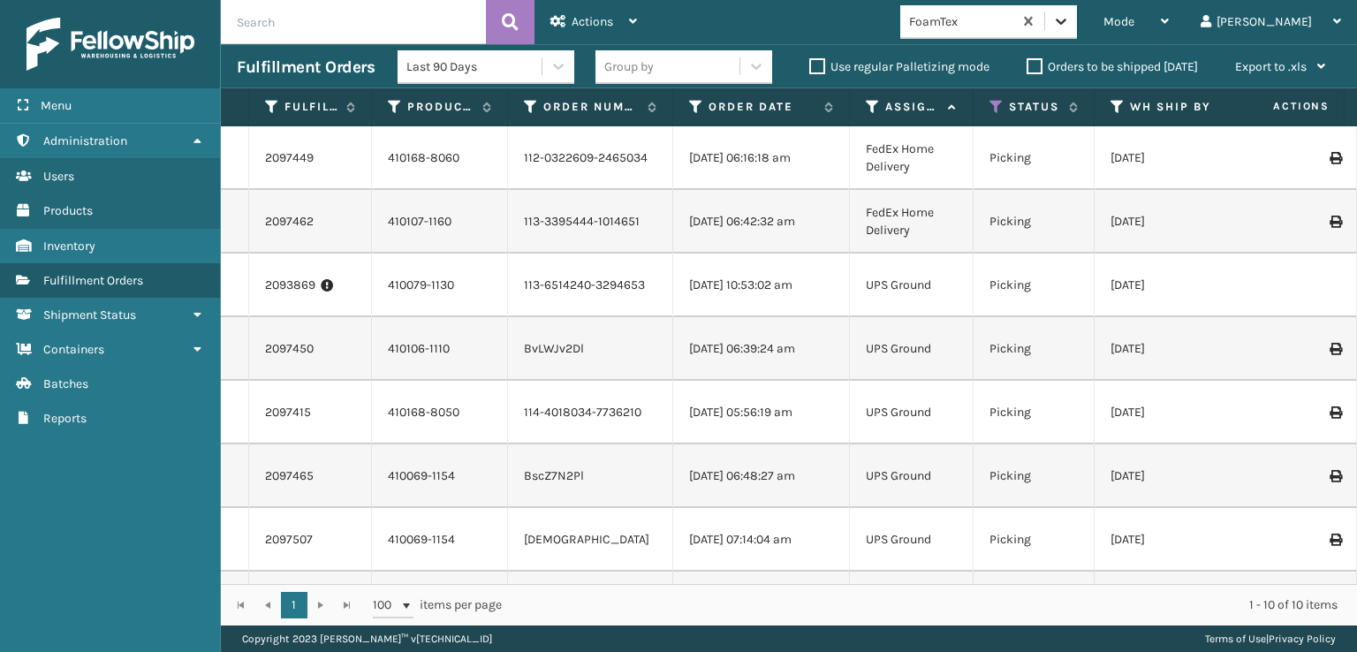
click at [1070, 22] on icon at bounding box center [1061, 21] width 18 height 18
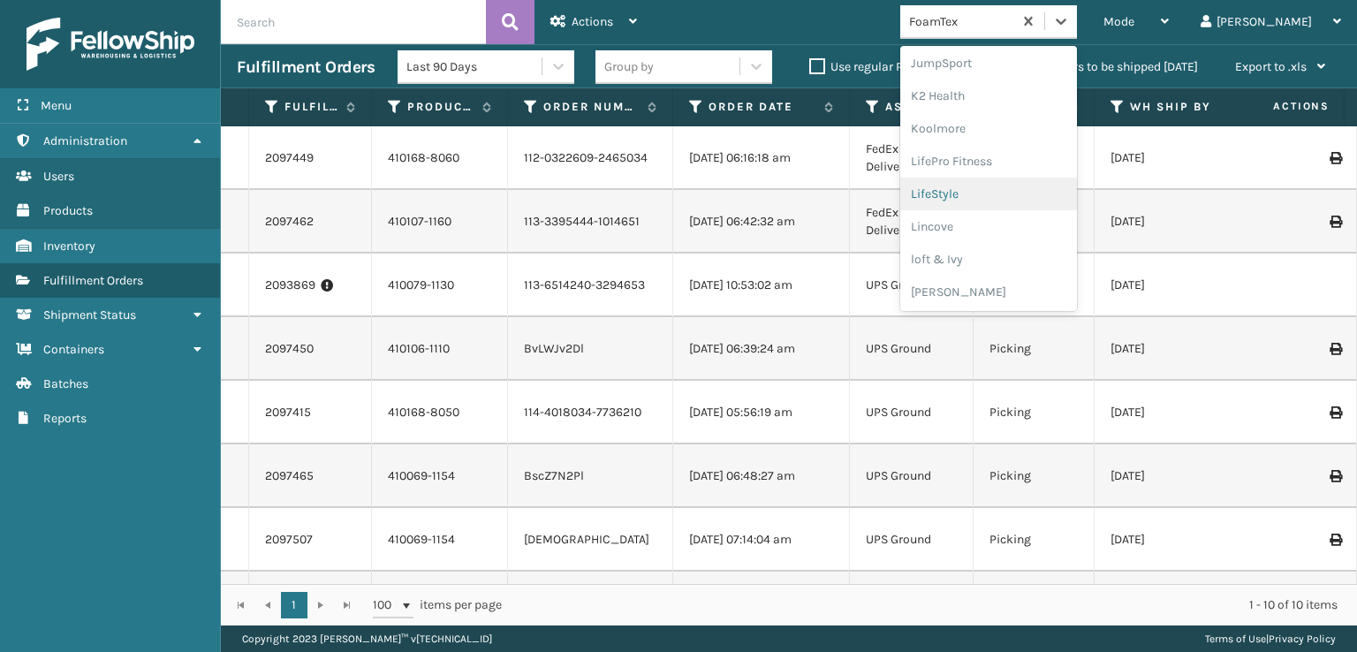
scroll to position [647, 0]
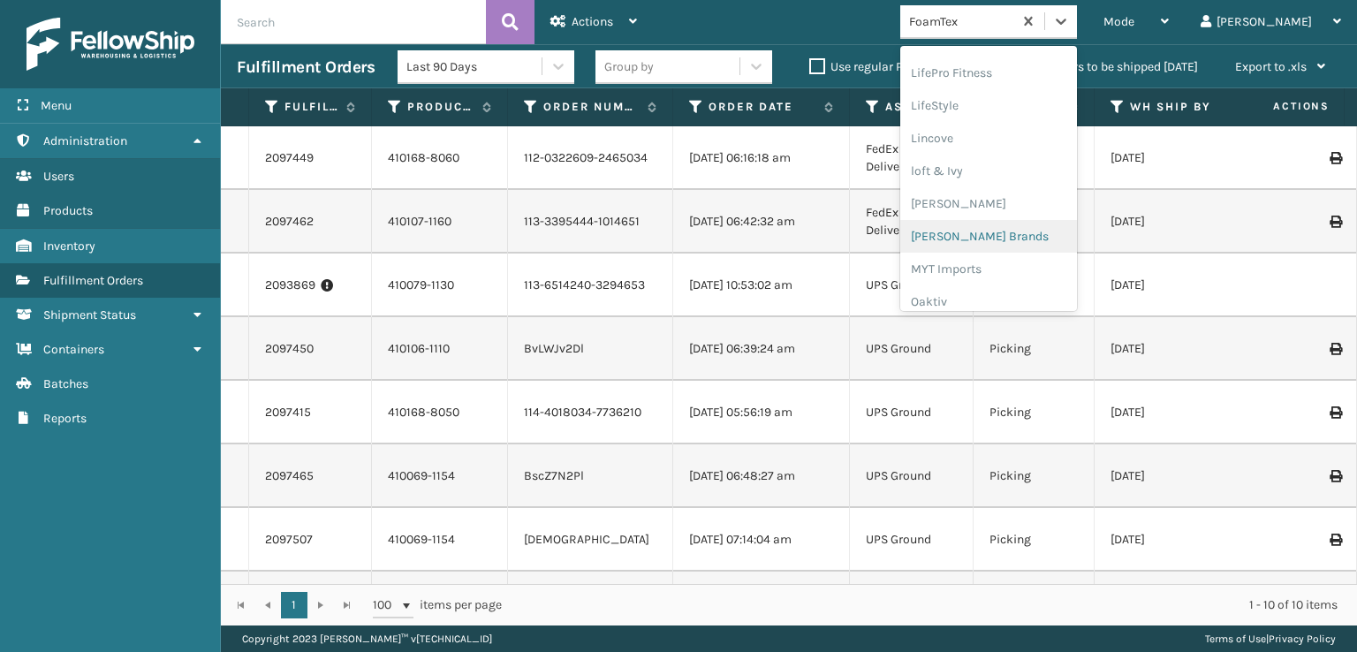
click at [1003, 237] on div "[PERSON_NAME] Brands" at bounding box center [988, 236] width 177 height 33
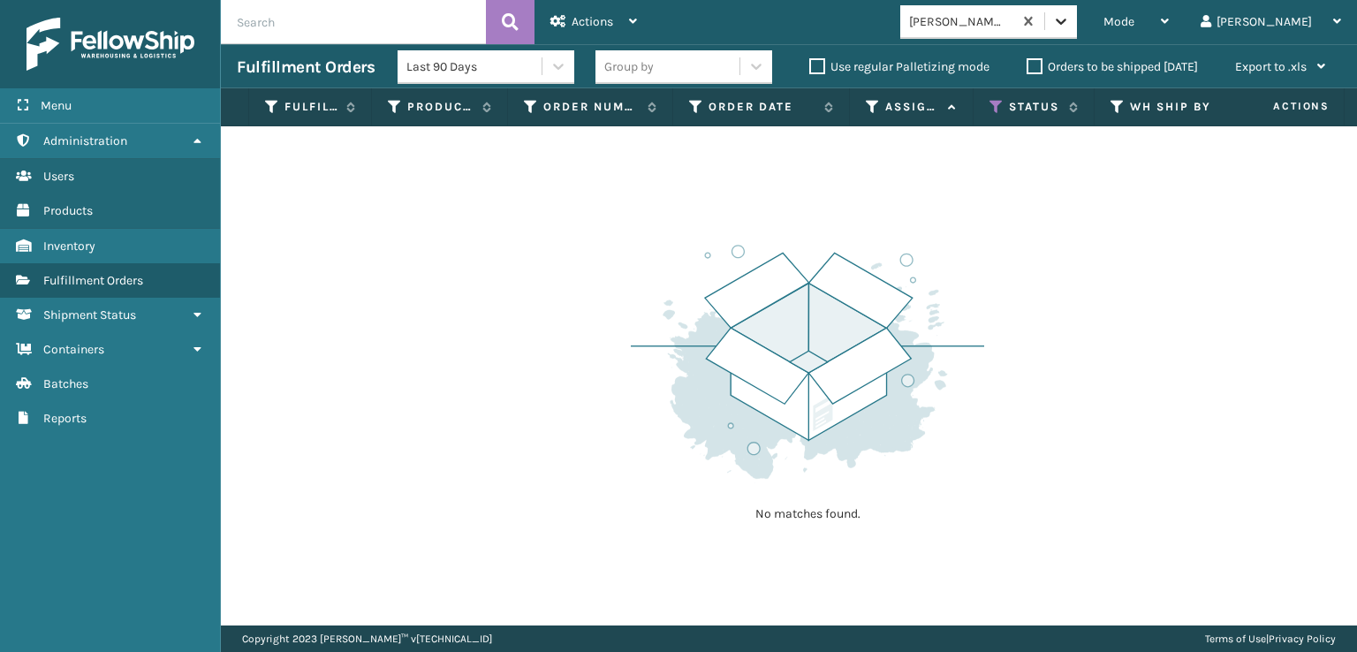
click at [1070, 17] on icon at bounding box center [1061, 21] width 18 height 18
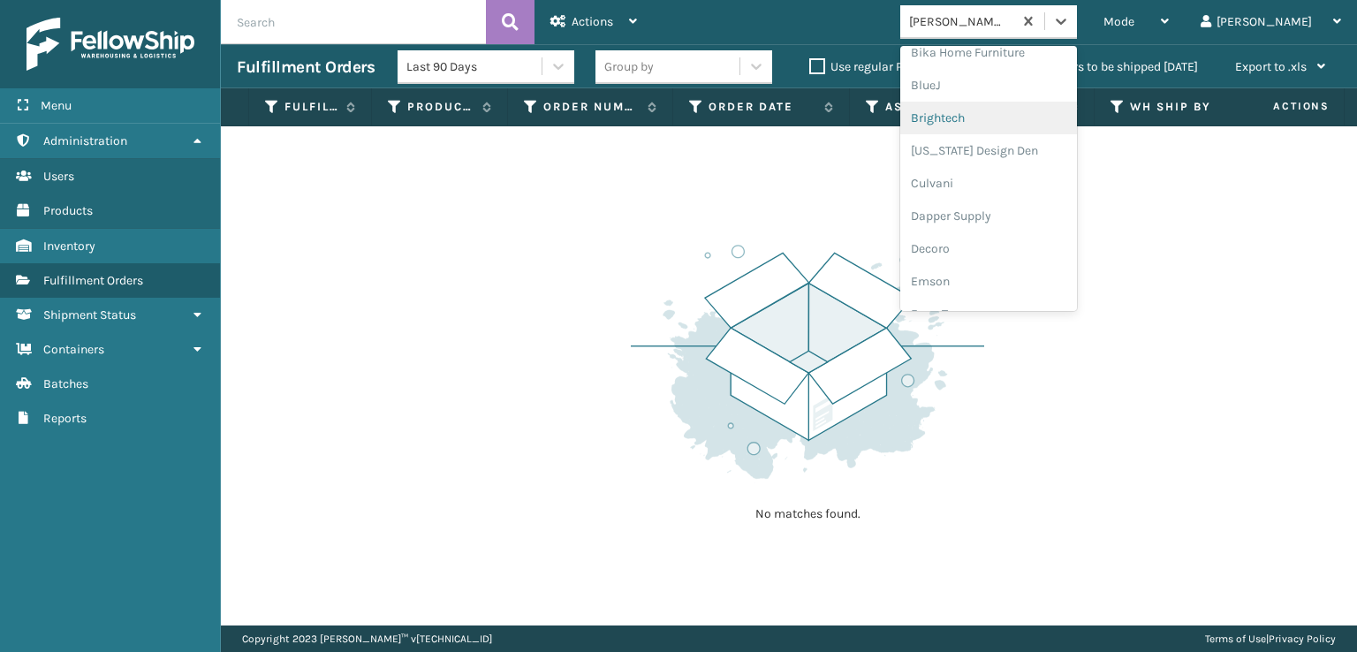
scroll to position [265, 0]
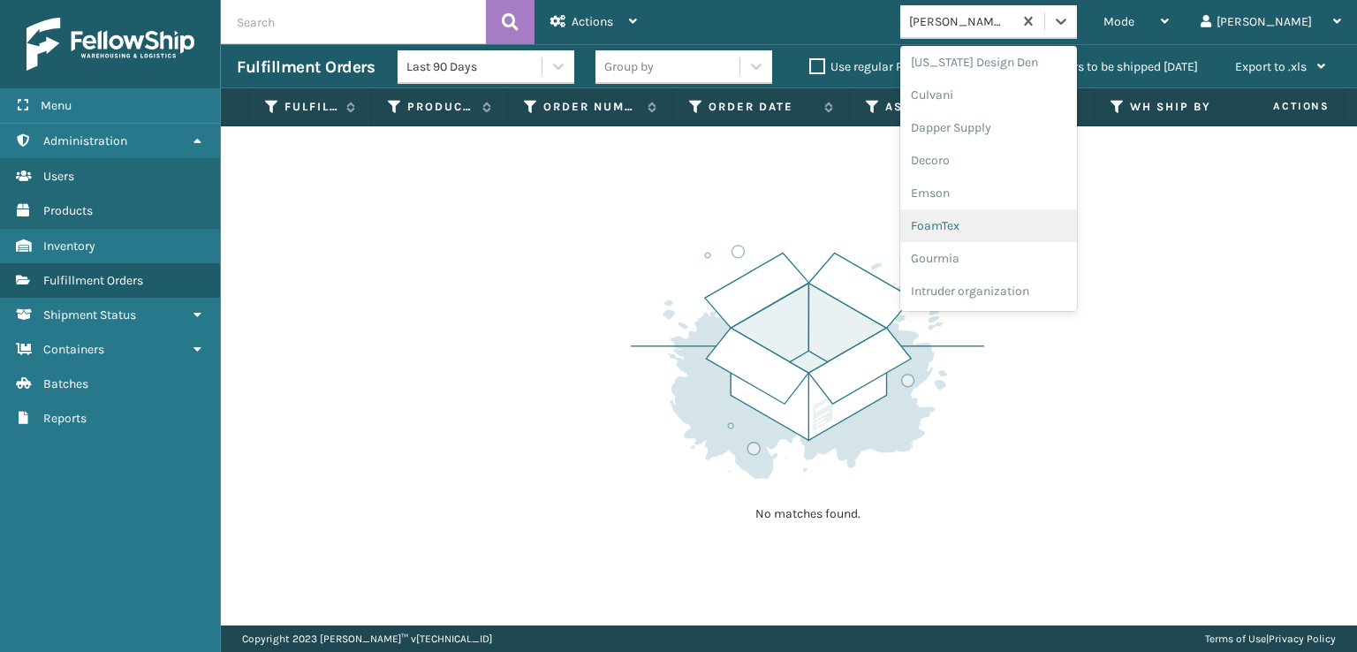
click at [1020, 223] on div "FoamTex" at bounding box center [988, 225] width 177 height 33
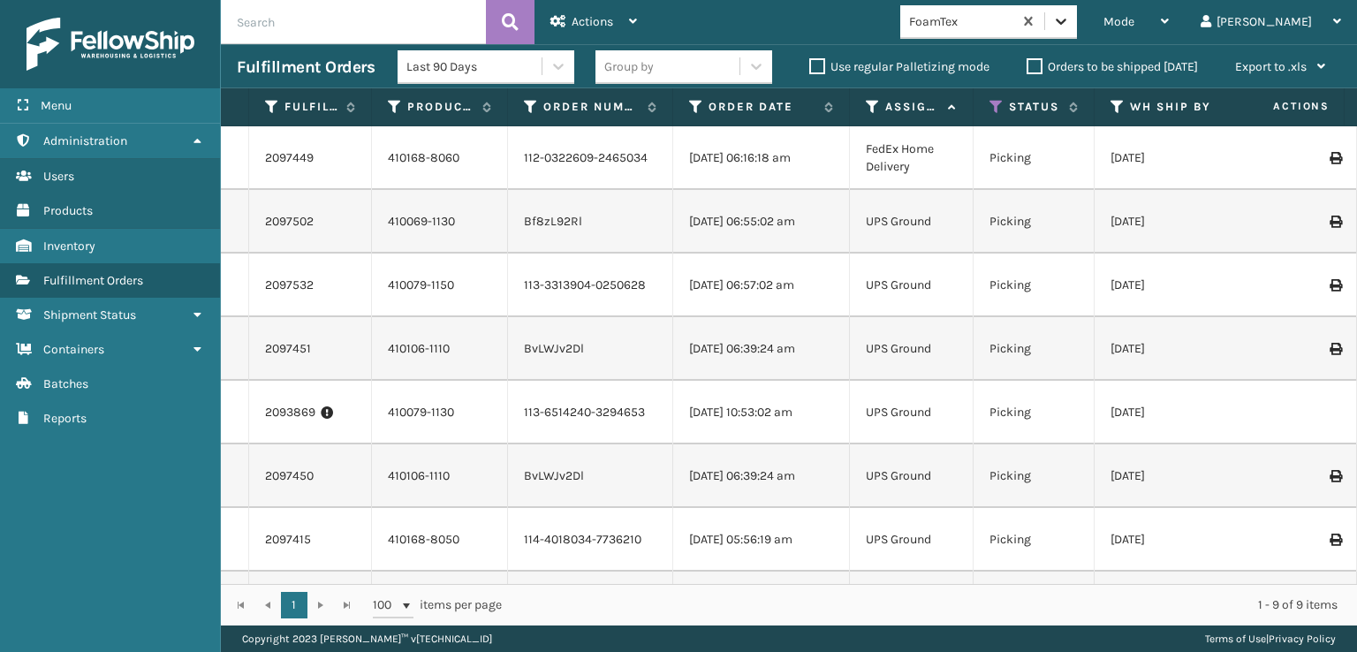
click at [1070, 27] on icon at bounding box center [1061, 21] width 18 height 18
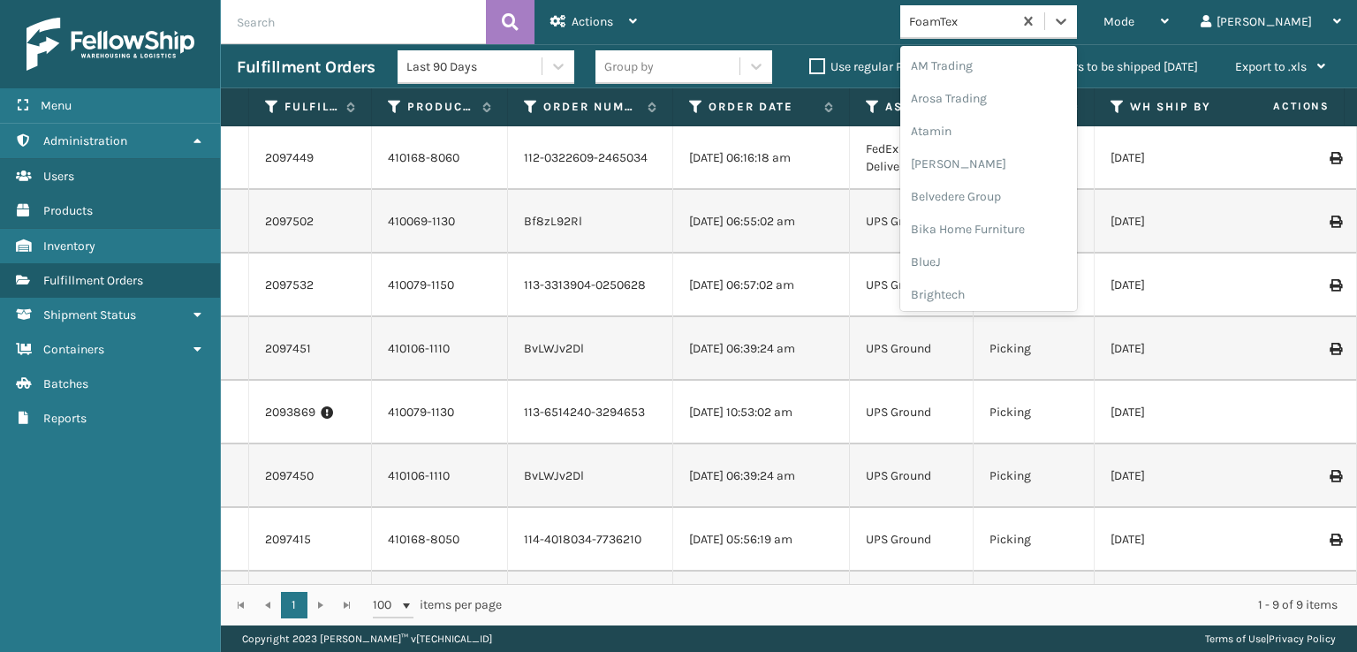
scroll to position [207, 0]
click at [1004, 284] on div "FoamTex" at bounding box center [988, 284] width 177 height 33
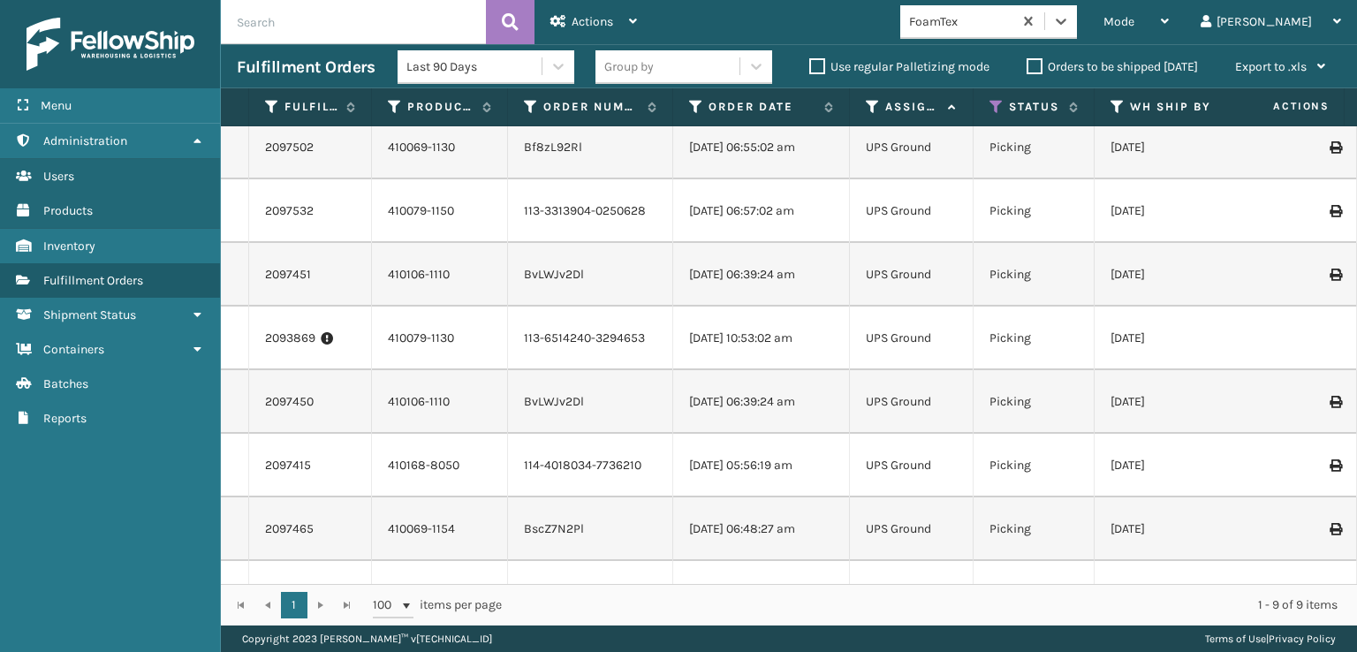
scroll to position [0, 0]
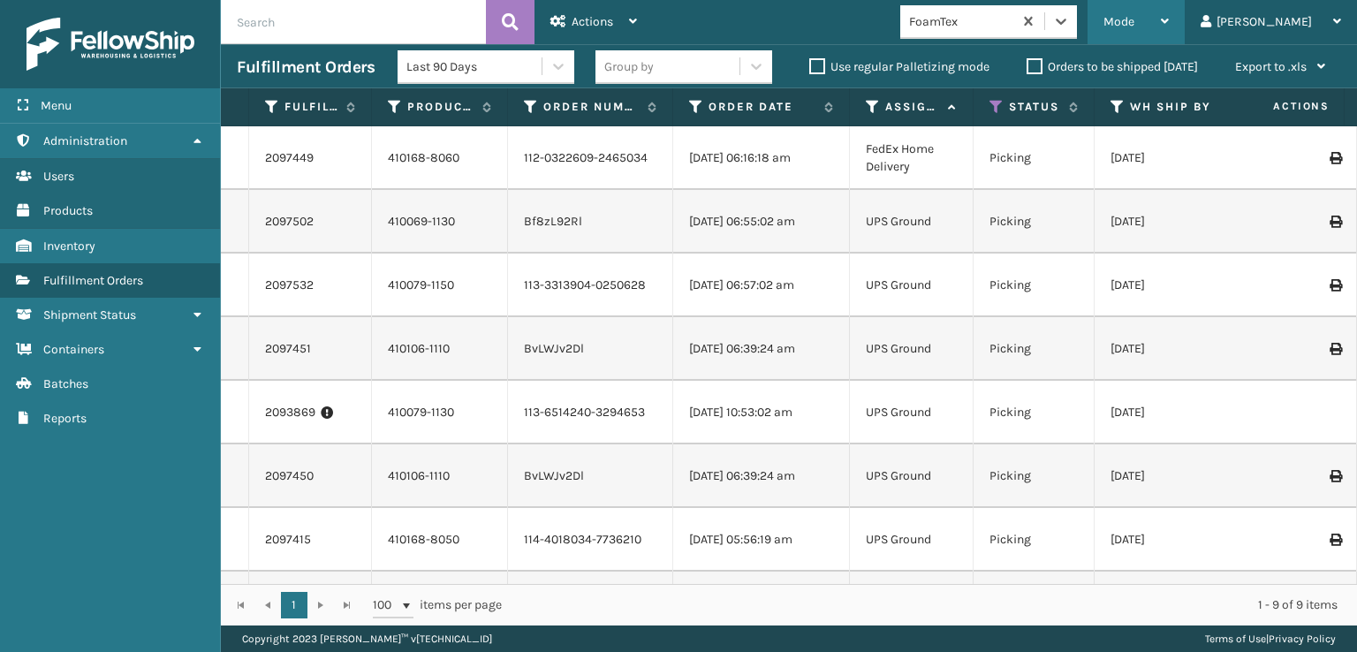
click at [1169, 11] on div "Mode" at bounding box center [1135, 22] width 65 height 44
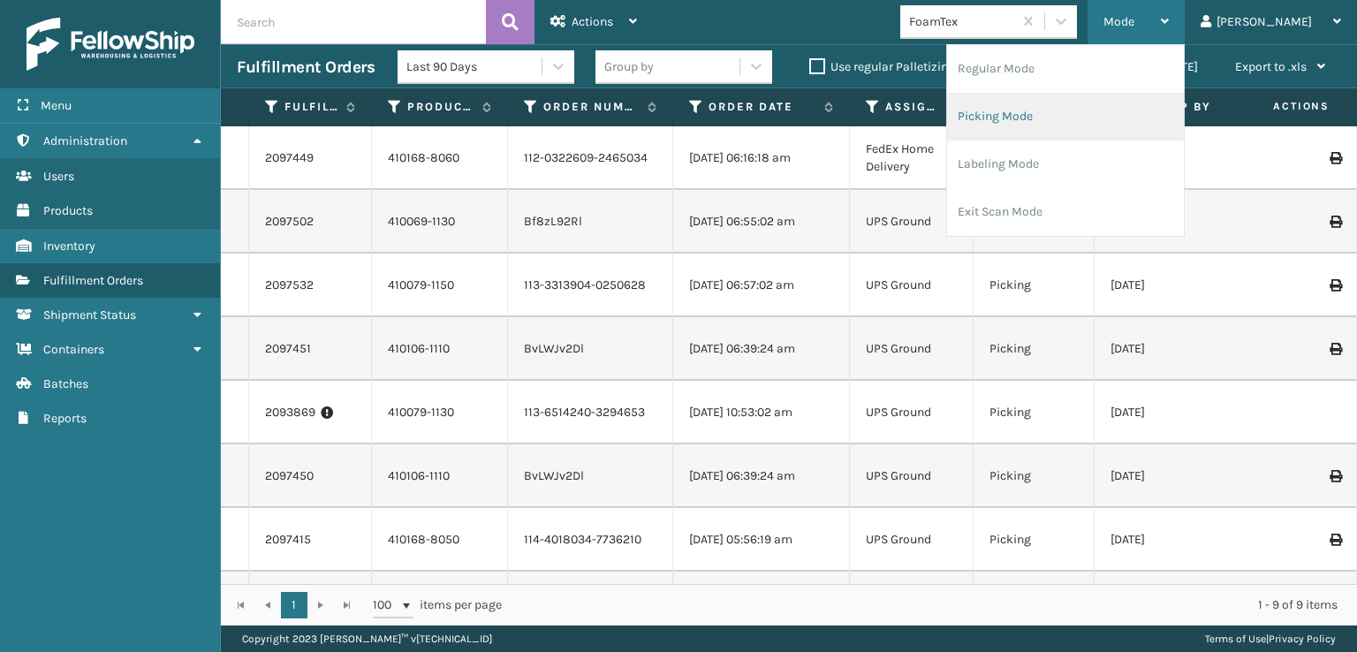
click at [1063, 119] on li "Picking Mode" at bounding box center [1065, 117] width 237 height 48
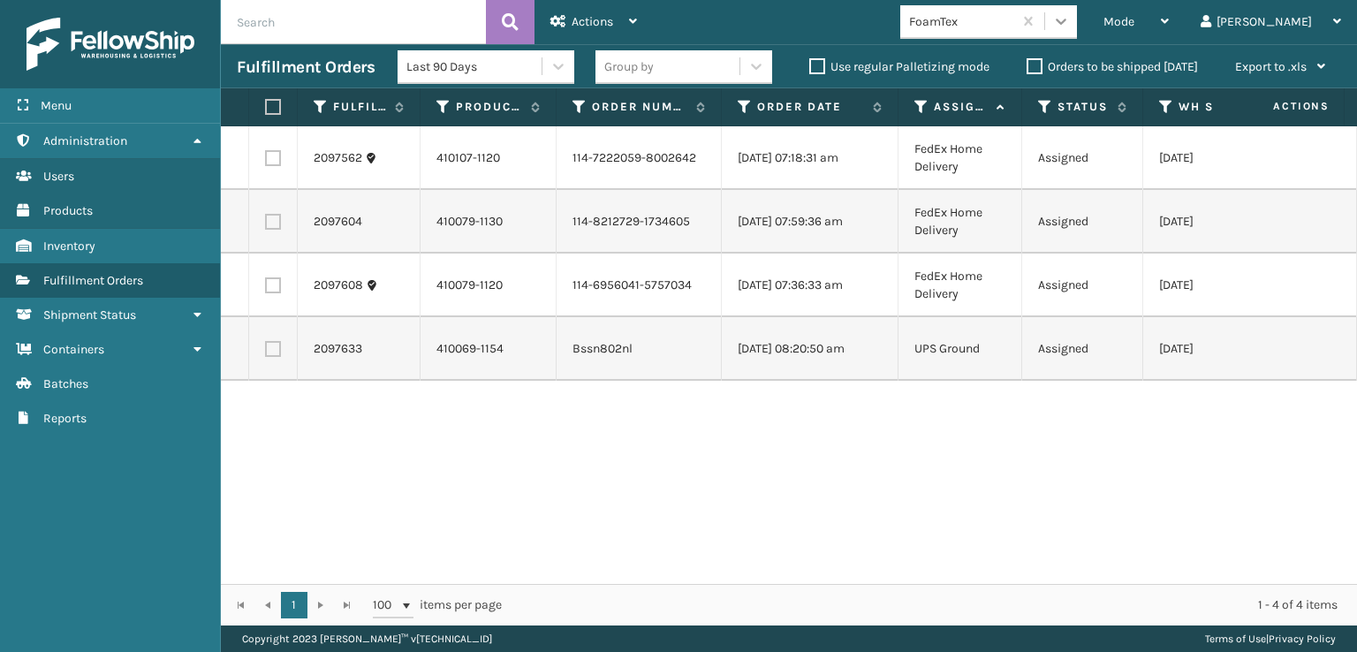
click at [1070, 26] on icon at bounding box center [1061, 21] width 18 height 18
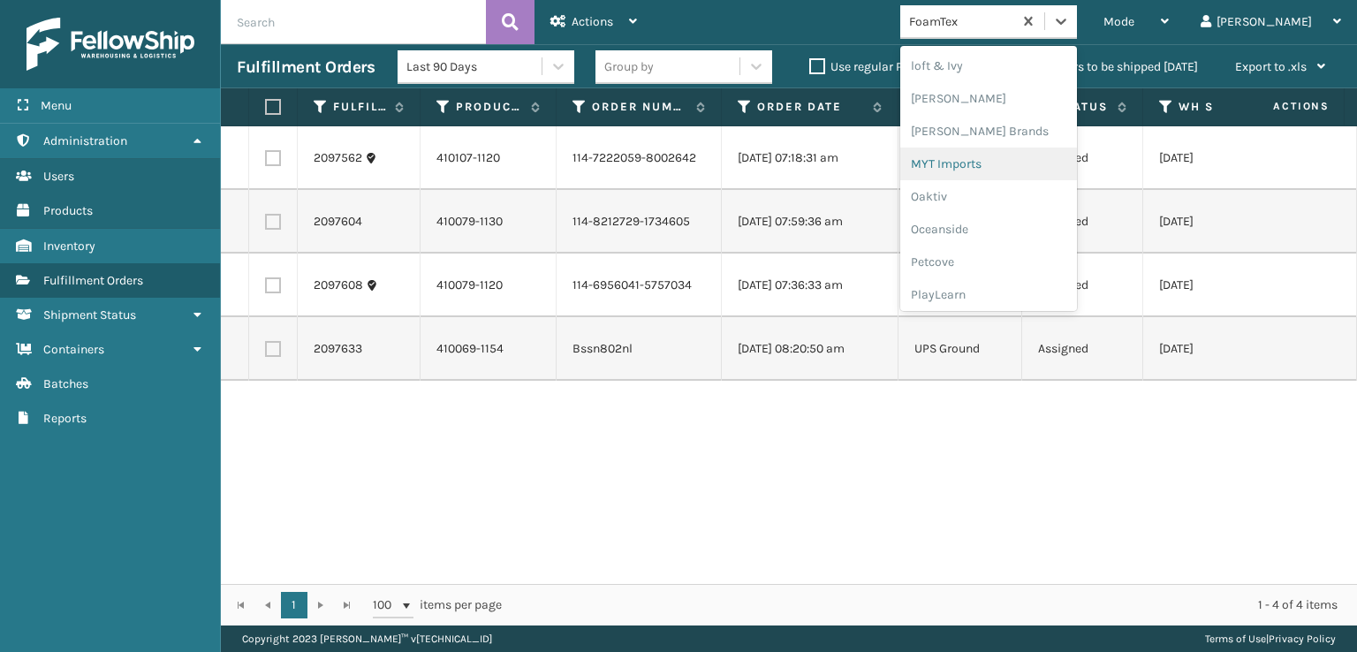
scroll to position [886, 0]
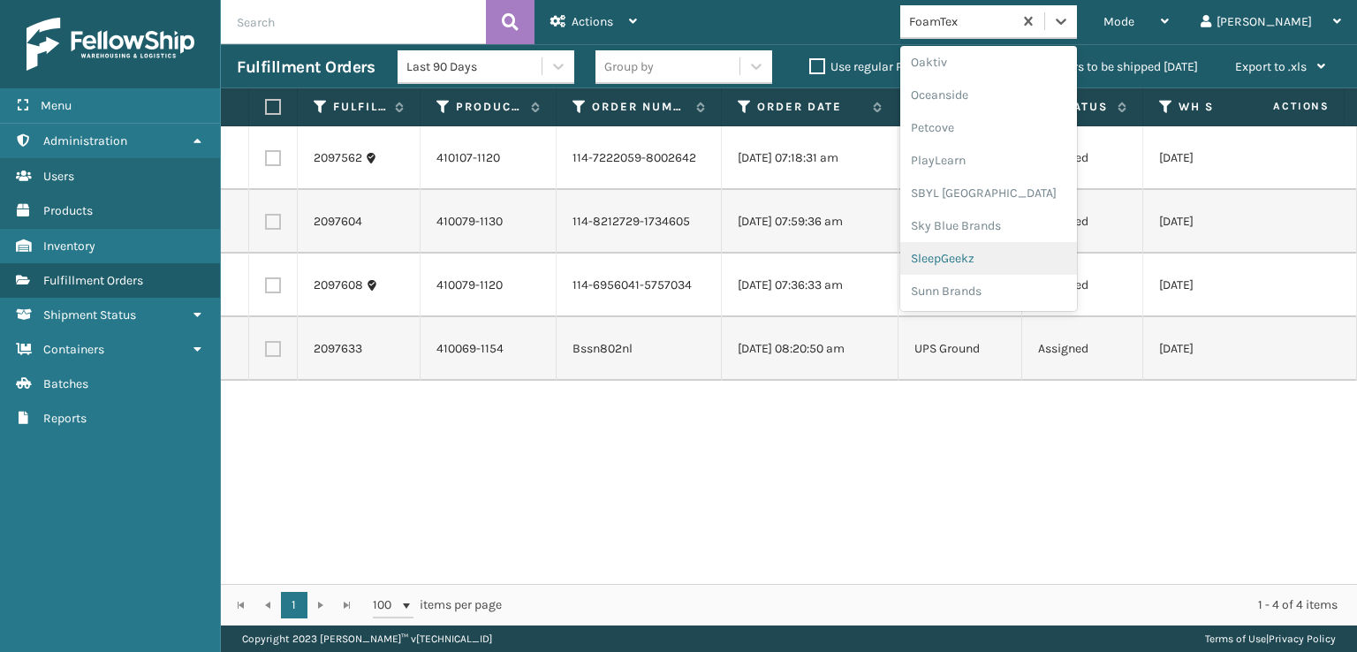
click at [990, 261] on div "SleepGeekz" at bounding box center [988, 258] width 177 height 33
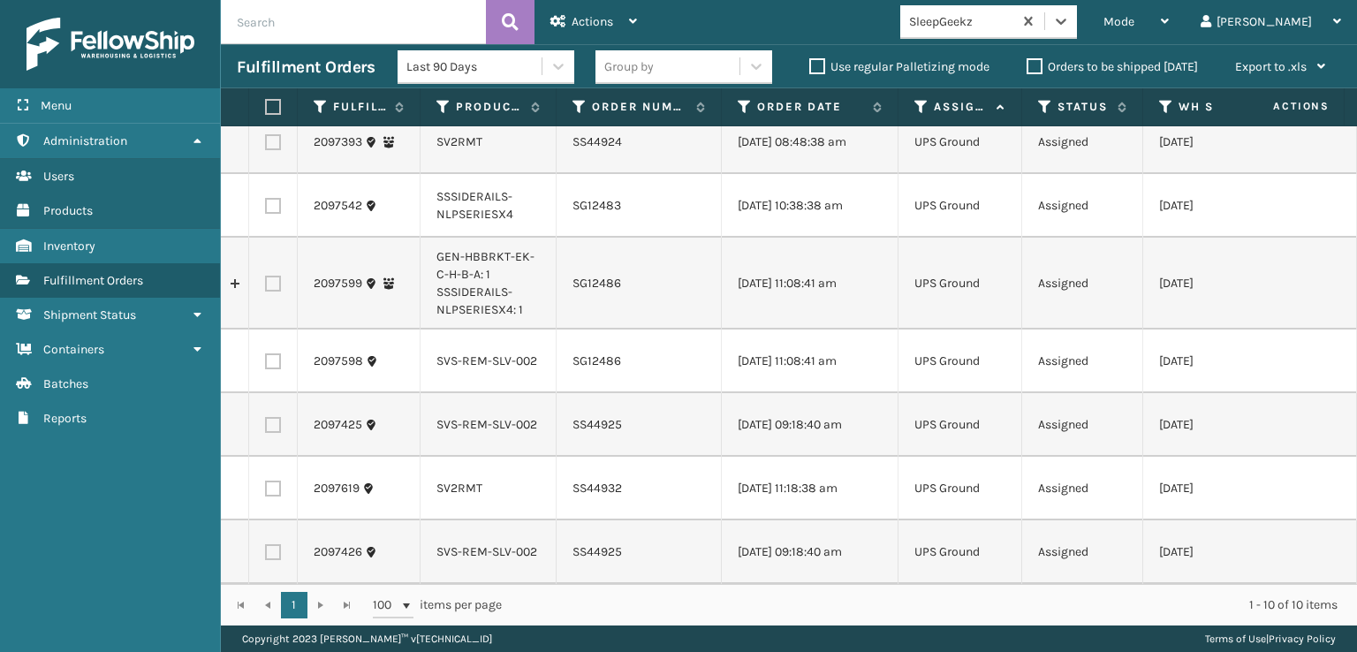
scroll to position [269, 0]
click at [337, 543] on link "2097426" at bounding box center [338, 552] width 49 height 18
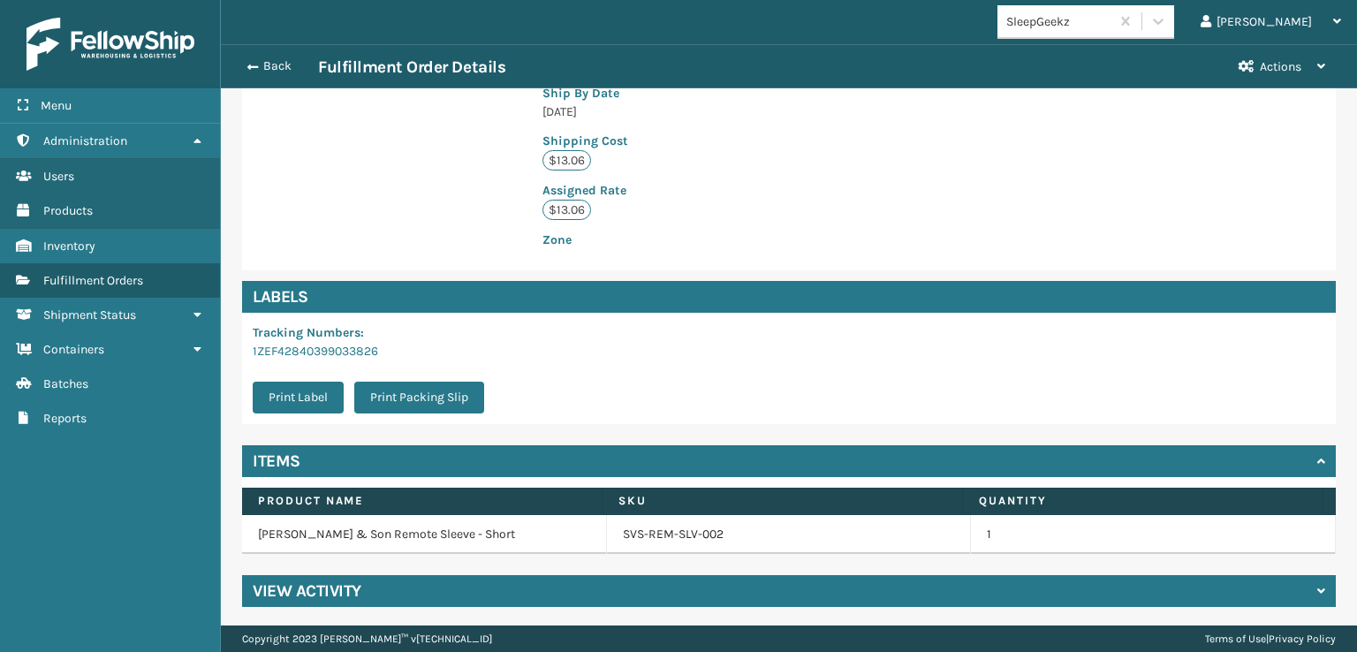
scroll to position [390, 0]
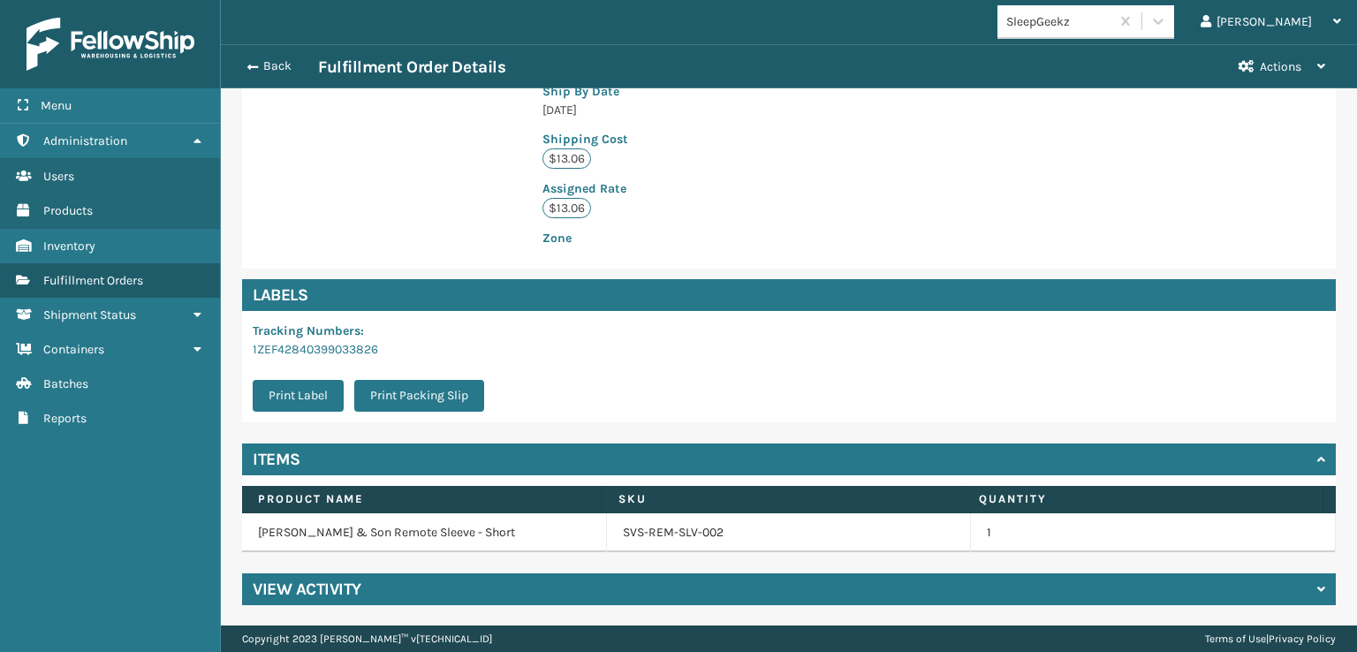
click at [410, 593] on div "View Activity" at bounding box center [789, 589] width 1094 height 32
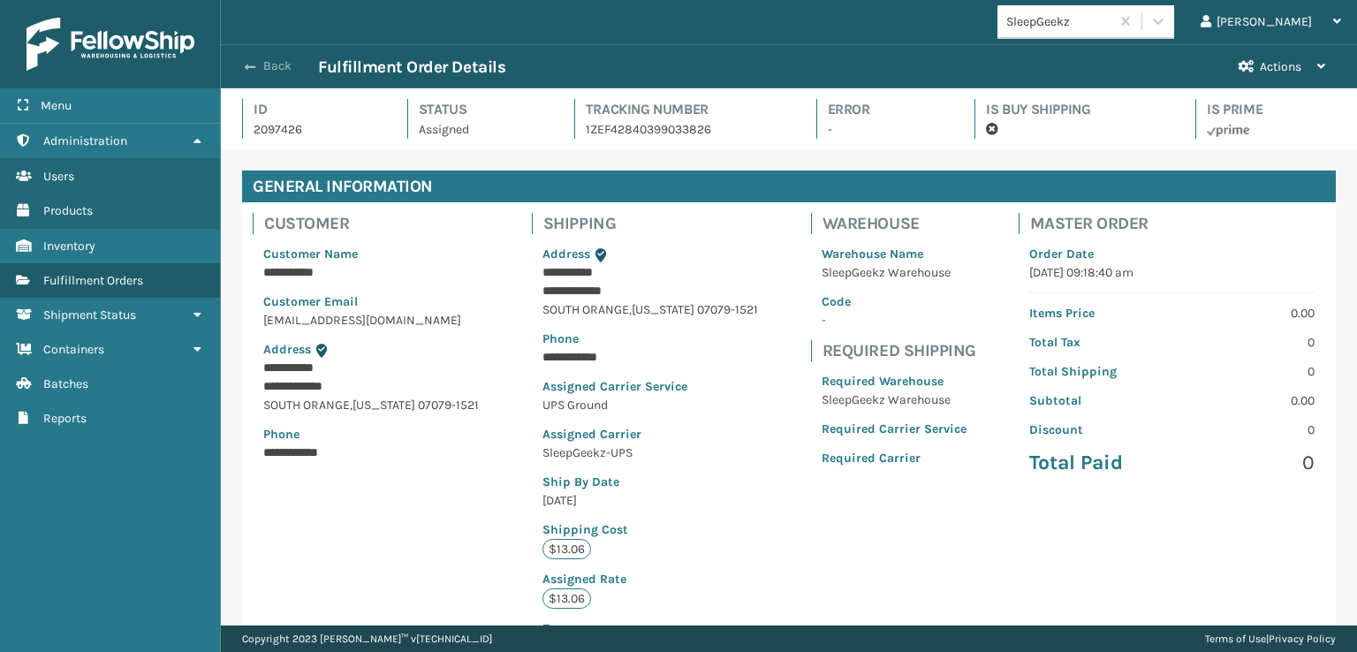
click at [252, 64] on span "button" at bounding box center [250, 67] width 11 height 12
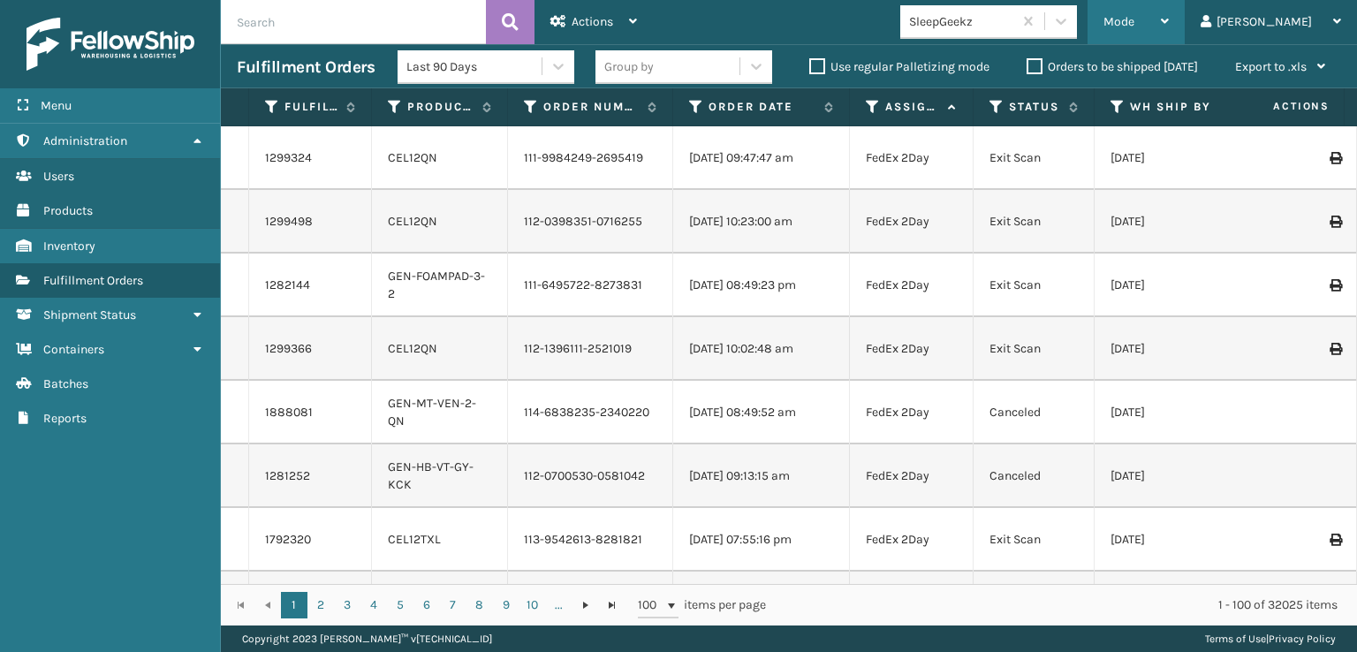
click at [1169, 11] on div "Mode" at bounding box center [1135, 22] width 65 height 44
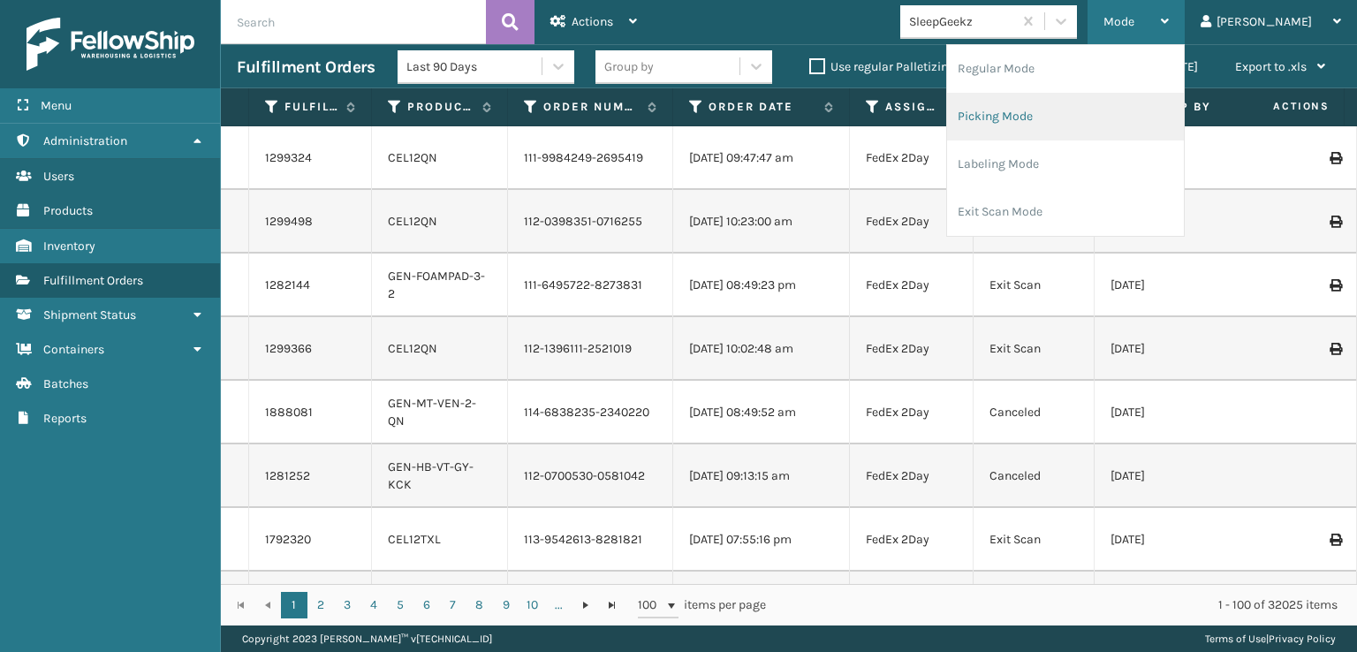
click at [1042, 118] on li "Picking Mode" at bounding box center [1065, 117] width 237 height 48
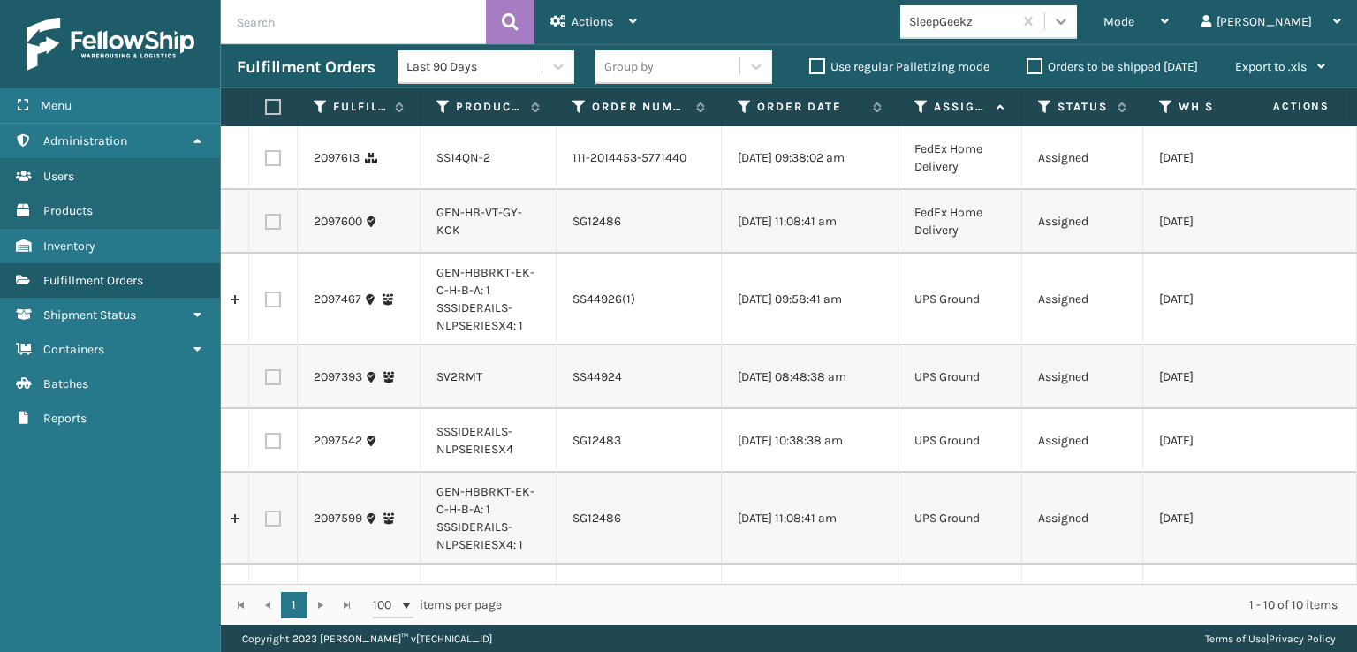
click at [1066, 22] on icon at bounding box center [1061, 22] width 11 height 6
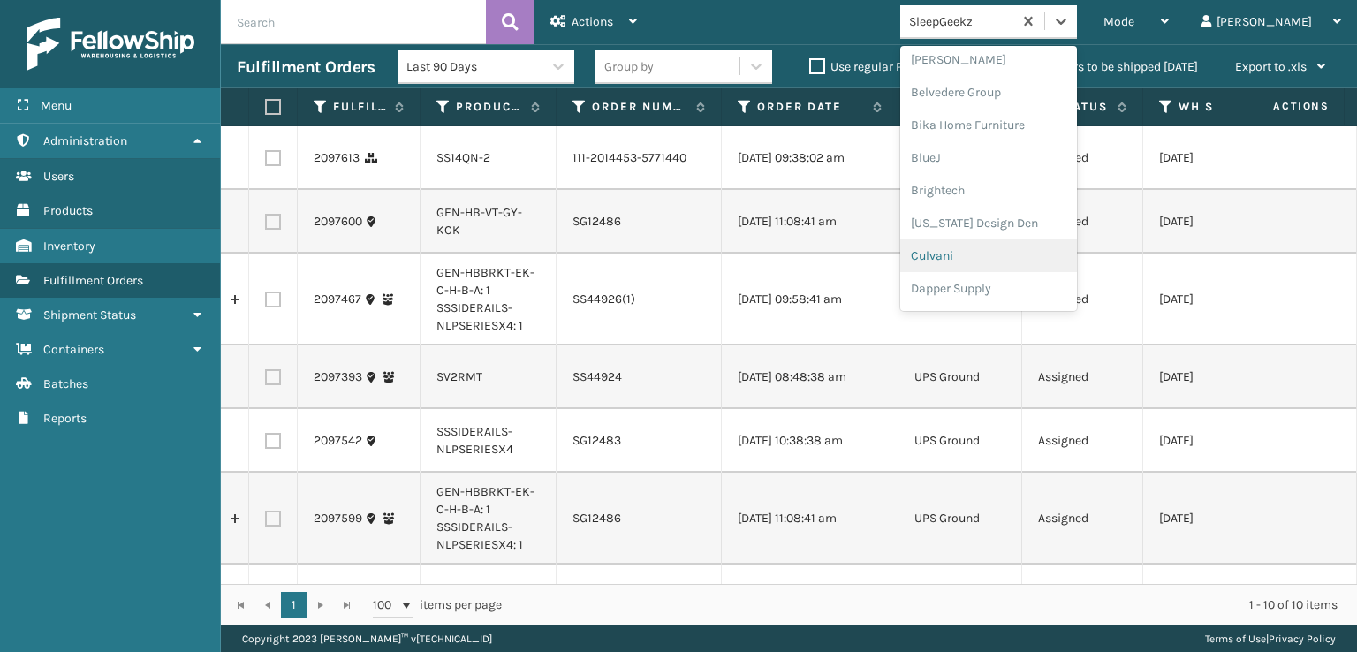
scroll to position [265, 0]
click at [1011, 220] on div "FoamTex" at bounding box center [988, 225] width 177 height 33
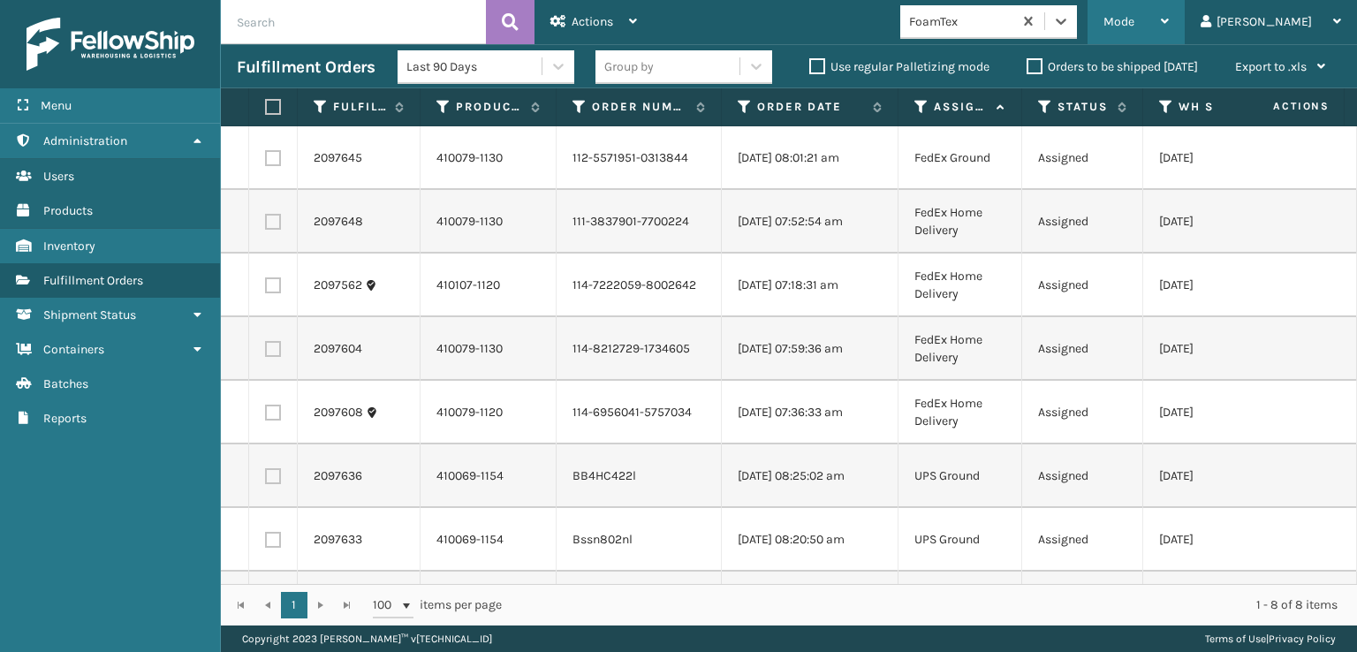
click at [1134, 17] on span "Mode" at bounding box center [1118, 21] width 31 height 15
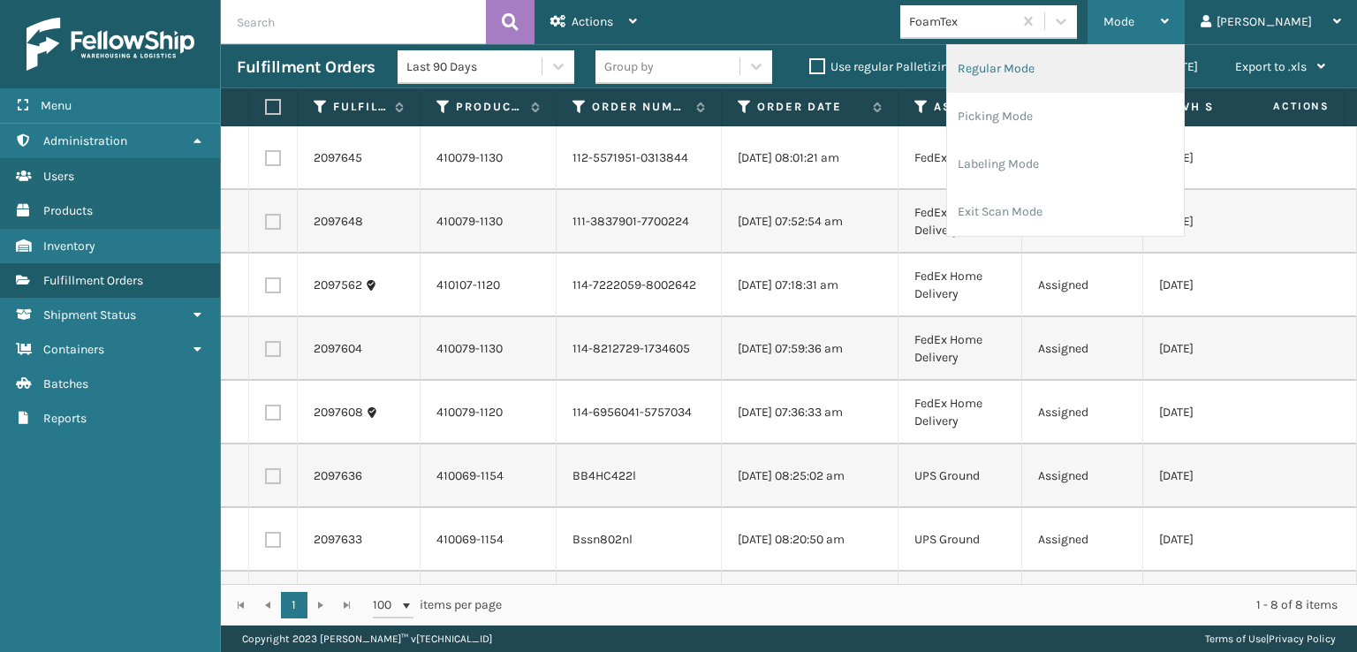
click at [1046, 70] on li "Regular Mode" at bounding box center [1065, 69] width 237 height 48
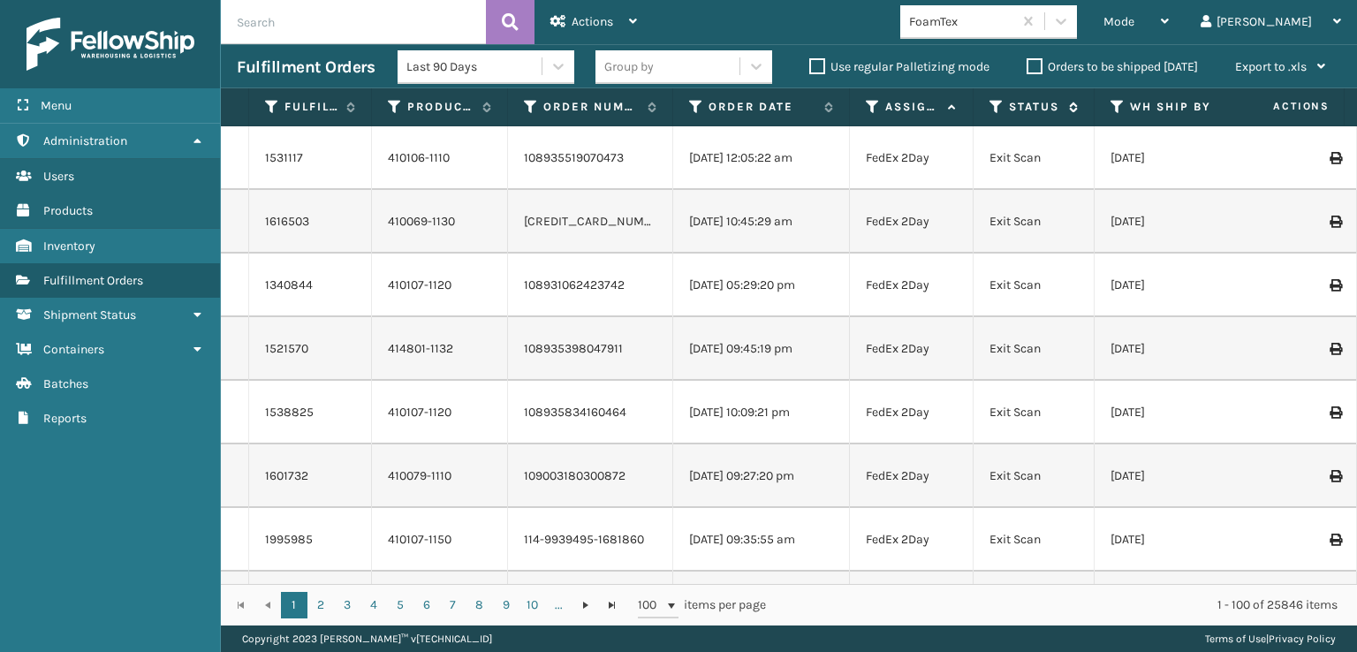
click at [996, 107] on icon at bounding box center [996, 107] width 14 height 16
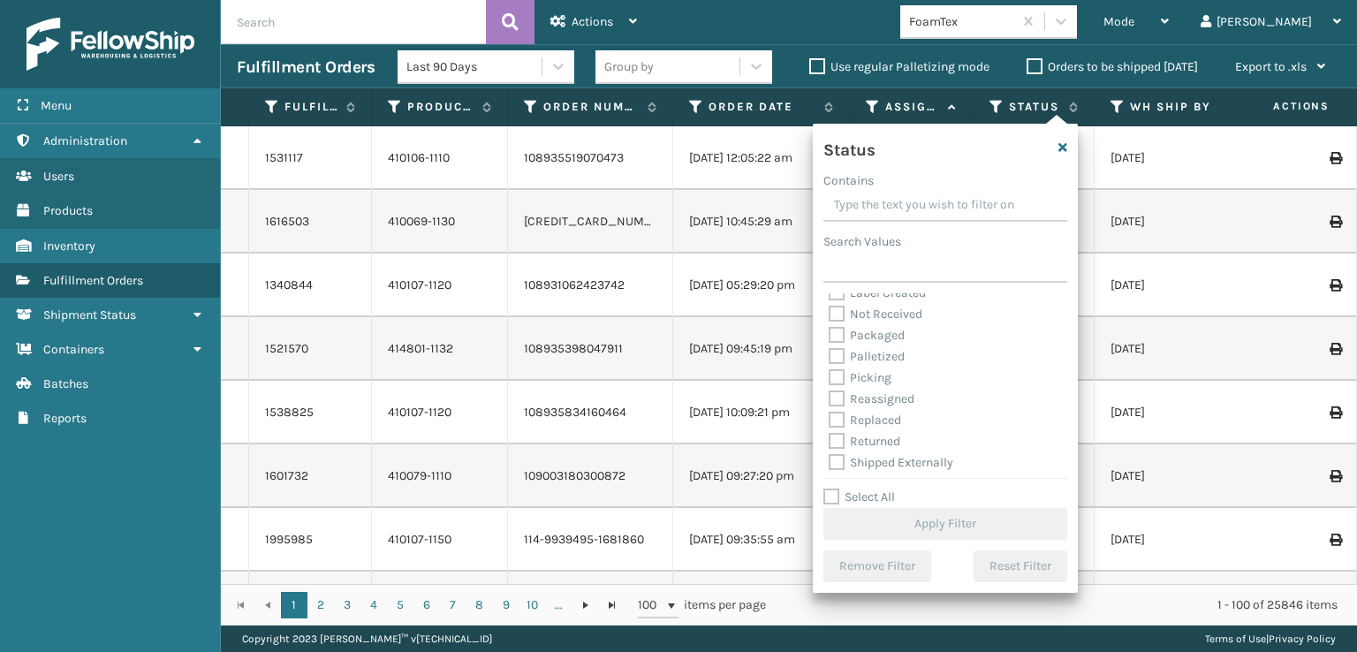
scroll to position [99, 0]
click at [837, 376] on label "Picking" at bounding box center [860, 374] width 63 height 15
click at [830, 375] on input "Picking" at bounding box center [829, 369] width 1 height 11
checkbox input "true"
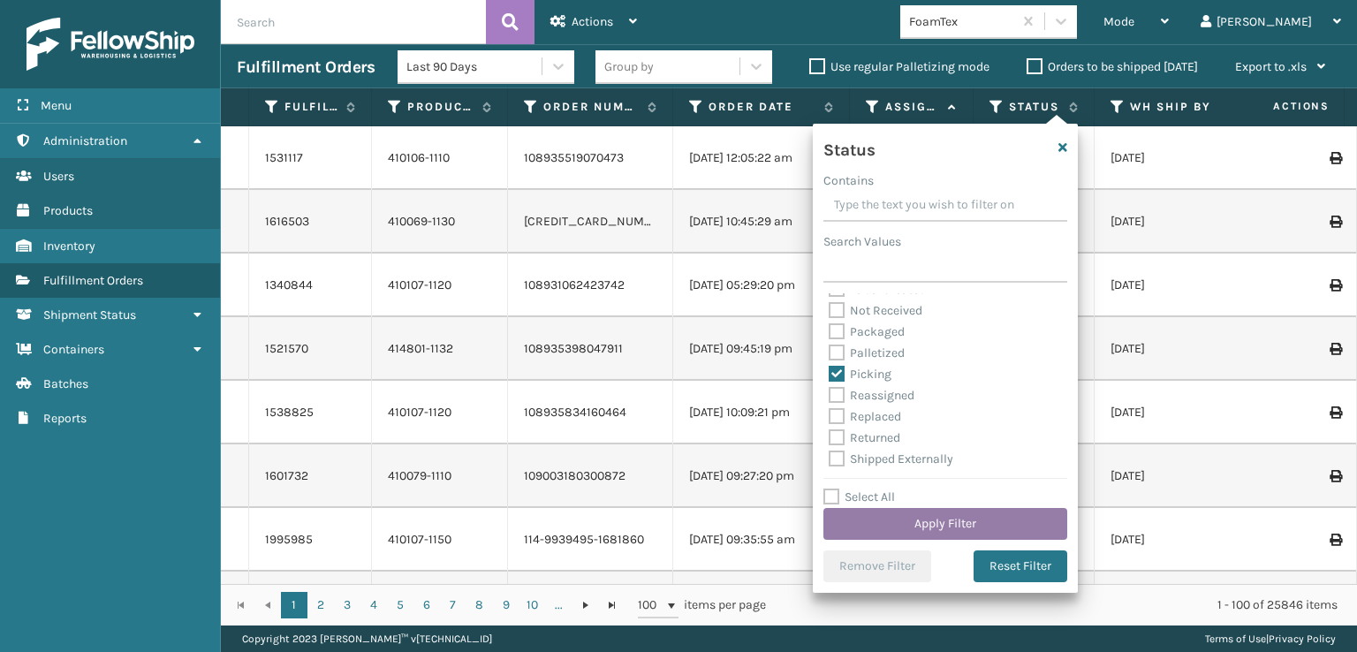
click at [909, 529] on button "Apply Filter" at bounding box center [945, 524] width 244 height 32
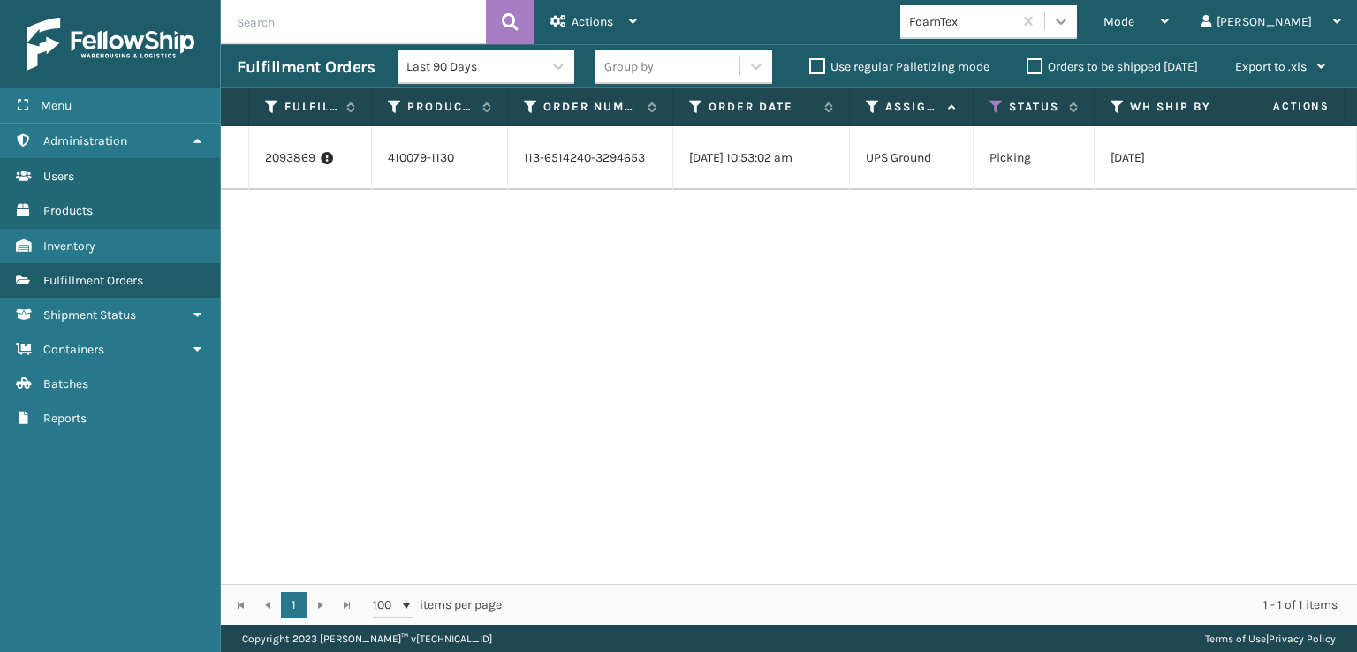
click at [1070, 17] on icon at bounding box center [1061, 21] width 18 height 18
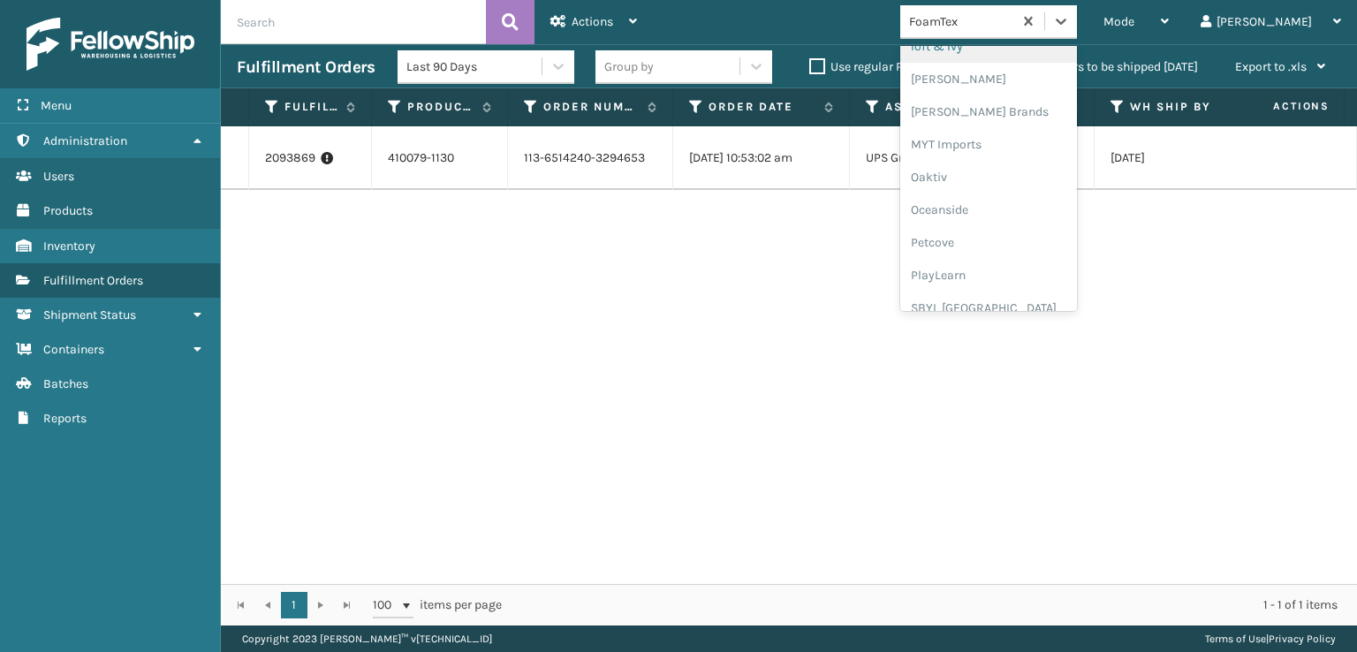
scroll to position [862, 0]
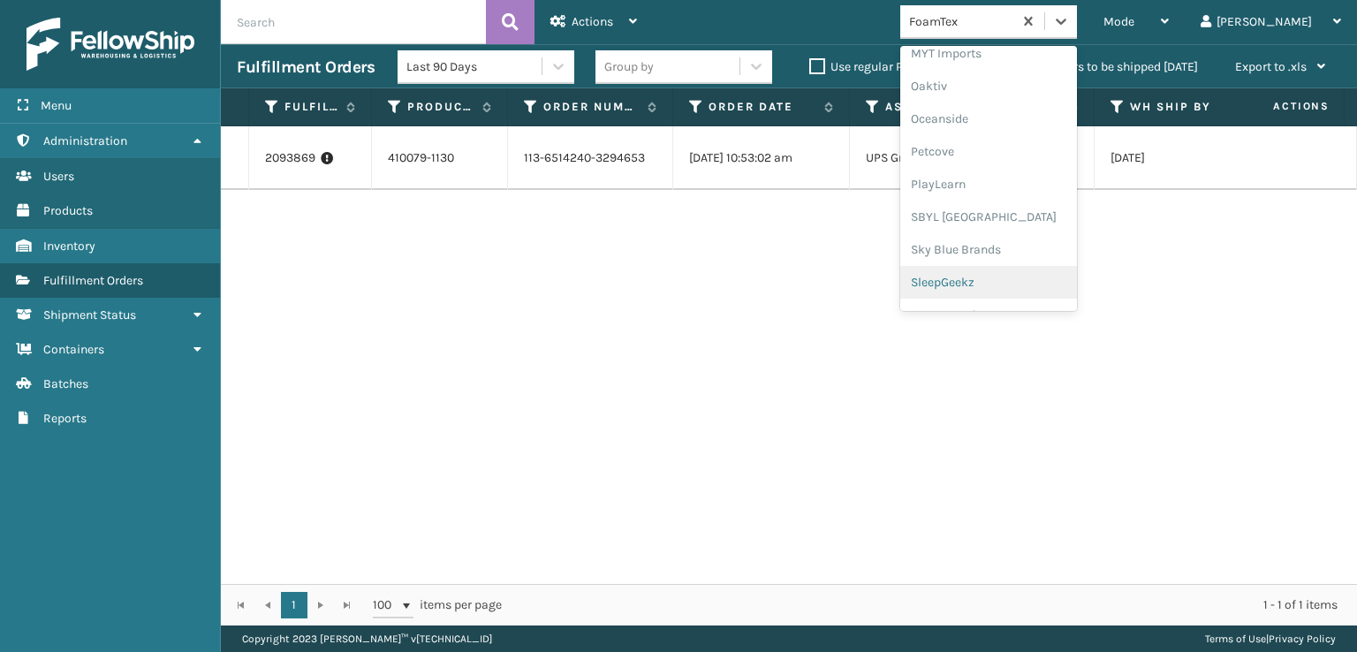
click at [1004, 285] on div "SleepGeekz" at bounding box center [988, 282] width 177 height 33
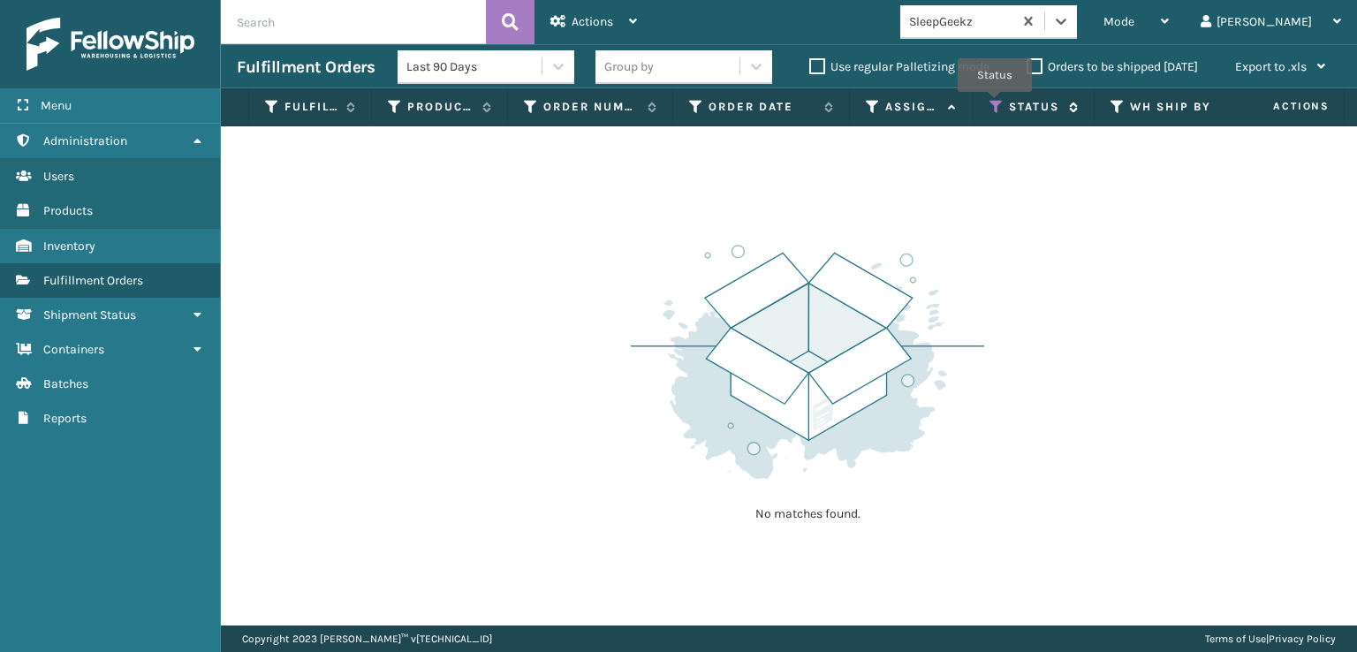
click at [995, 104] on icon at bounding box center [996, 107] width 14 height 16
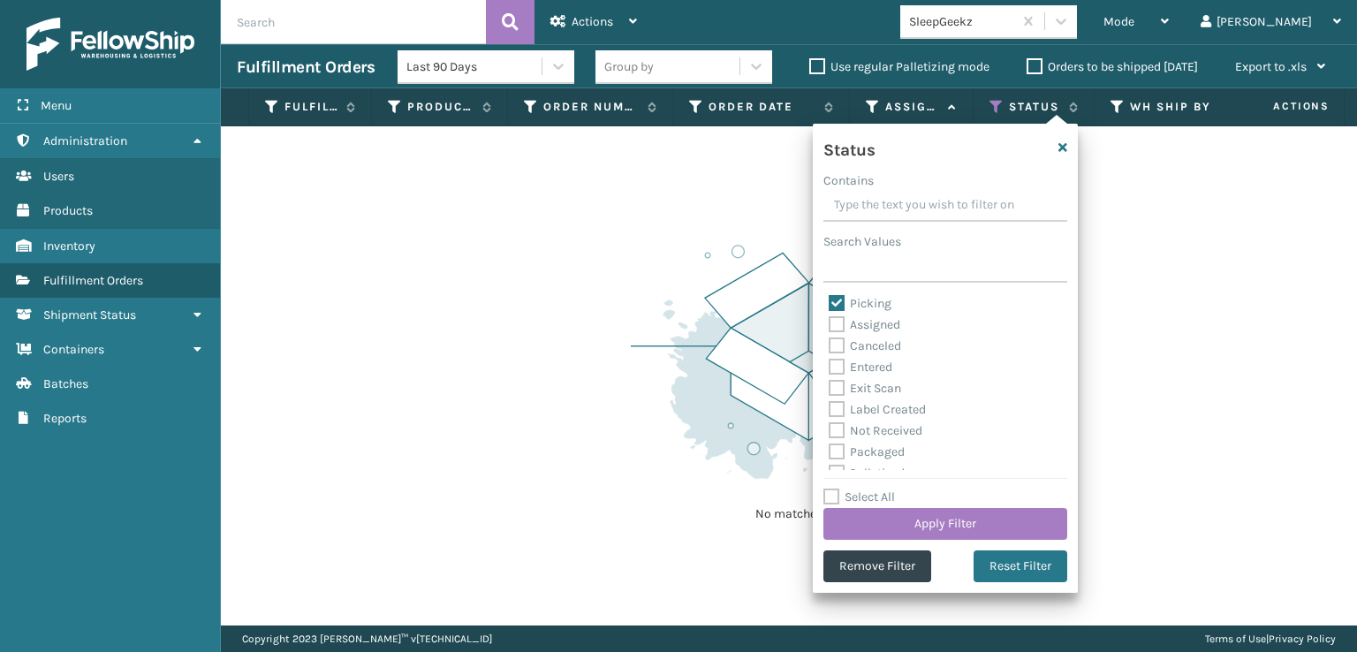
click at [837, 301] on label "Picking" at bounding box center [860, 303] width 63 height 15
click at [830, 301] on input "Picking" at bounding box center [829, 298] width 1 height 11
checkbox input "false"
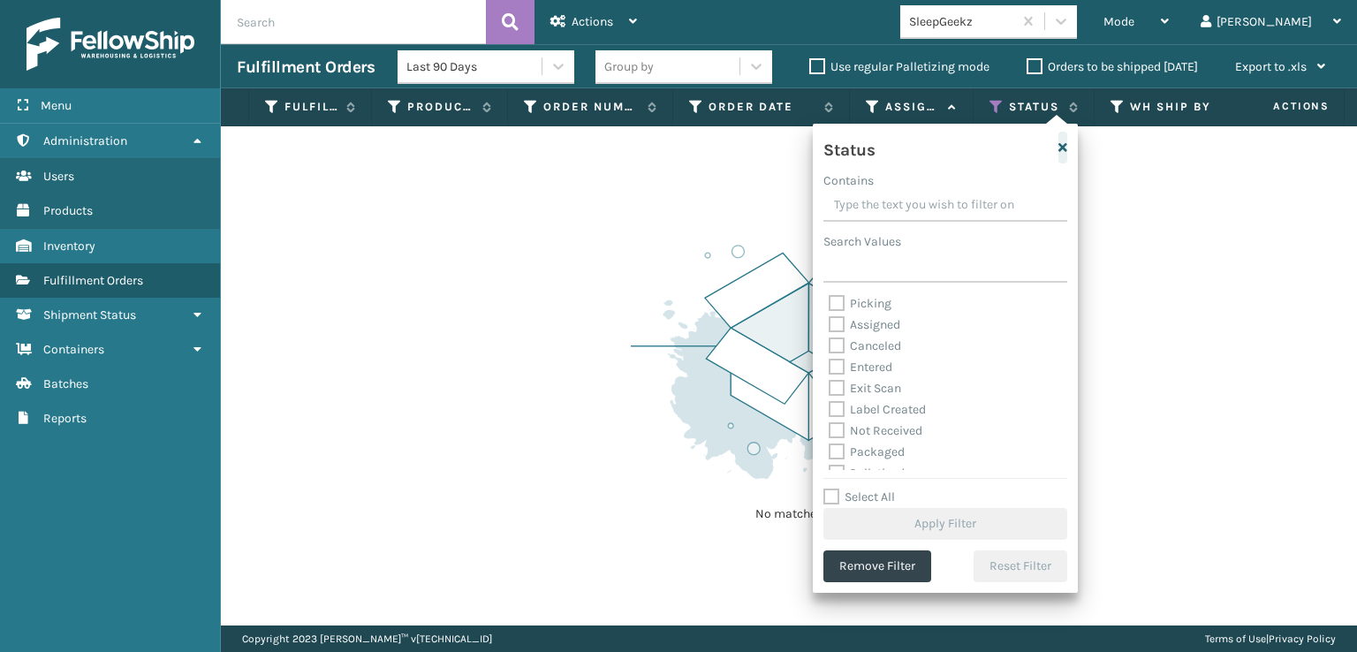
click at [1067, 144] on icon "button" at bounding box center [1062, 147] width 9 height 12
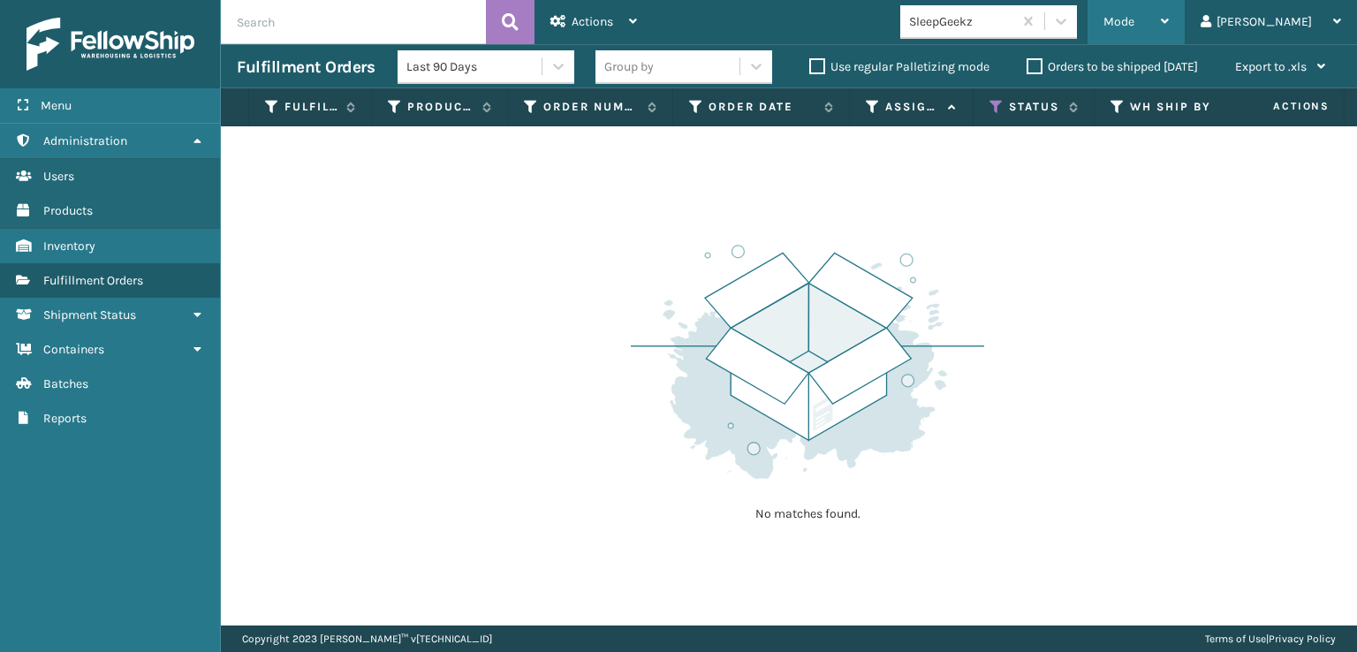
click at [1169, 12] on div "Mode" at bounding box center [1135, 22] width 65 height 44
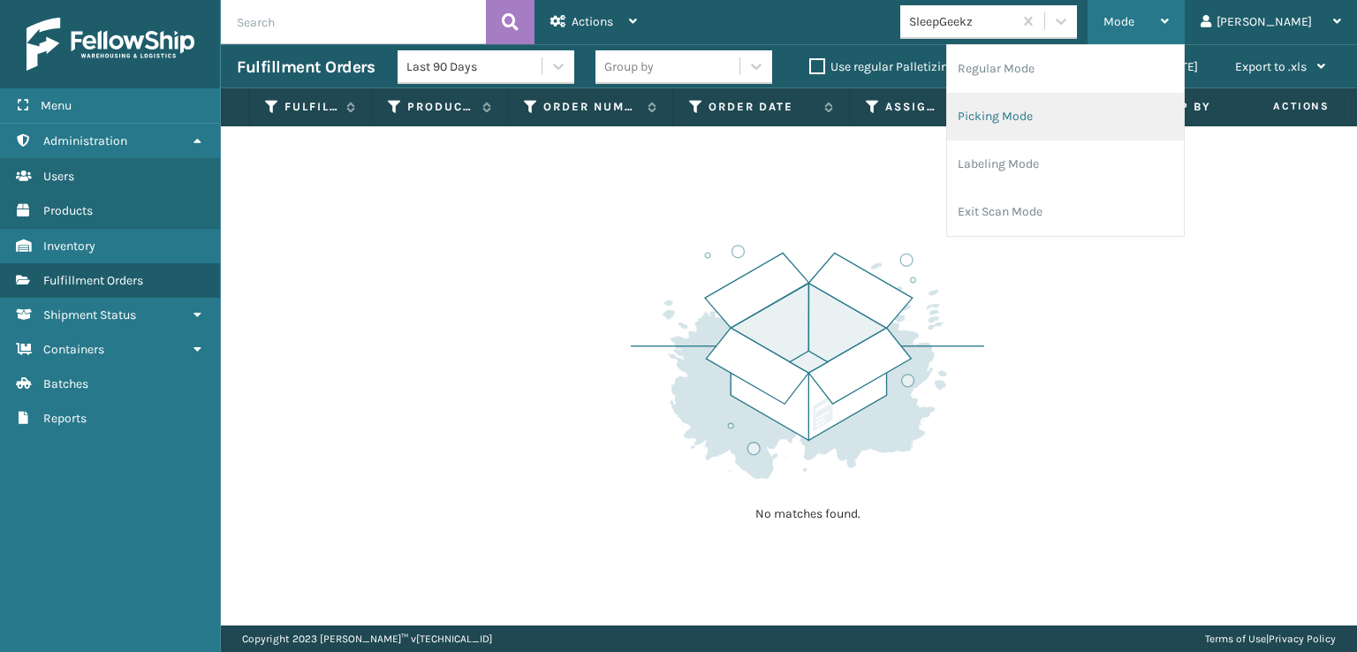
click at [1053, 110] on li "Picking Mode" at bounding box center [1065, 117] width 237 height 48
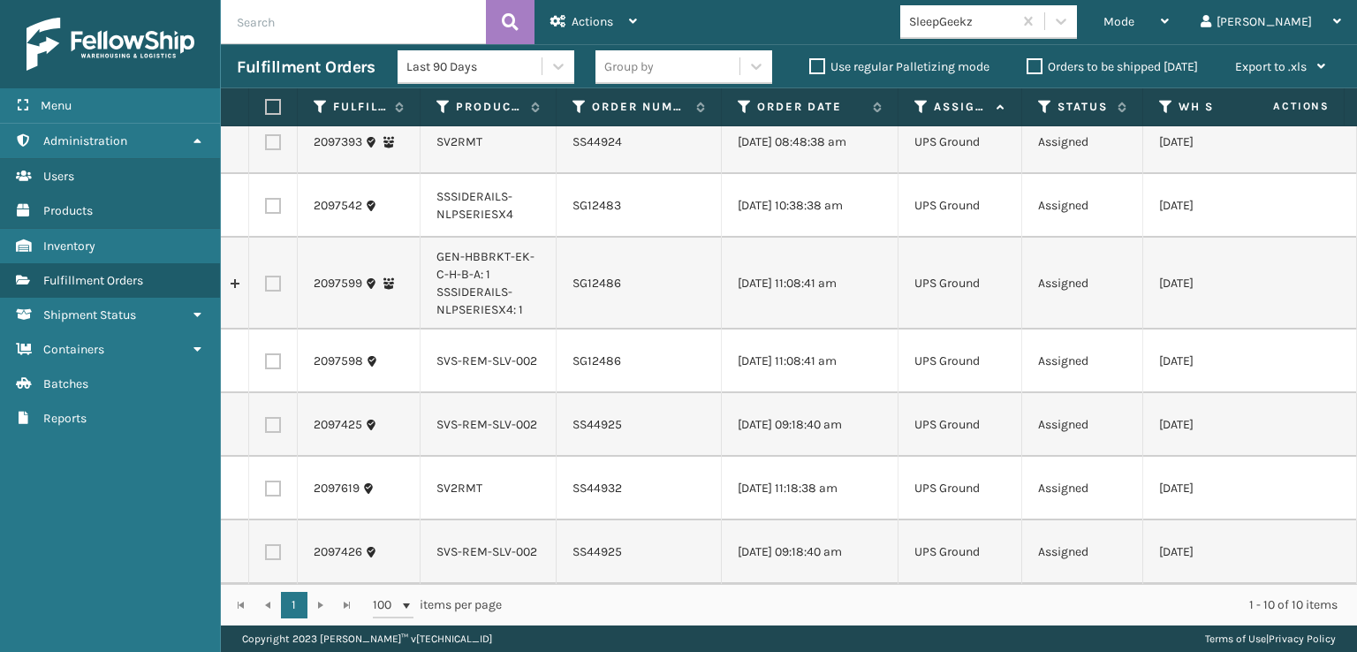
scroll to position [0, 0]
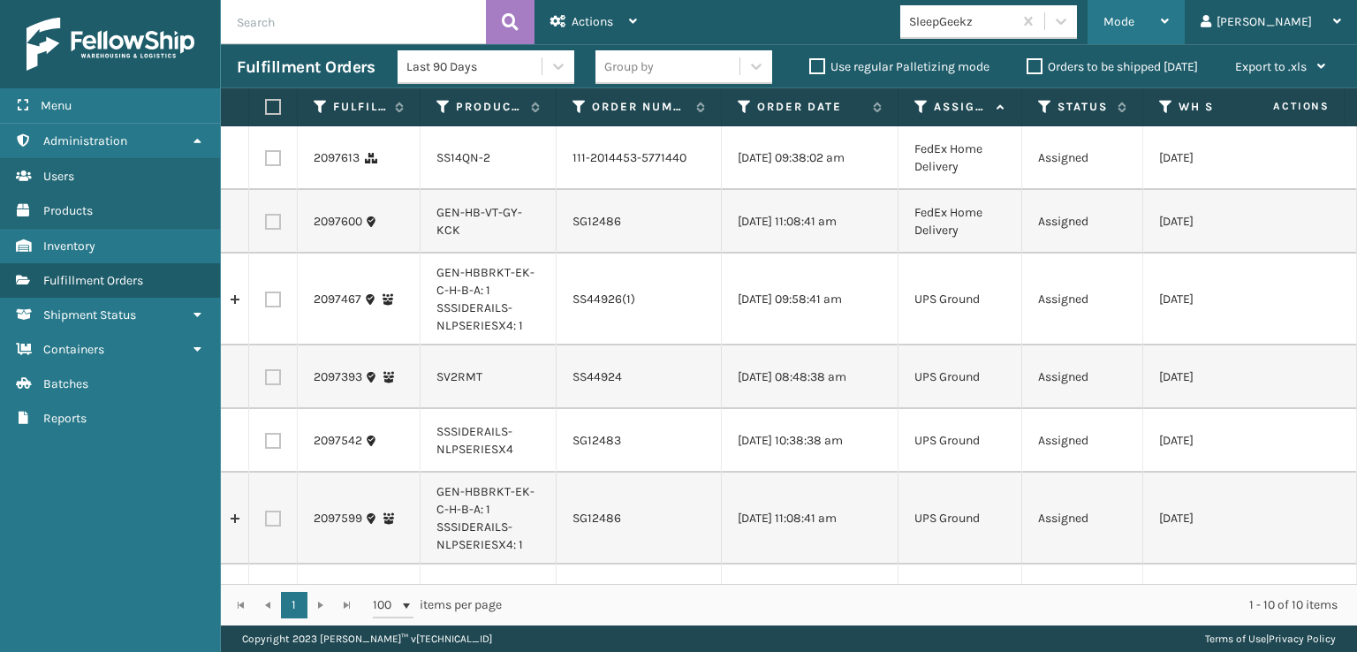
click at [1134, 18] on span "Mode" at bounding box center [1118, 21] width 31 height 15
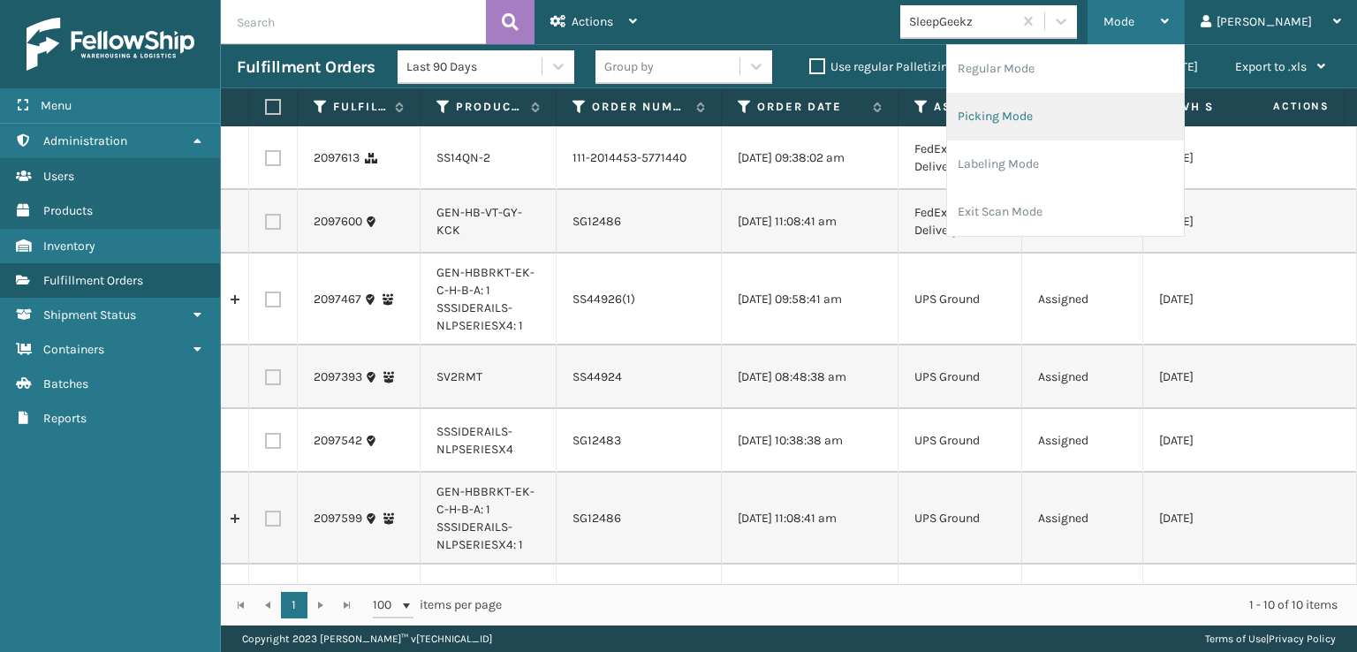
click at [1039, 117] on li "Picking Mode" at bounding box center [1065, 117] width 237 height 48
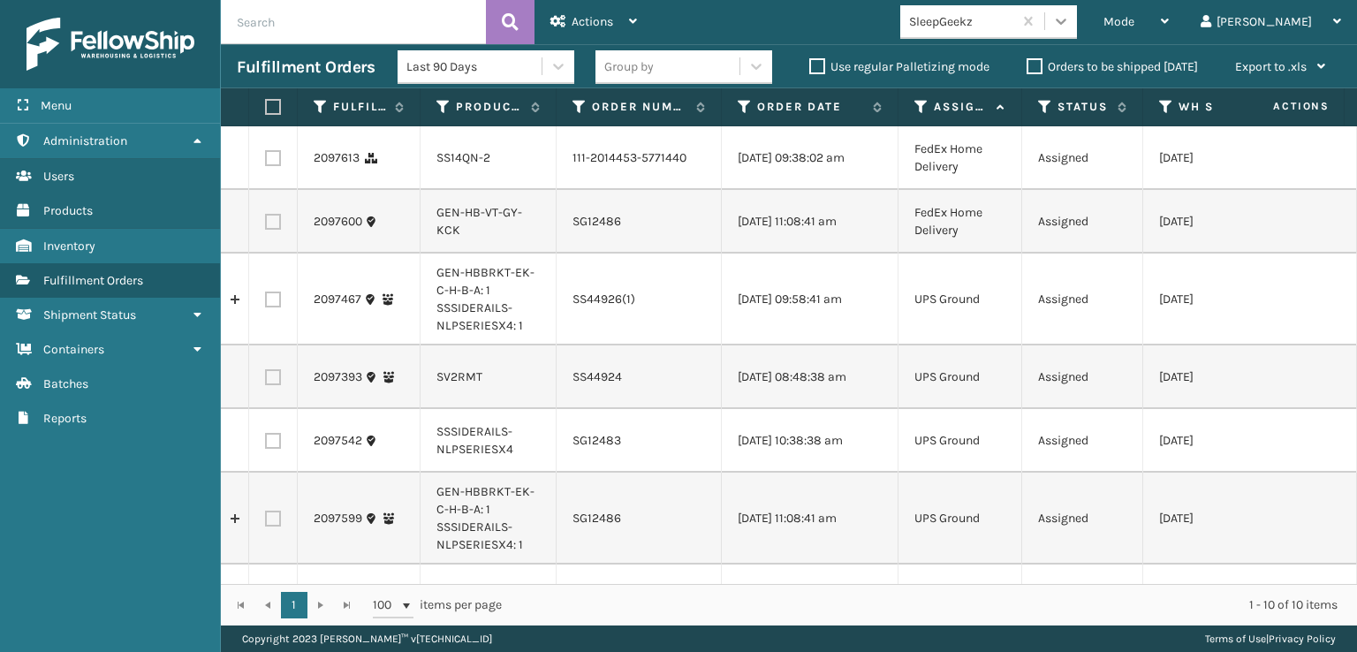
click at [1077, 19] on div at bounding box center [1061, 21] width 32 height 32
click at [820, 26] on div "Mode Regular Mode Picking Mode Labeling Mode Exit Scan Mode SleepGeekz [PERSON_…" at bounding box center [1005, 22] width 704 height 44
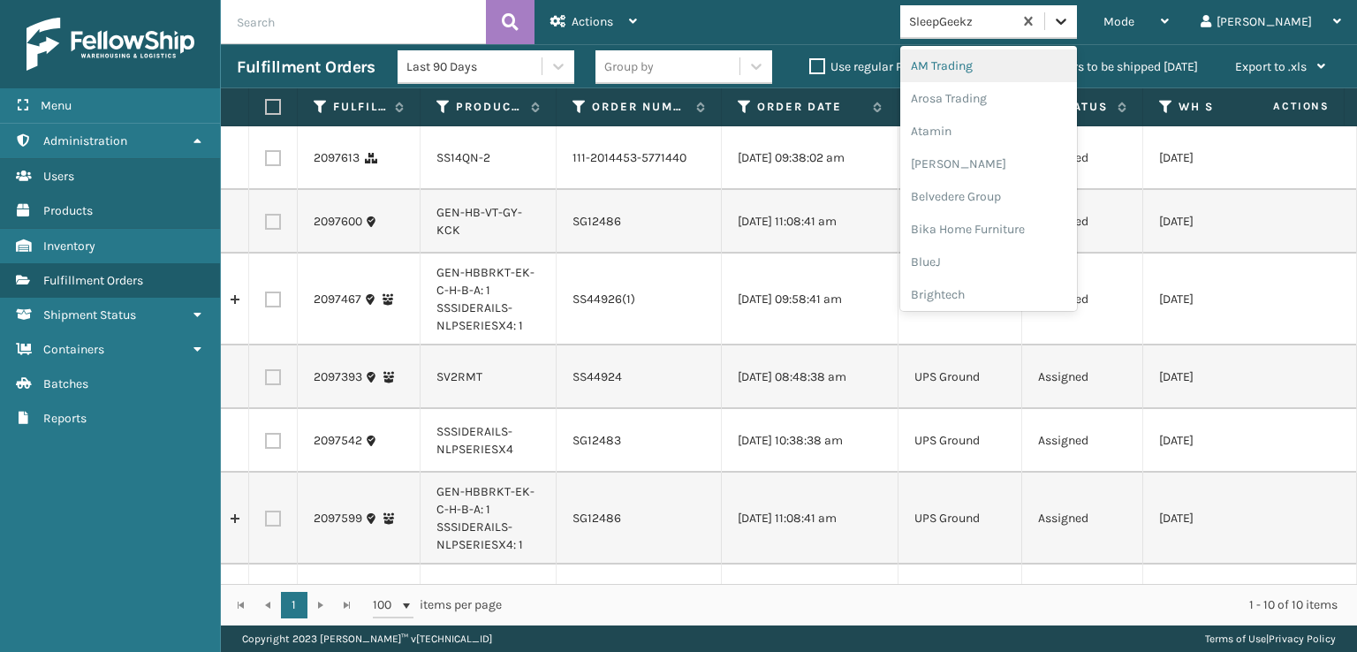
click at [1077, 31] on div at bounding box center [1061, 21] width 32 height 32
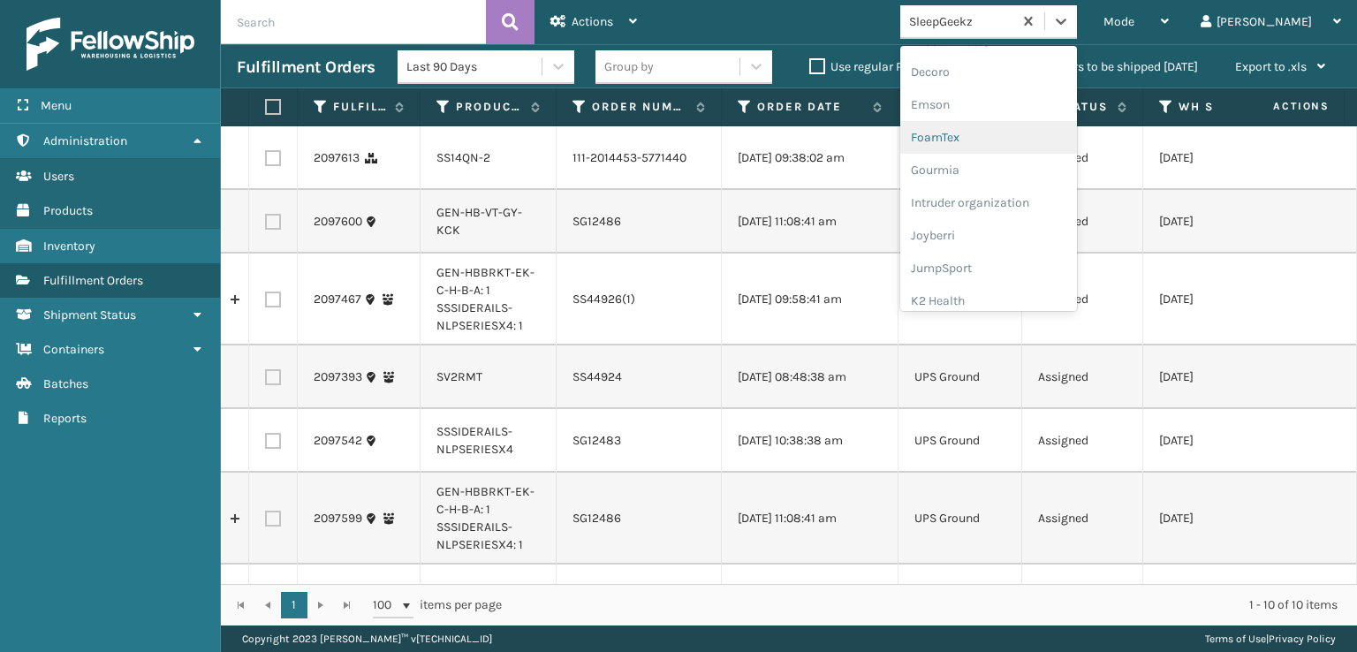
click at [1006, 141] on div "FoamTex" at bounding box center [988, 137] width 177 height 33
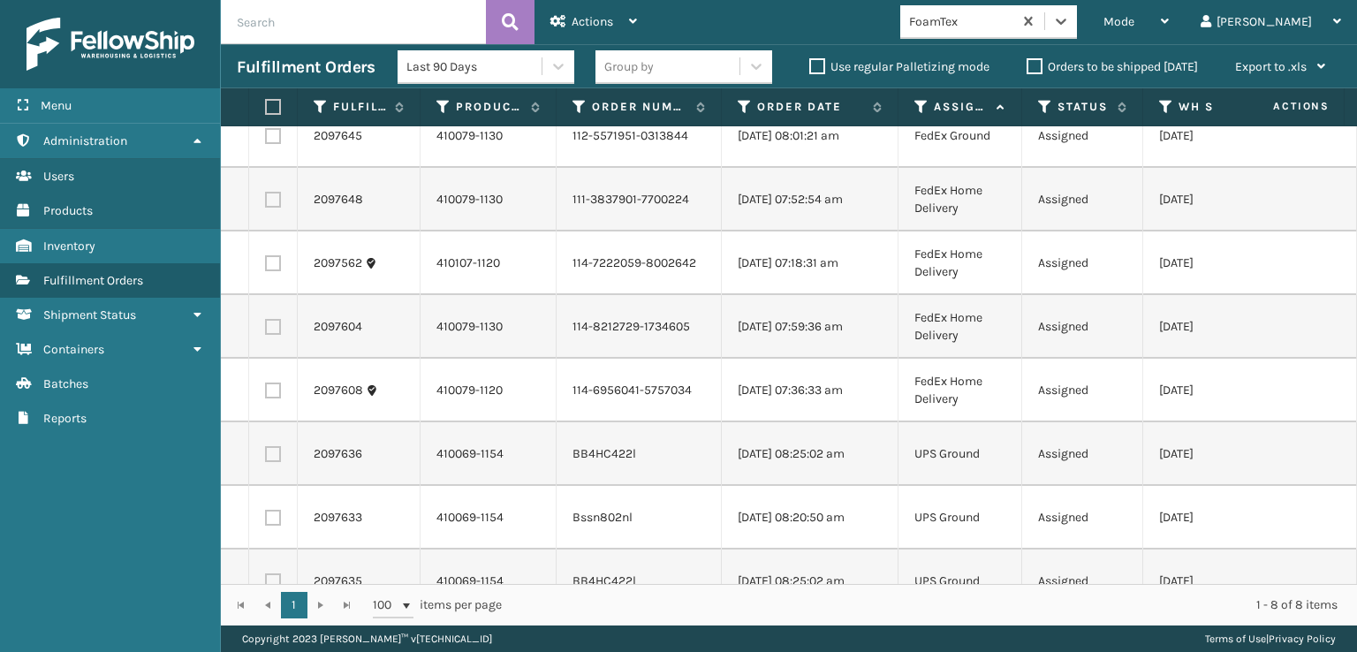
scroll to position [0, 0]
